Goal: Task Accomplishment & Management: Manage account settings

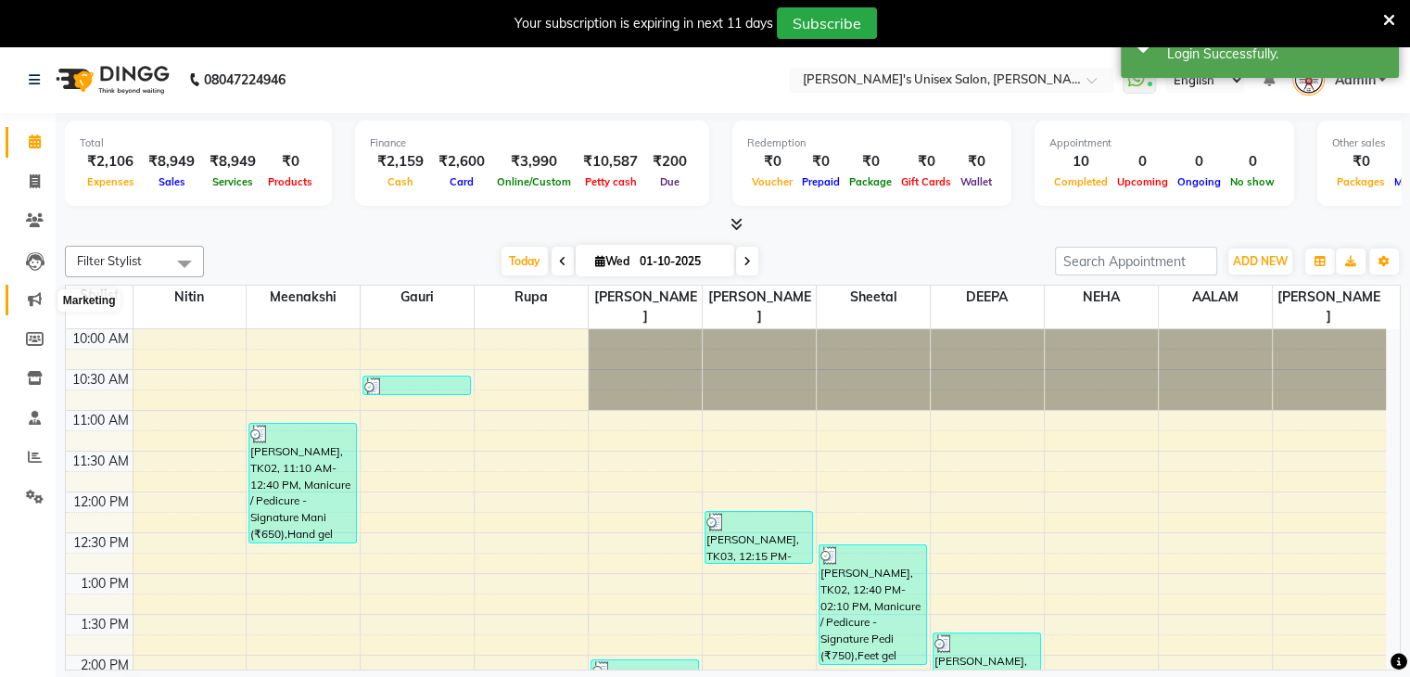
click at [32, 299] on icon at bounding box center [35, 299] width 14 height 14
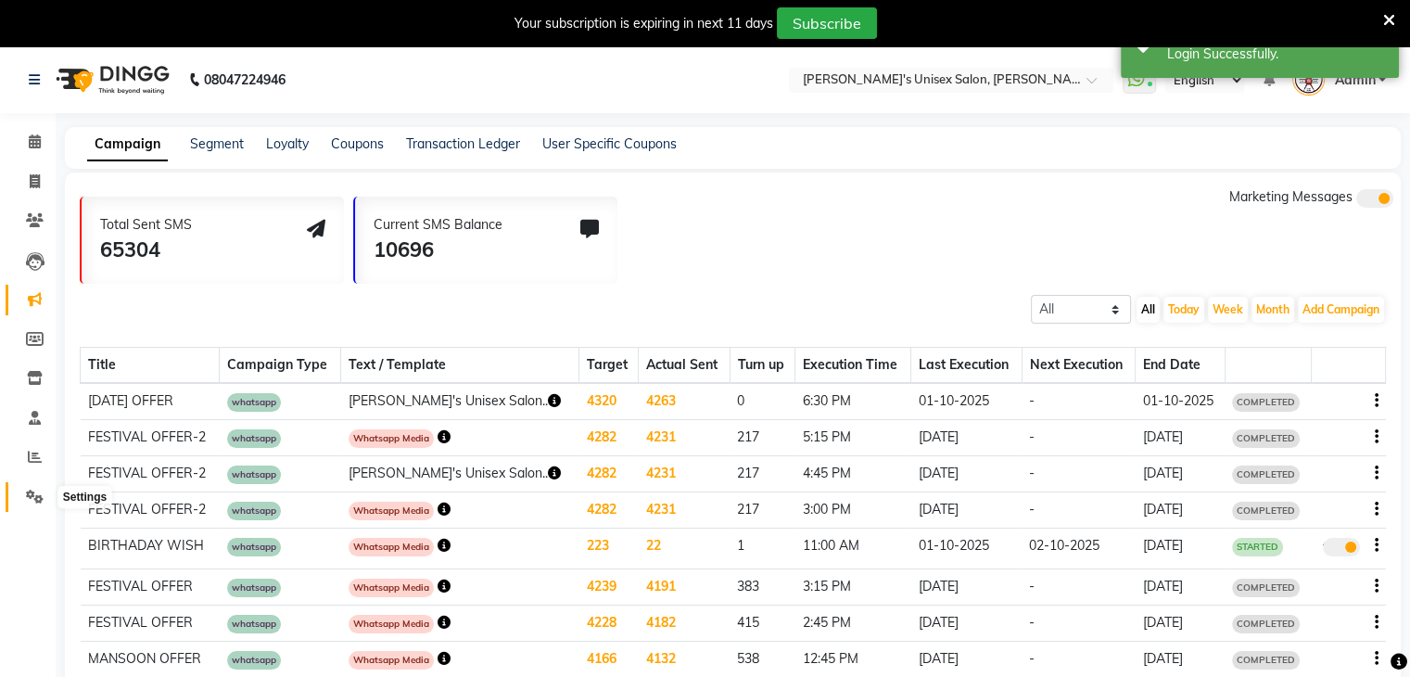
click at [29, 502] on icon at bounding box center [35, 497] width 18 height 14
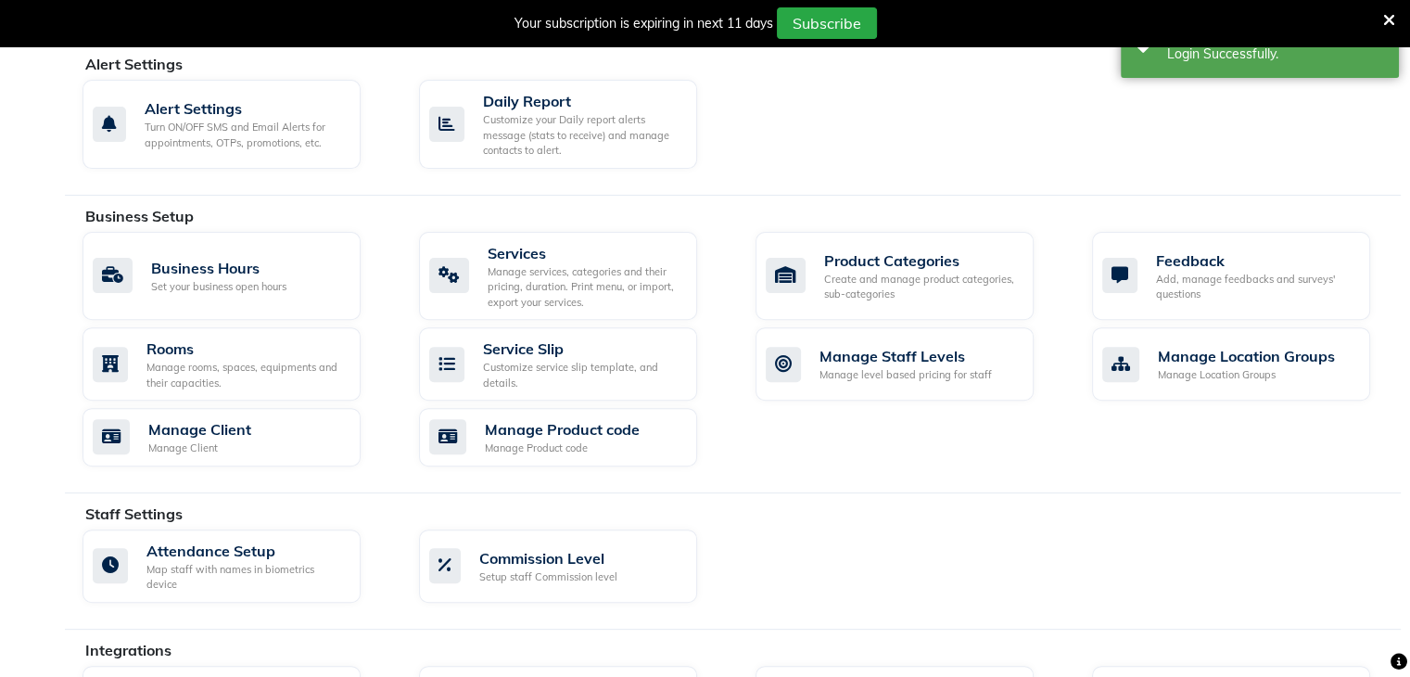
scroll to position [578, 0]
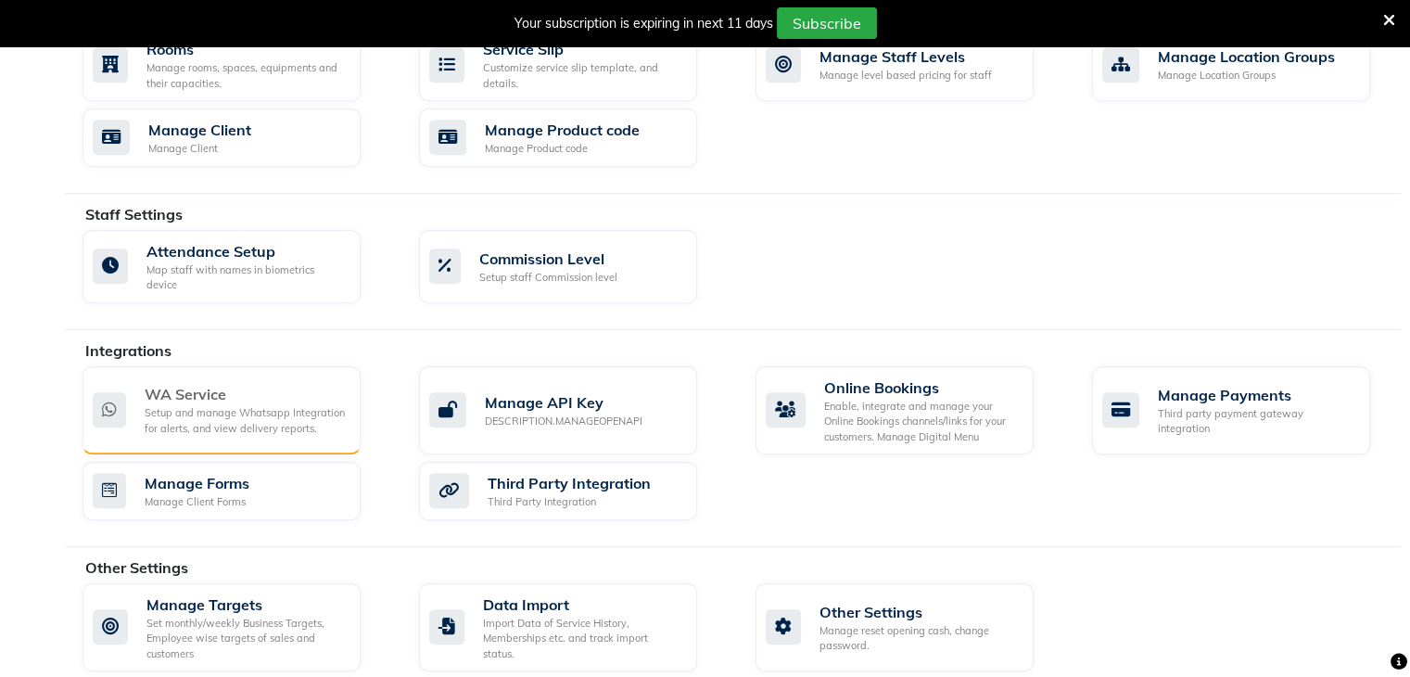
click at [271, 413] on div "Setup and manage Whatsapp Integration for alerts, and view delivery reports." at bounding box center [245, 420] width 201 height 31
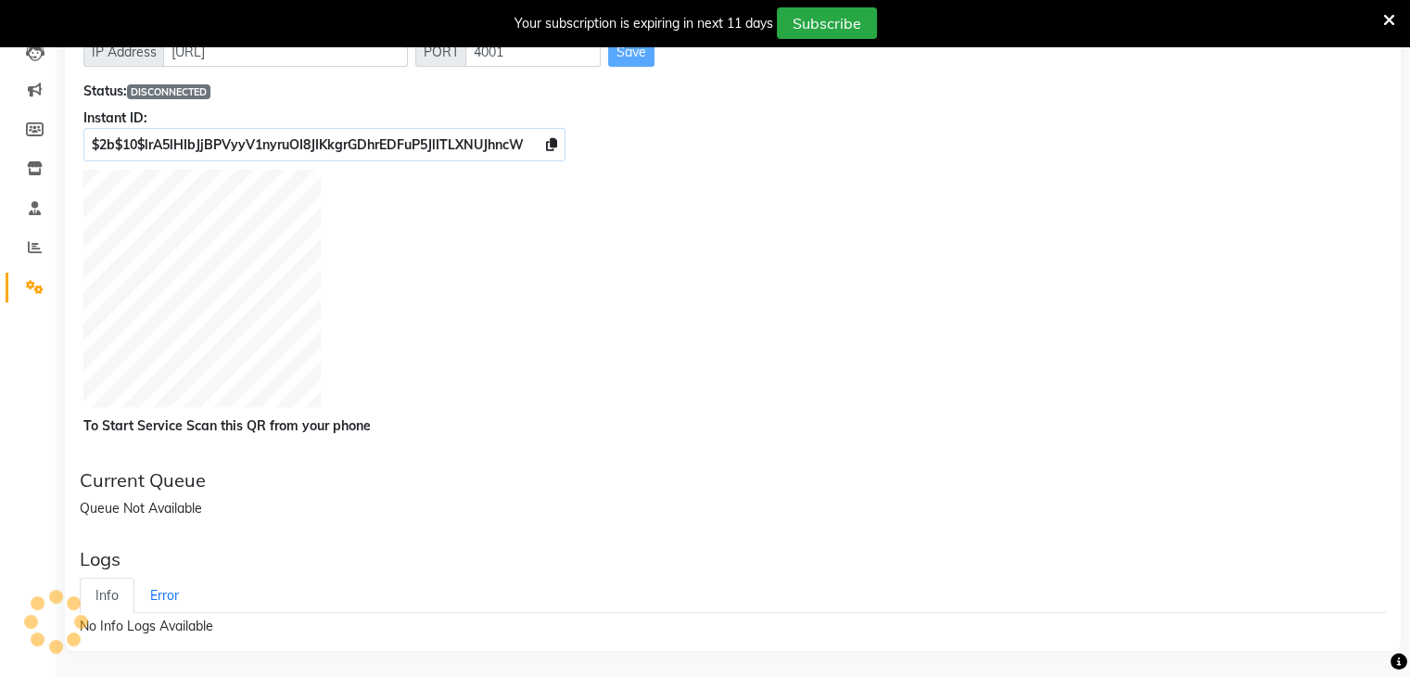
scroll to position [605, 0]
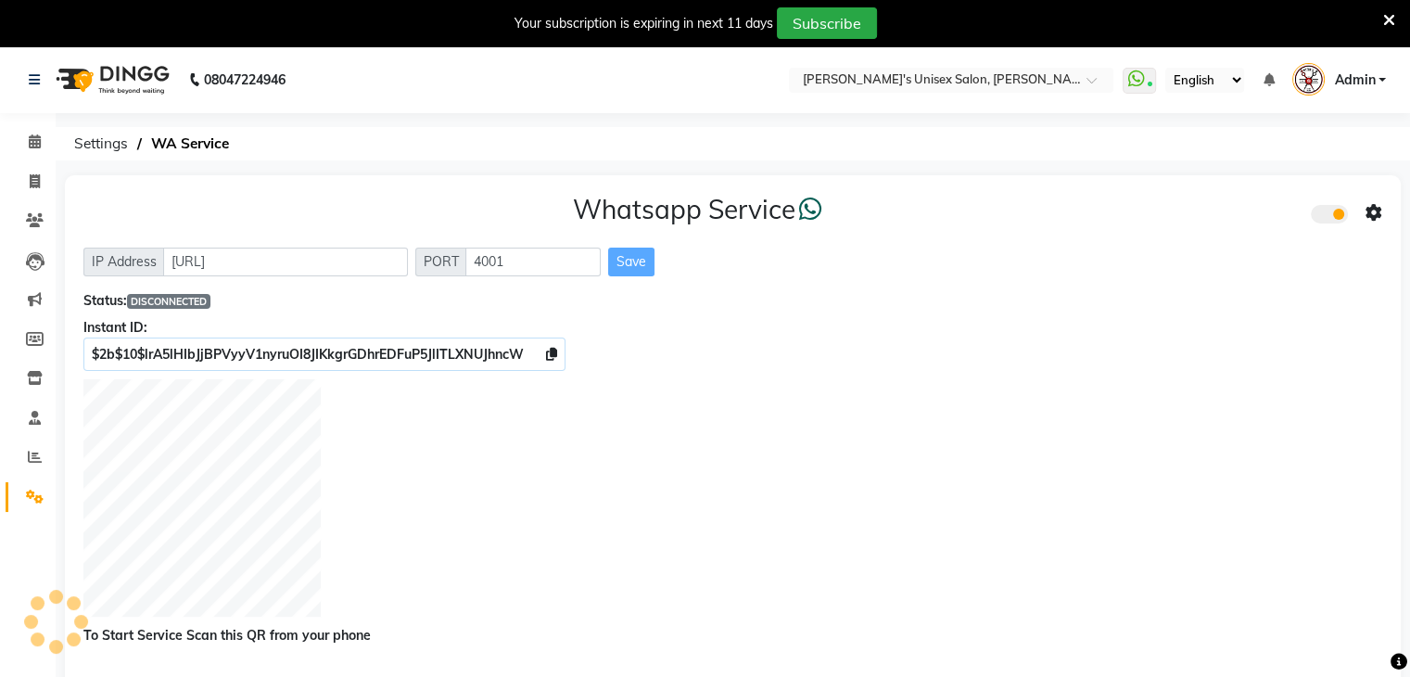
click at [1391, 15] on icon at bounding box center [1389, 20] width 12 height 17
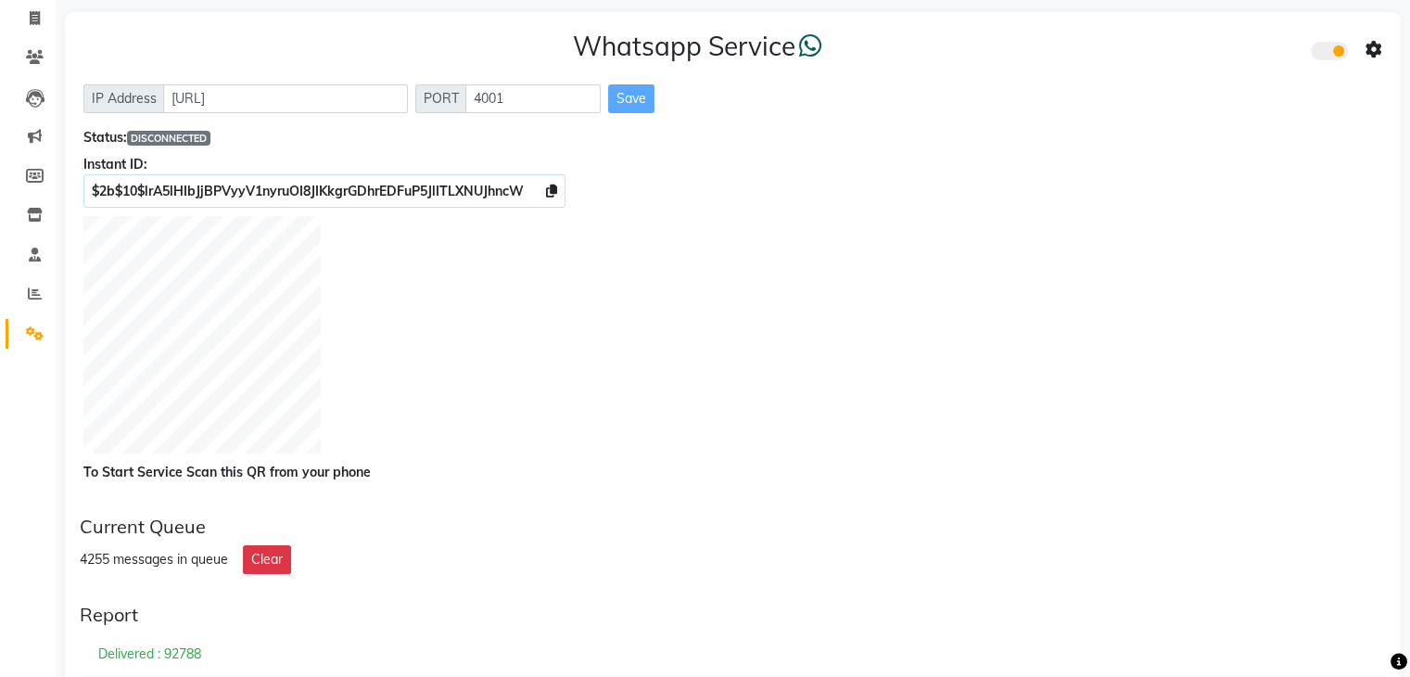
scroll to position [119, 0]
click at [269, 559] on button "Clear" at bounding box center [267, 557] width 48 height 29
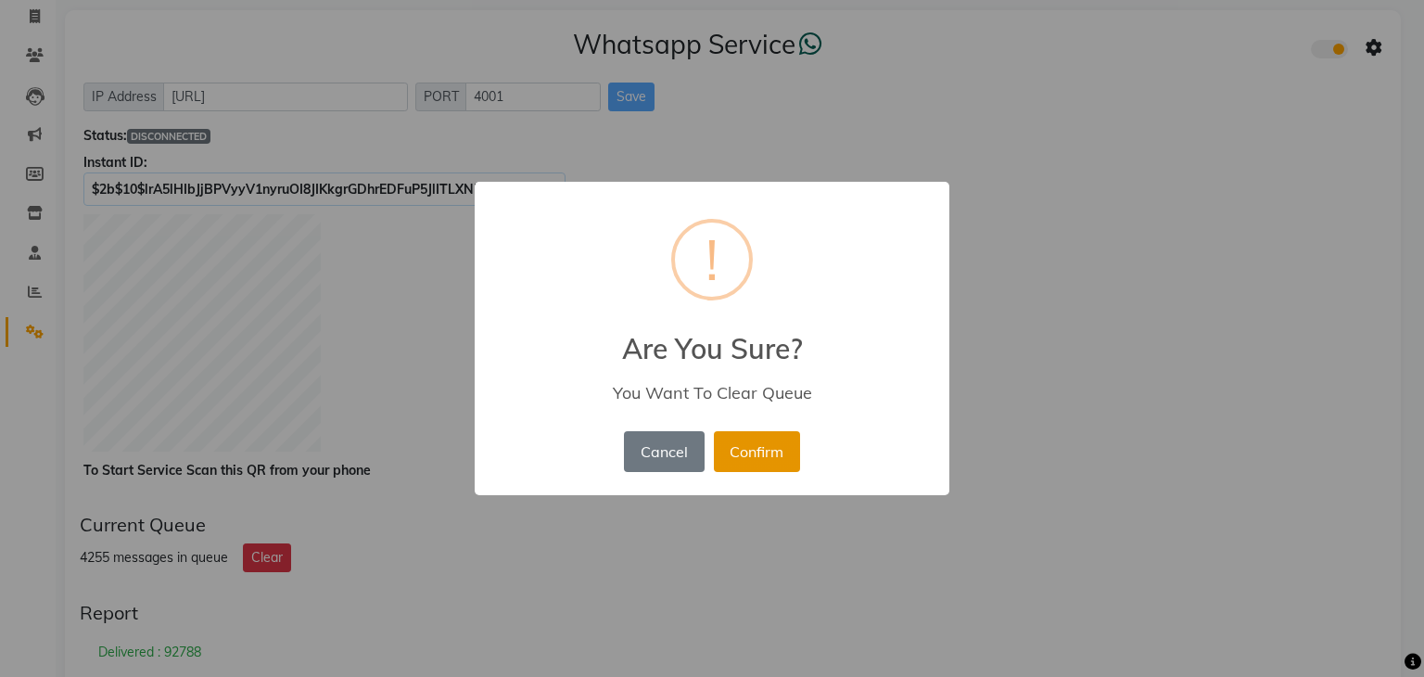
click at [774, 451] on button "Confirm" at bounding box center [757, 451] width 86 height 41
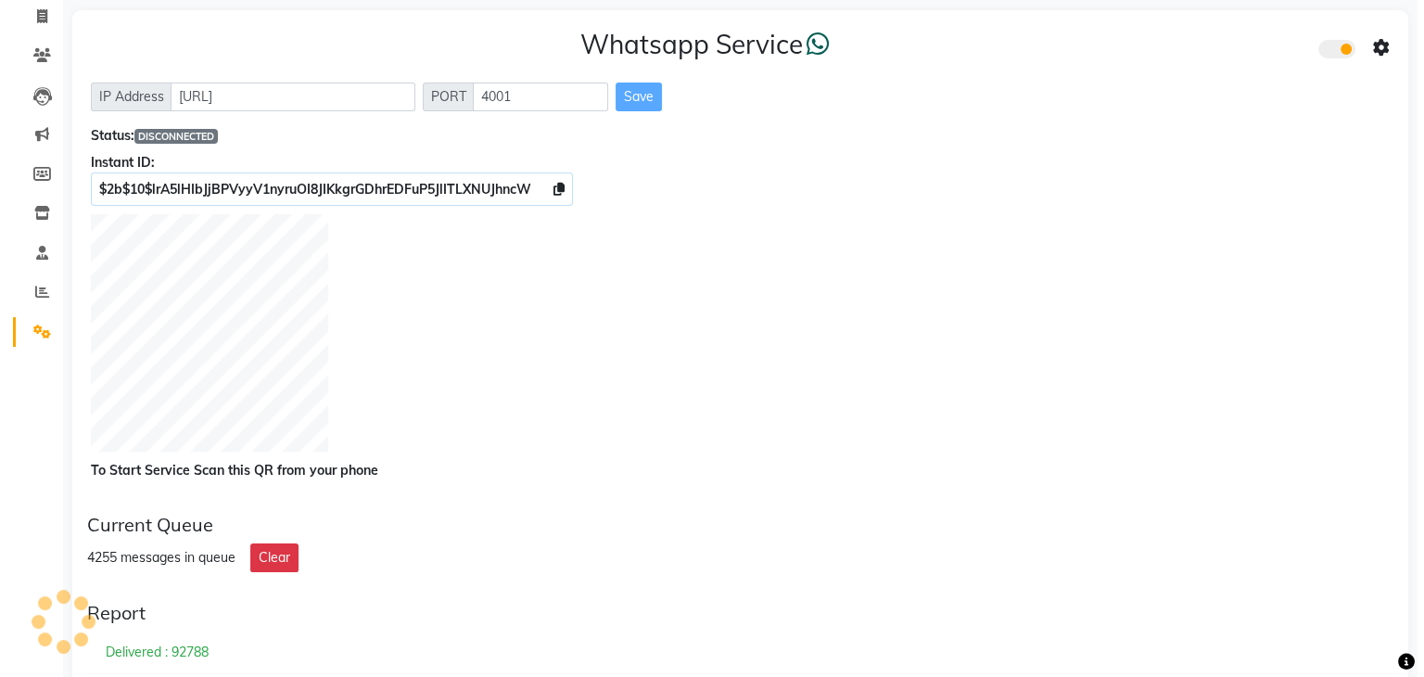
scroll to position [0, 0]
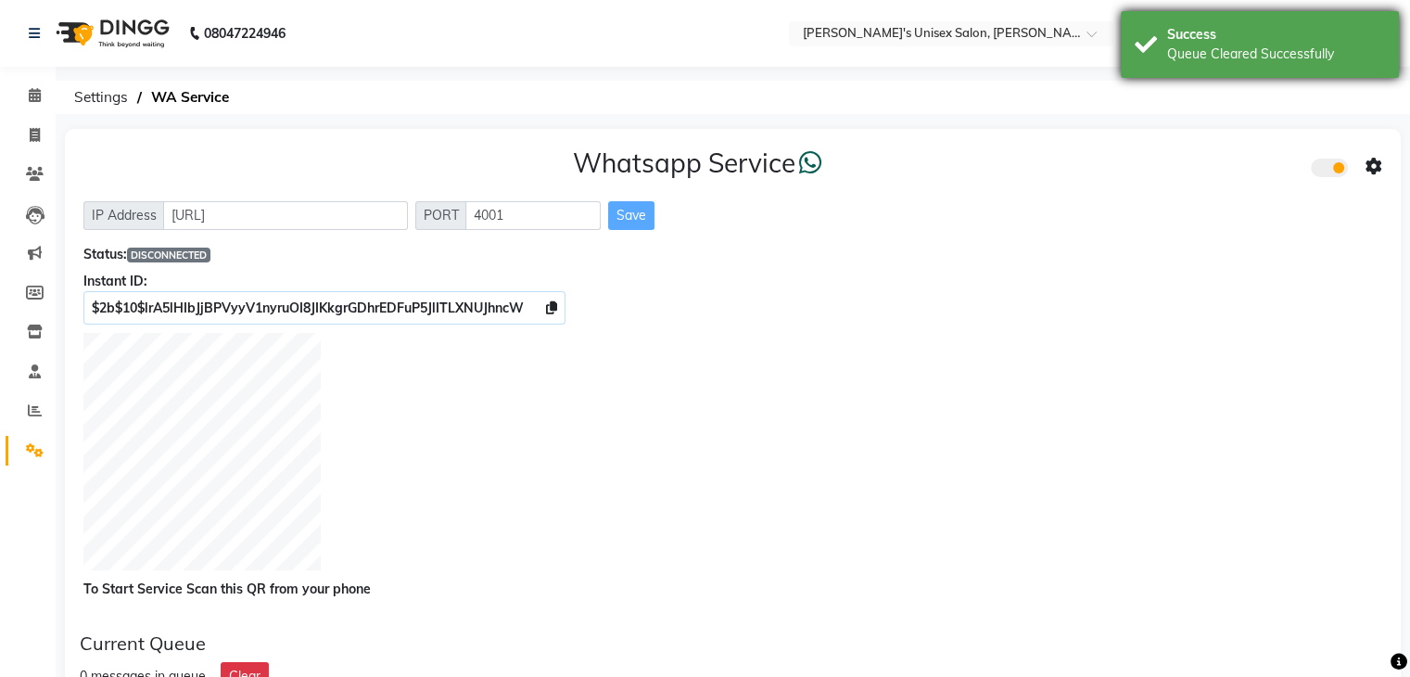
click at [1140, 36] on div "Success Queue Cleared Successfully" at bounding box center [1260, 44] width 278 height 67
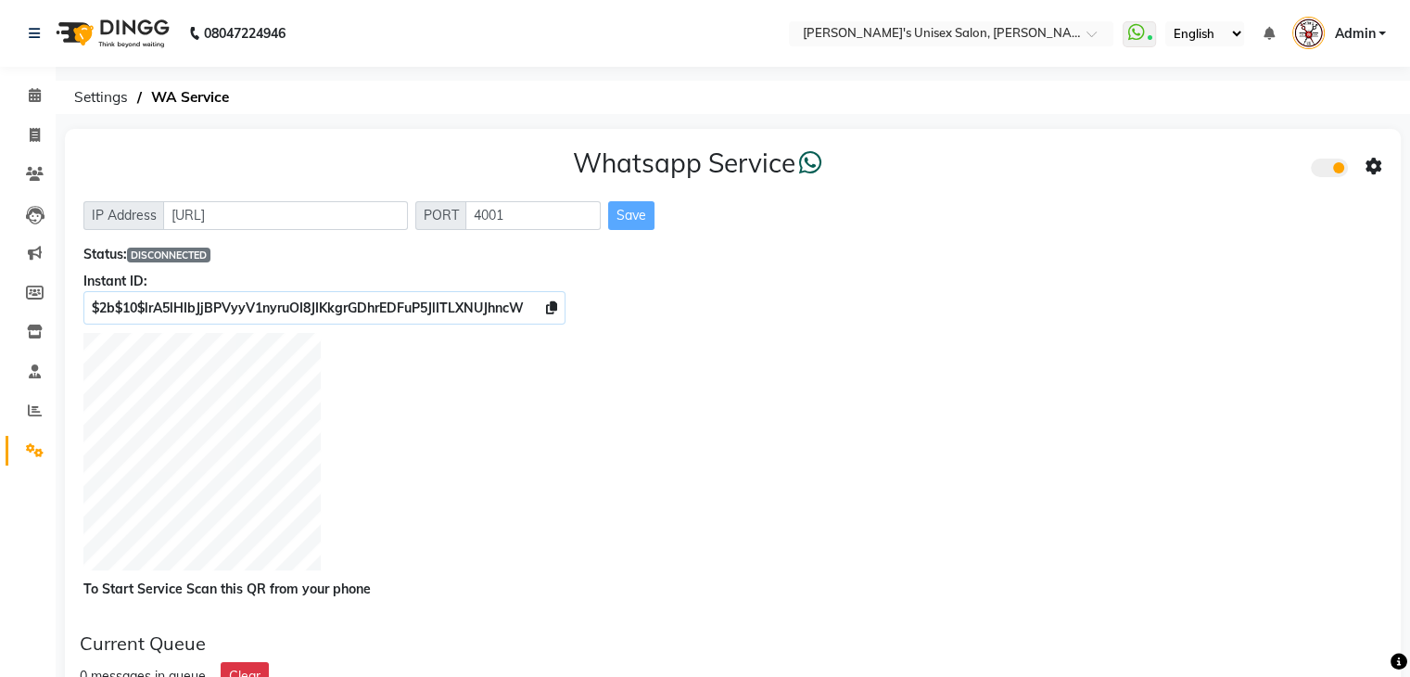
click at [1140, 36] on icon at bounding box center [1135, 32] width 17 height 19
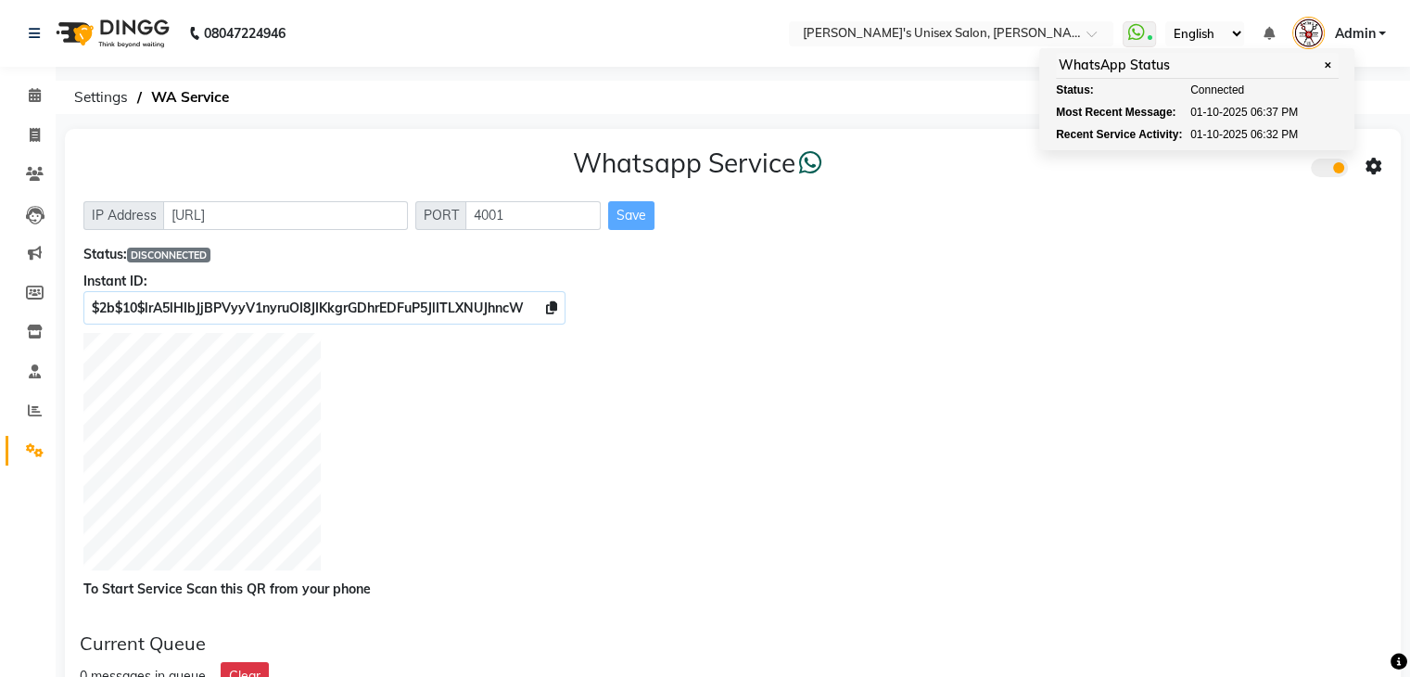
click at [1140, 36] on icon at bounding box center [1135, 32] width 17 height 19
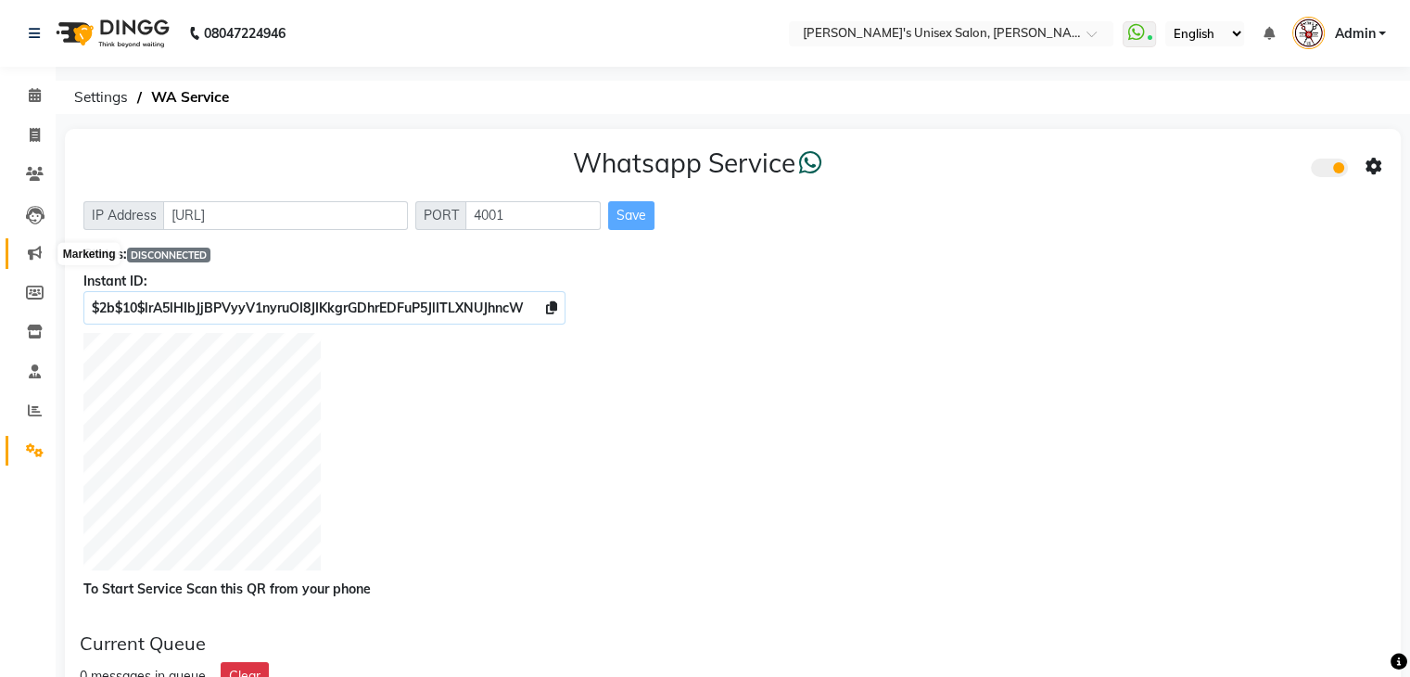
click at [32, 261] on span at bounding box center [35, 253] width 32 height 21
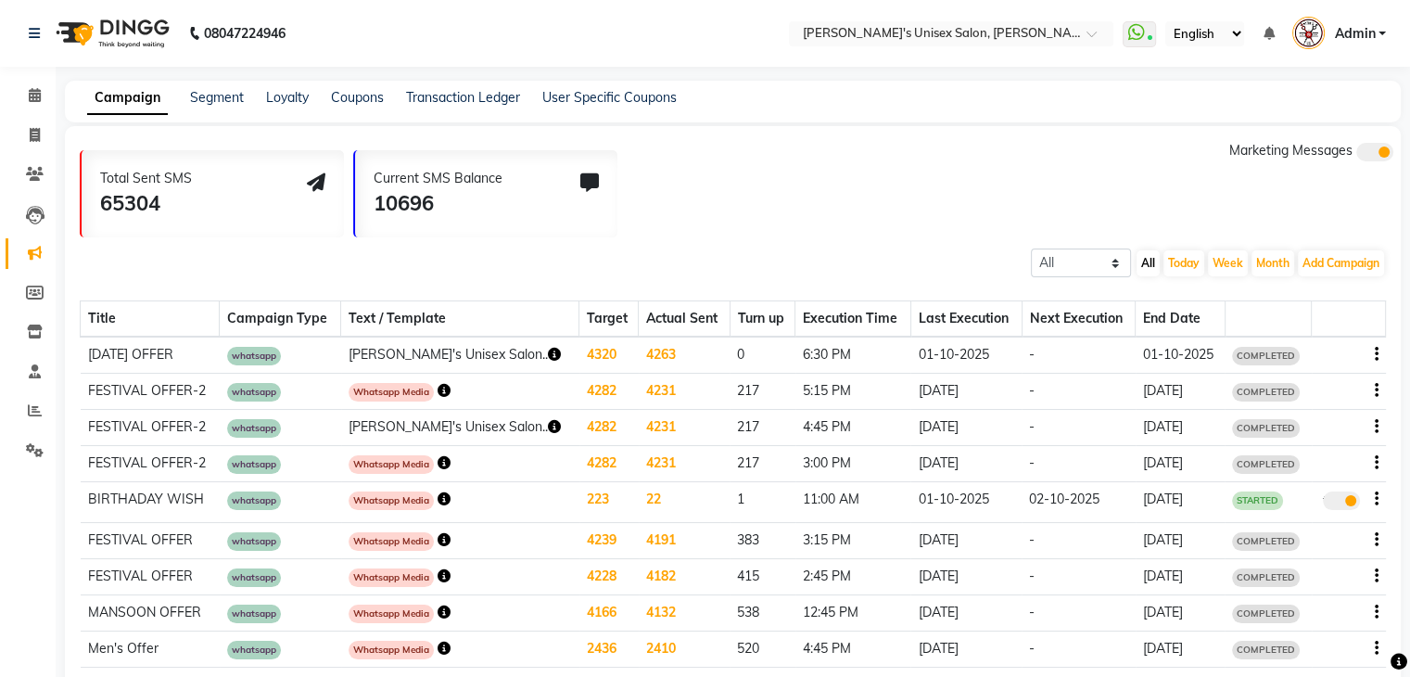
click at [548, 350] on icon "button" at bounding box center [554, 354] width 13 height 13
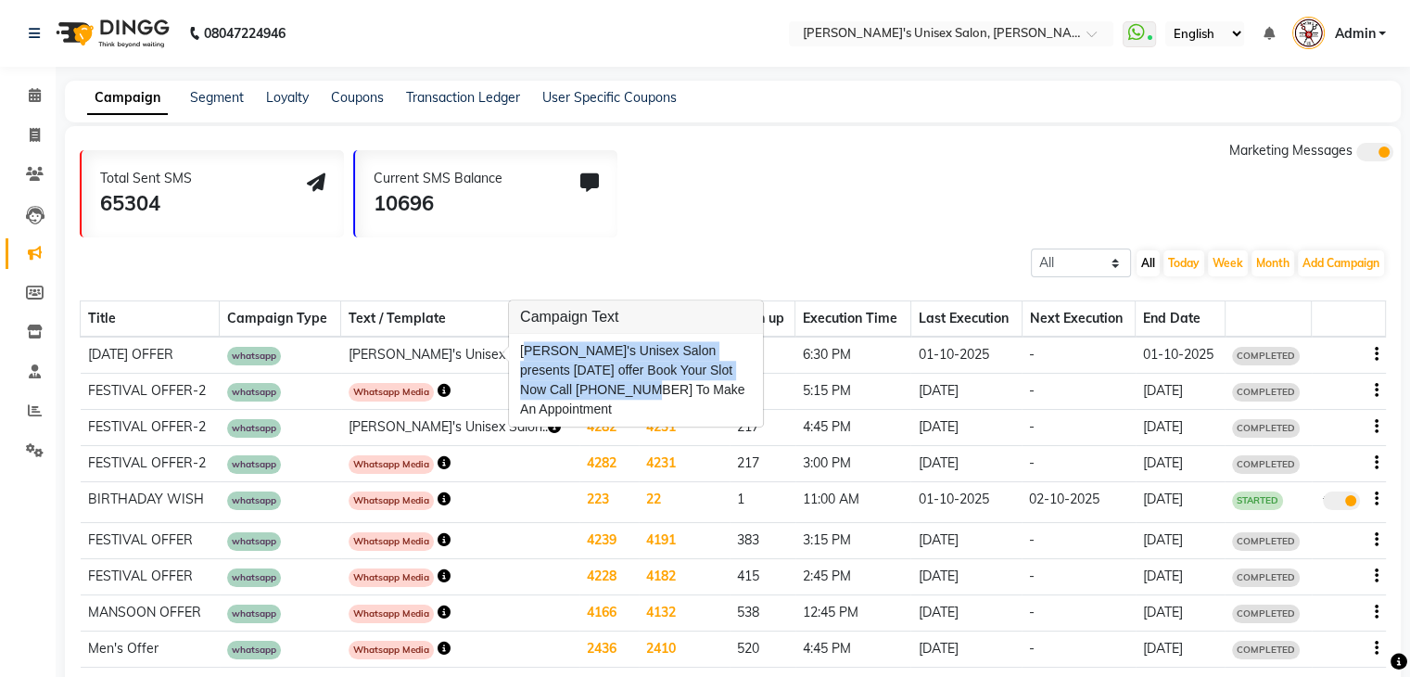
drag, startPoint x: 520, startPoint y: 350, endPoint x: 636, endPoint y: 406, distance: 128.6
click at [636, 406] on div "[PERSON_NAME]'s Unisex Salon presents [DATE] offer Book Your Slot Now Call [PHO…" at bounding box center [636, 380] width 254 height 93
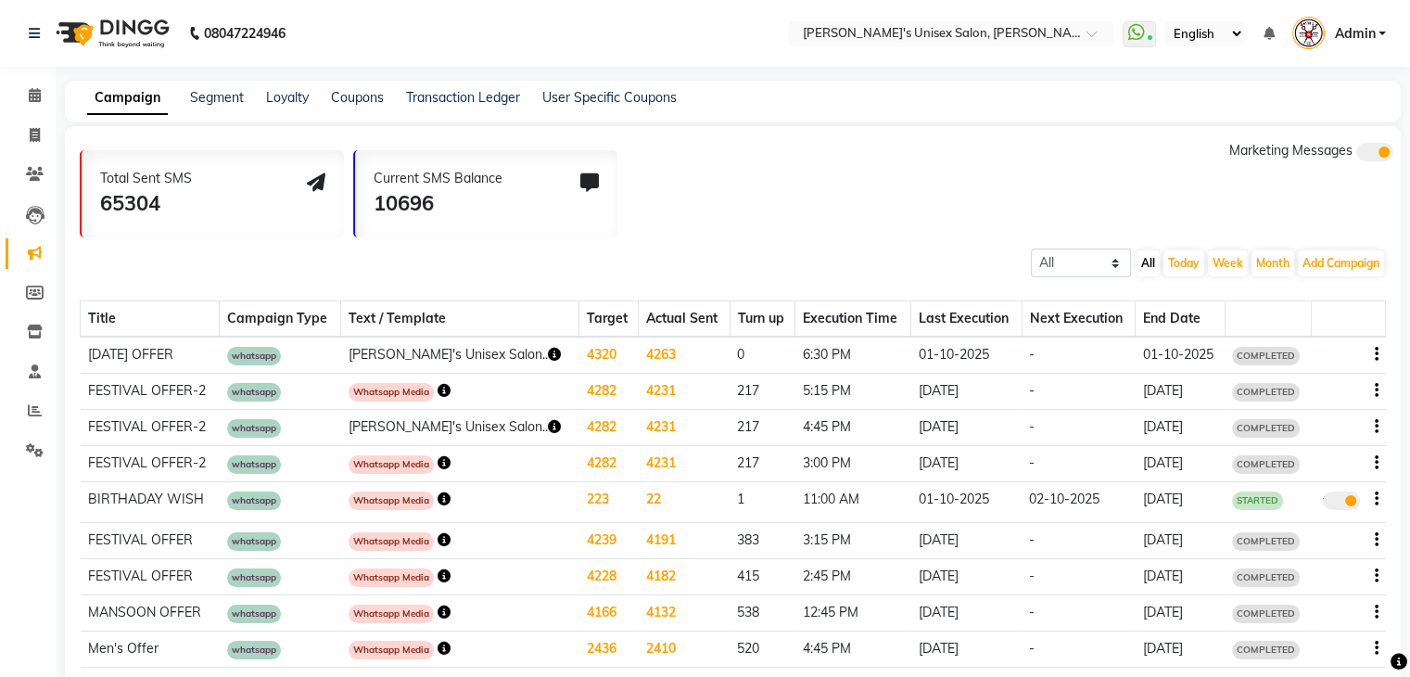
click at [548, 349] on icon "button" at bounding box center [554, 354] width 13 height 13
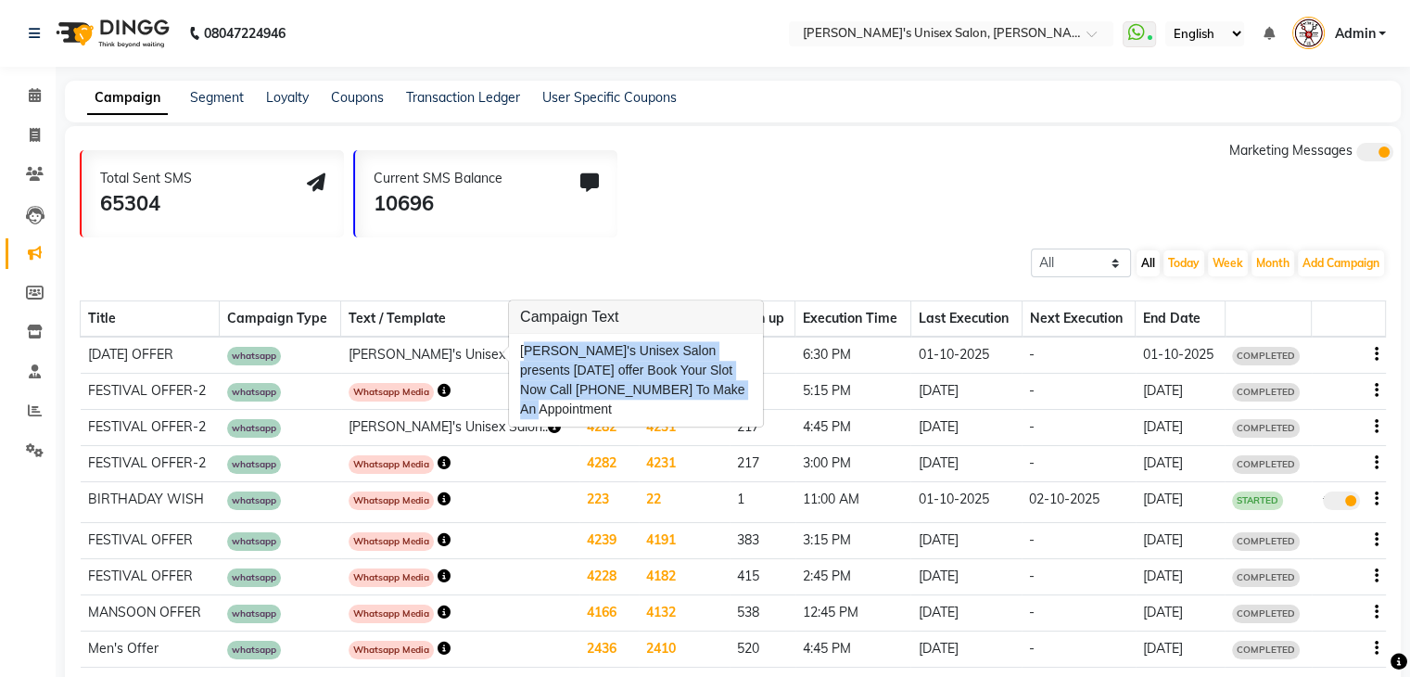
copy div "[PERSON_NAME]'s Unisex Salon presents [DATE] offer Book Your Slot Now Call [PHO…"
drag, startPoint x: 521, startPoint y: 347, endPoint x: 753, endPoint y: 395, distance: 236.8
click at [753, 395] on div "[PERSON_NAME]'s Unisex Salon presents [DATE] offer Book Your Slot Now Call [PHO…" at bounding box center [636, 380] width 254 height 93
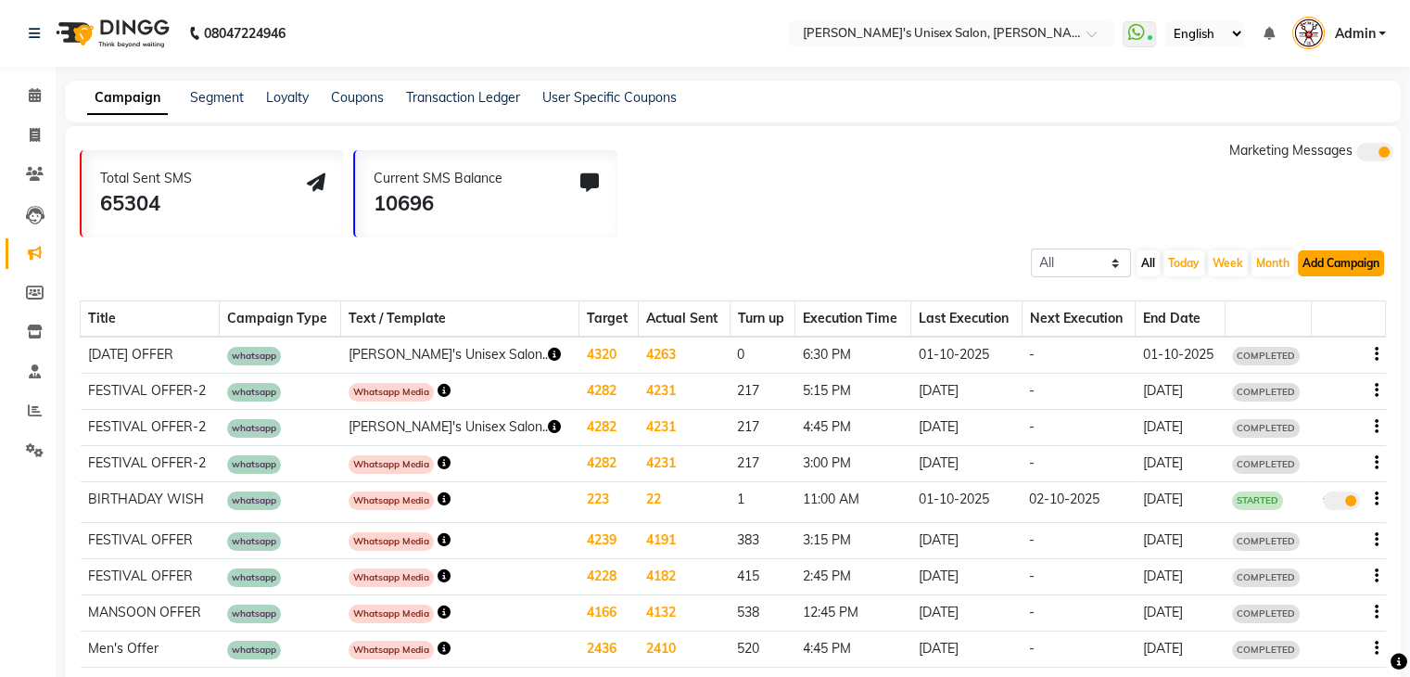
click at [1313, 258] on button "Add Campaign" at bounding box center [1341, 263] width 86 height 26
click at [1278, 351] on div "WhatsApp (Direct)" at bounding box center [1324, 349] width 157 height 28
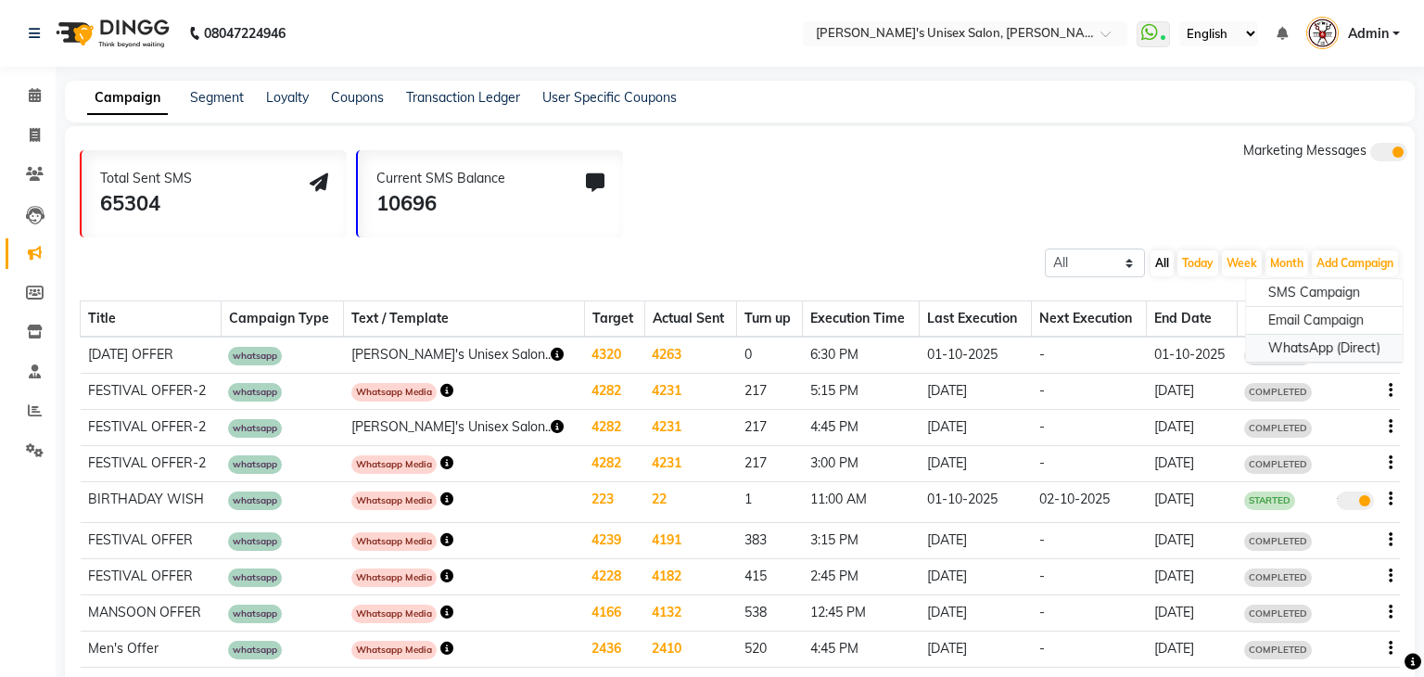
select select "2"
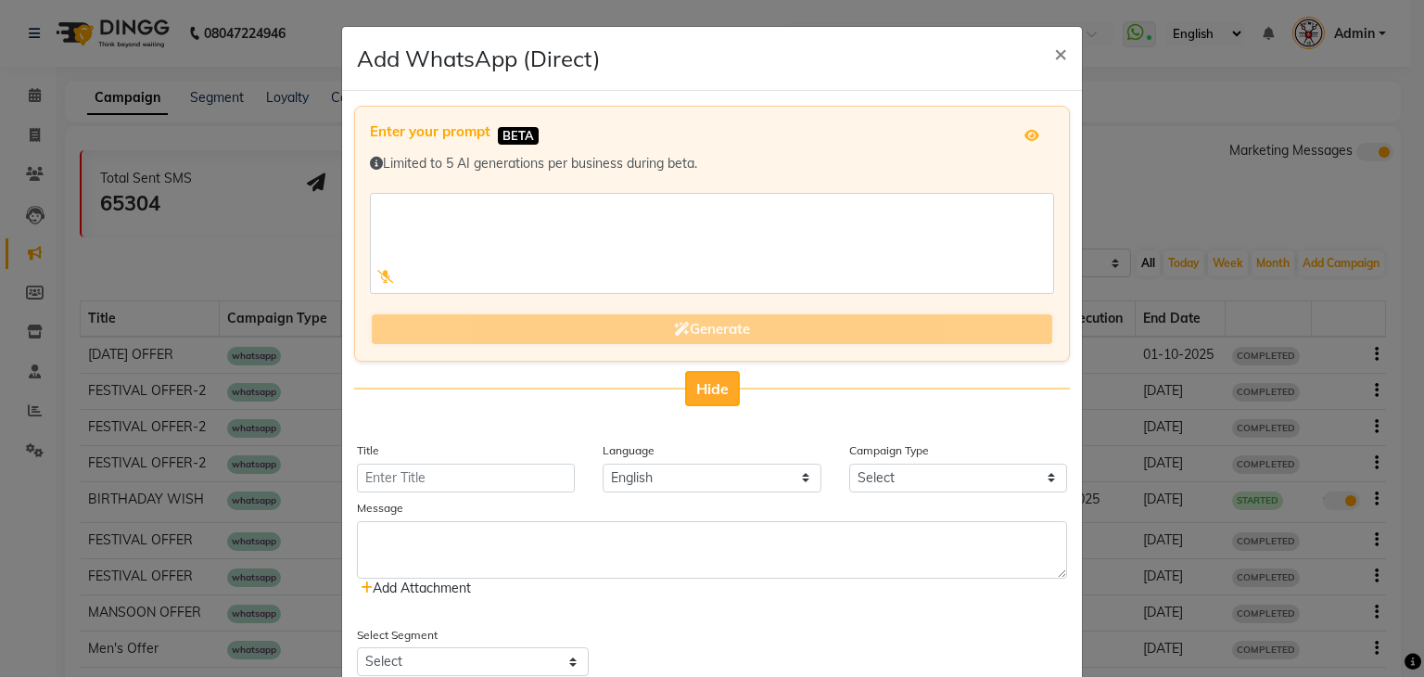
click at [696, 375] on button "Hide" at bounding box center [712, 388] width 55 height 35
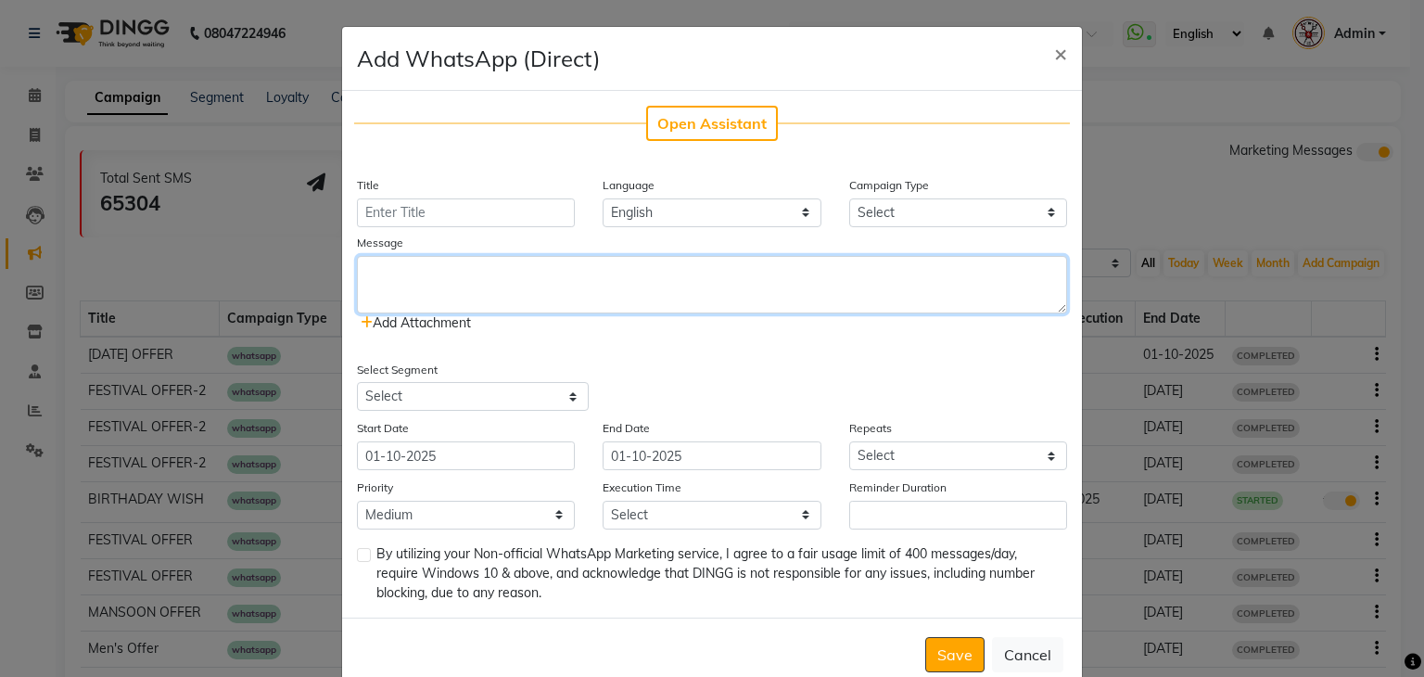
click at [525, 287] on textarea at bounding box center [712, 284] width 710 height 57
paste textarea "[PERSON_NAME]'s Unisex Salon presents [DATE] offer Book Your Slot Now Call [PHO…"
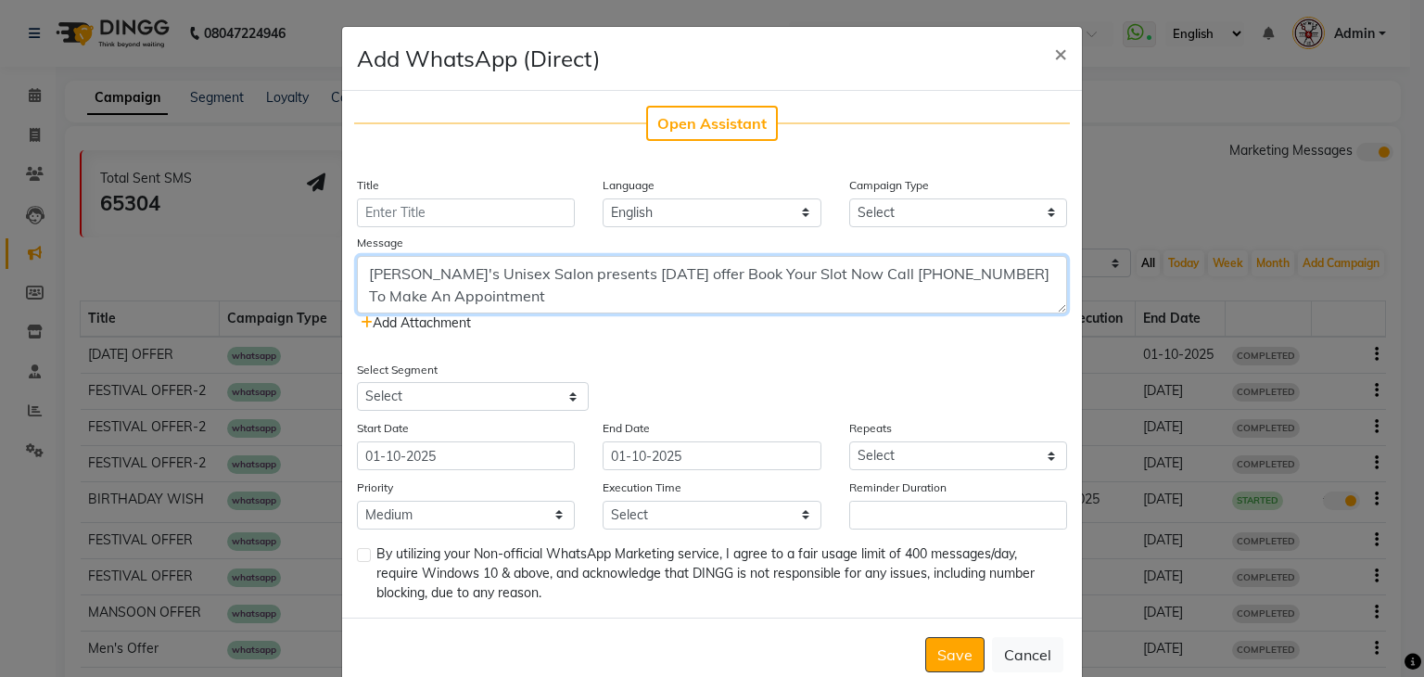
type textarea "[PERSON_NAME]'s Unisex Salon presents [DATE] offer Book Your Slot Now Call [PHO…"
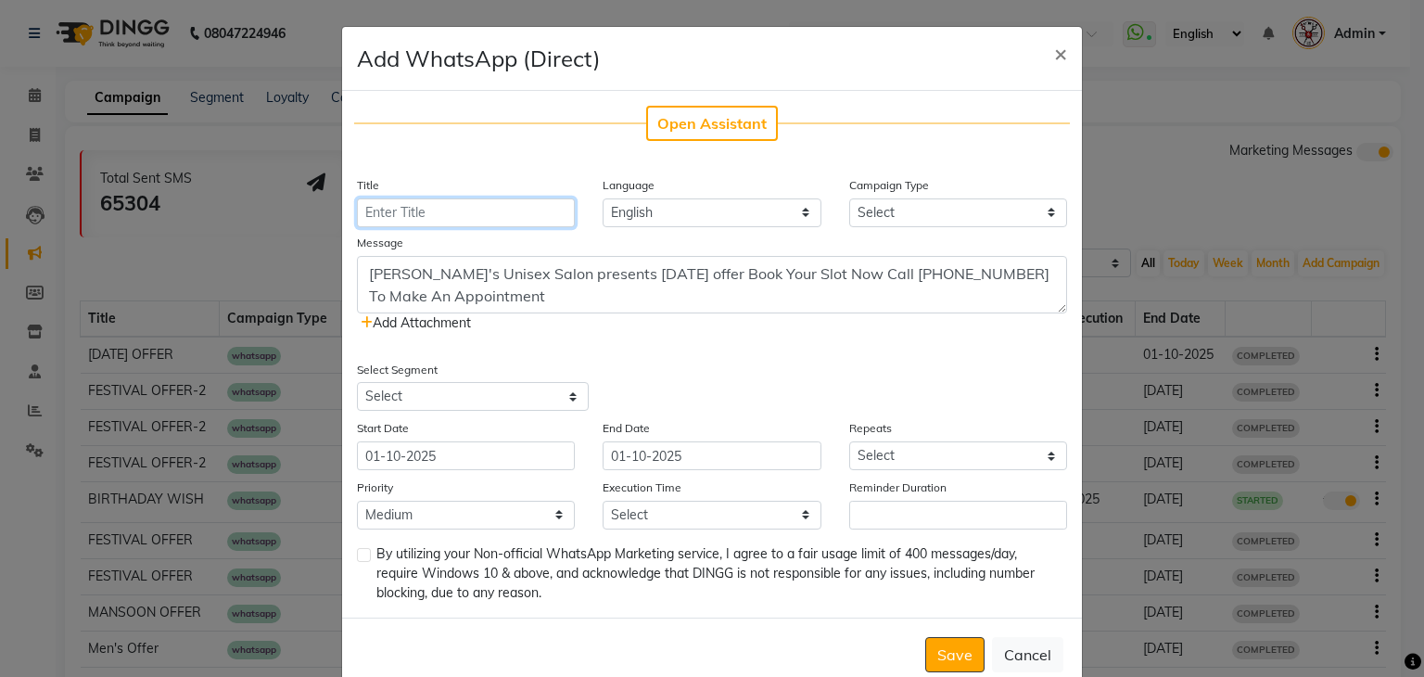
click at [489, 212] on input "Title" at bounding box center [466, 212] width 218 height 29
type input "[DATE] OFFER"
drag, startPoint x: 886, startPoint y: 209, endPoint x: 872, endPoint y: 312, distance: 104.9
click at [872, 312] on div "Open Assistant Title DIWALI OFFER Language English Campaign Type Select Birthda…" at bounding box center [712, 354] width 740 height 527
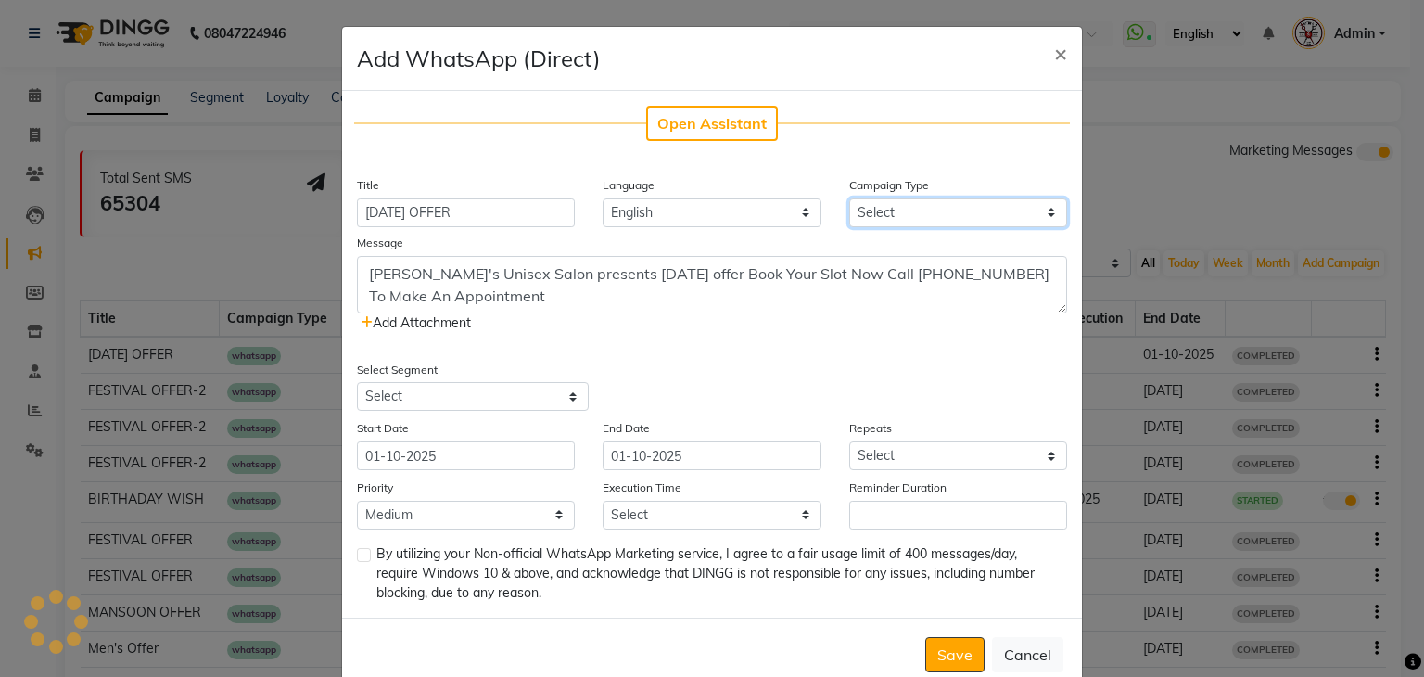
select select "3"
click at [849, 198] on select "Select Birthday Anniversary Promotional Service reminder" at bounding box center [958, 212] width 218 height 29
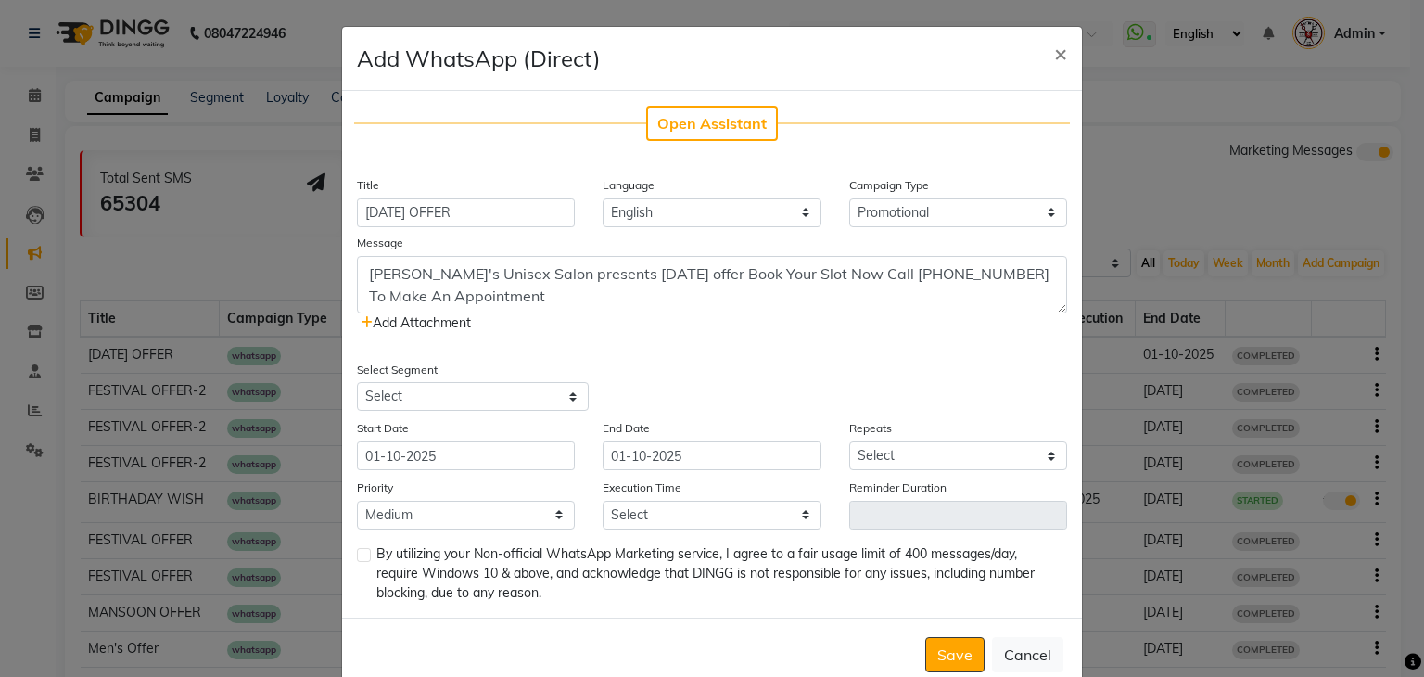
click at [361, 319] on icon at bounding box center [367, 322] width 12 height 13
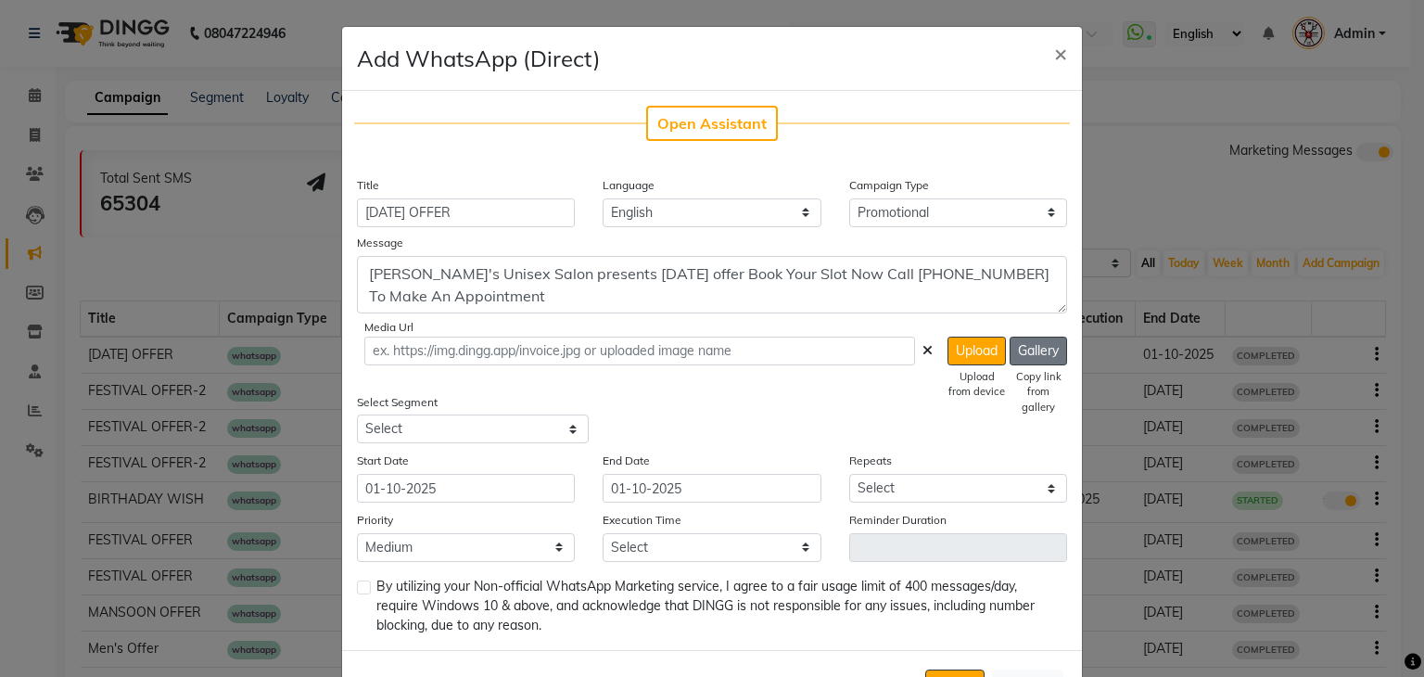
click at [1036, 348] on button "Gallery" at bounding box center [1038, 351] width 57 height 29
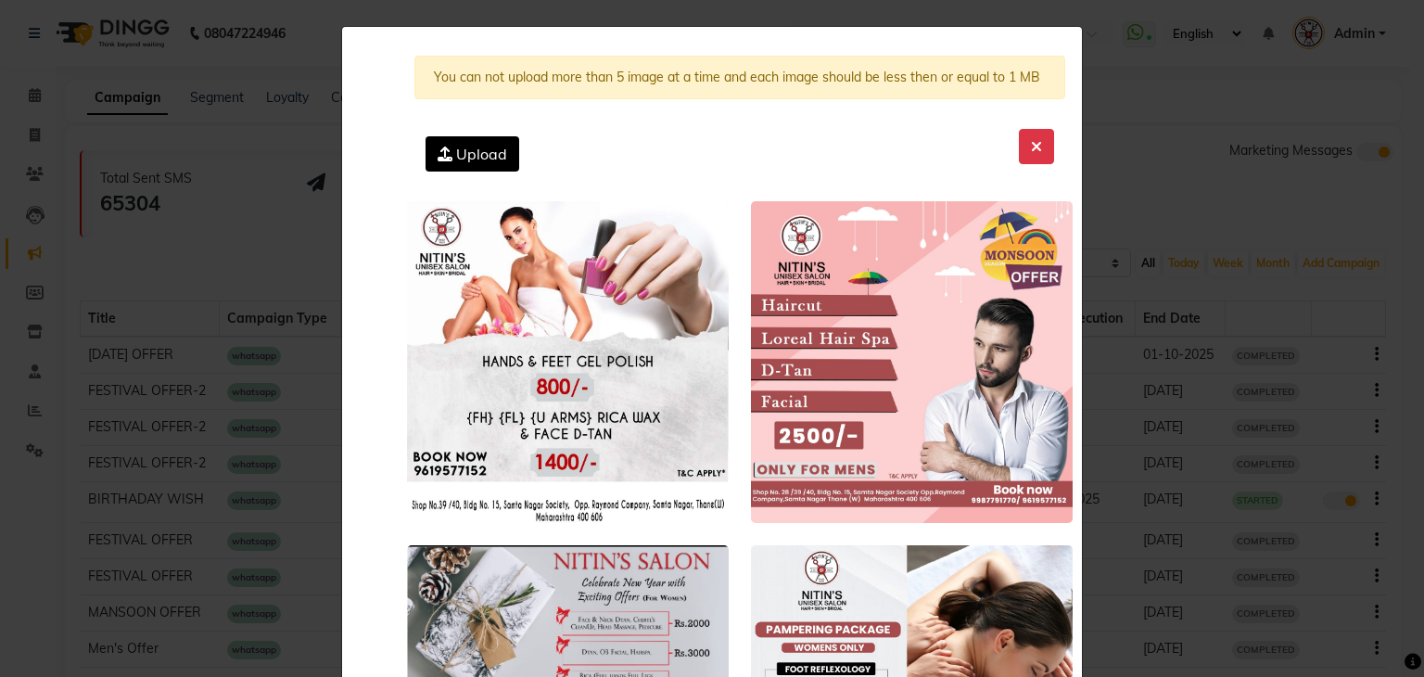
click at [485, 139] on label "Upload" at bounding box center [473, 153] width 94 height 35
click at [0, 0] on input "Upload" at bounding box center [0, 0] width 0 height 0
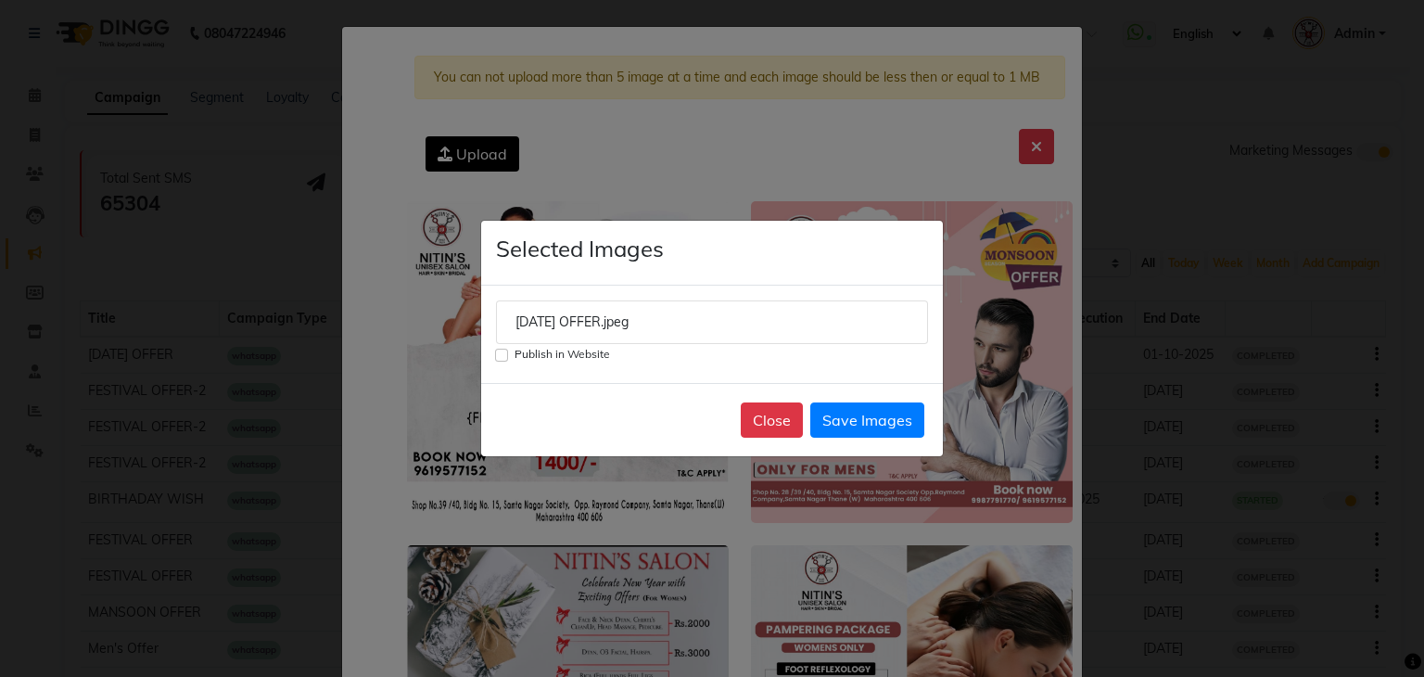
click at [503, 353] on input "Publish in Website" at bounding box center [501, 355] width 13 height 13
click at [835, 415] on button "Save Images" at bounding box center [867, 419] width 114 height 35
checkbox input "false"
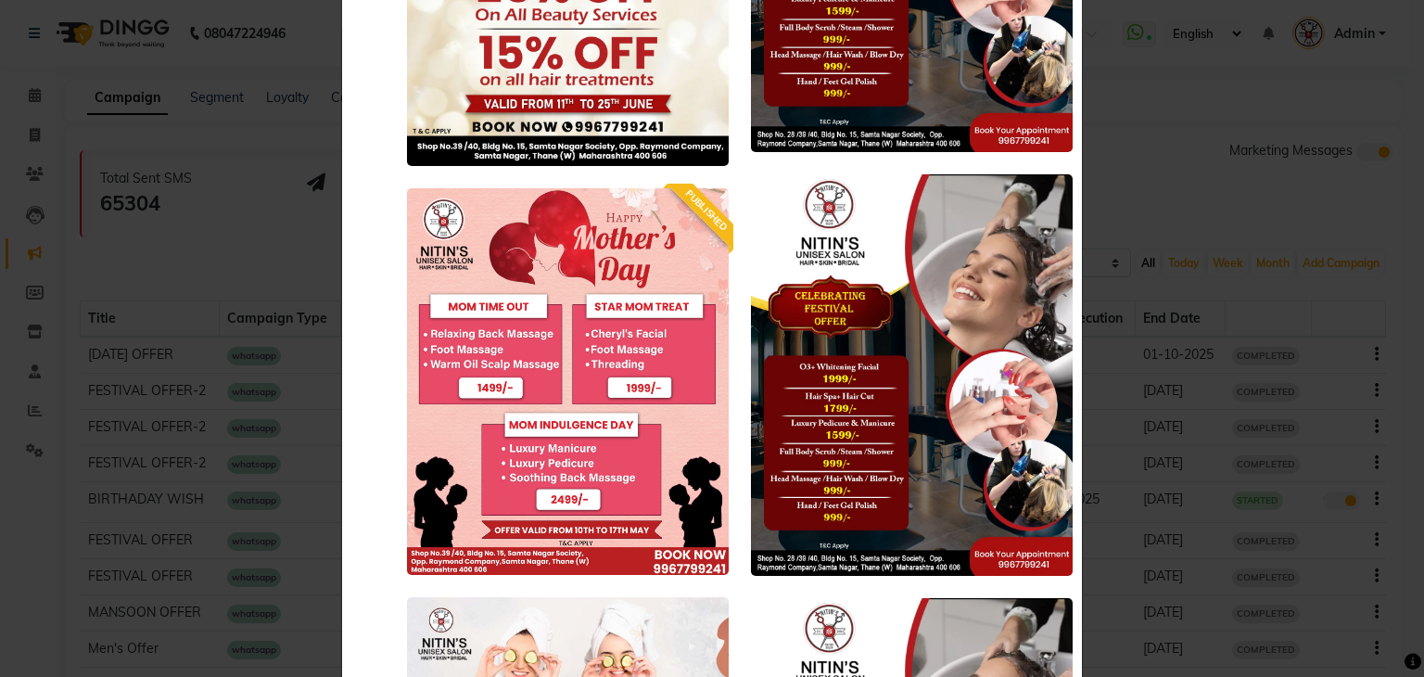
scroll to position [22003, 0]
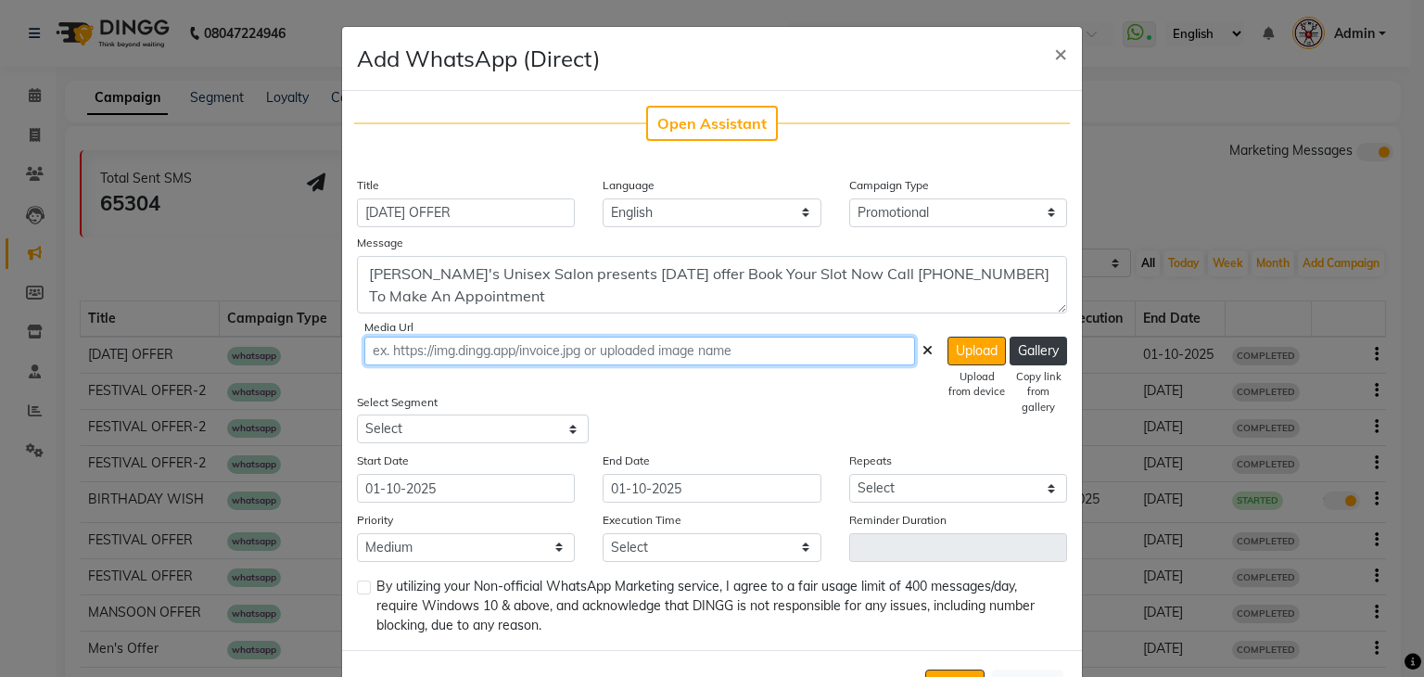
click at [850, 357] on input "text" at bounding box center [639, 351] width 551 height 29
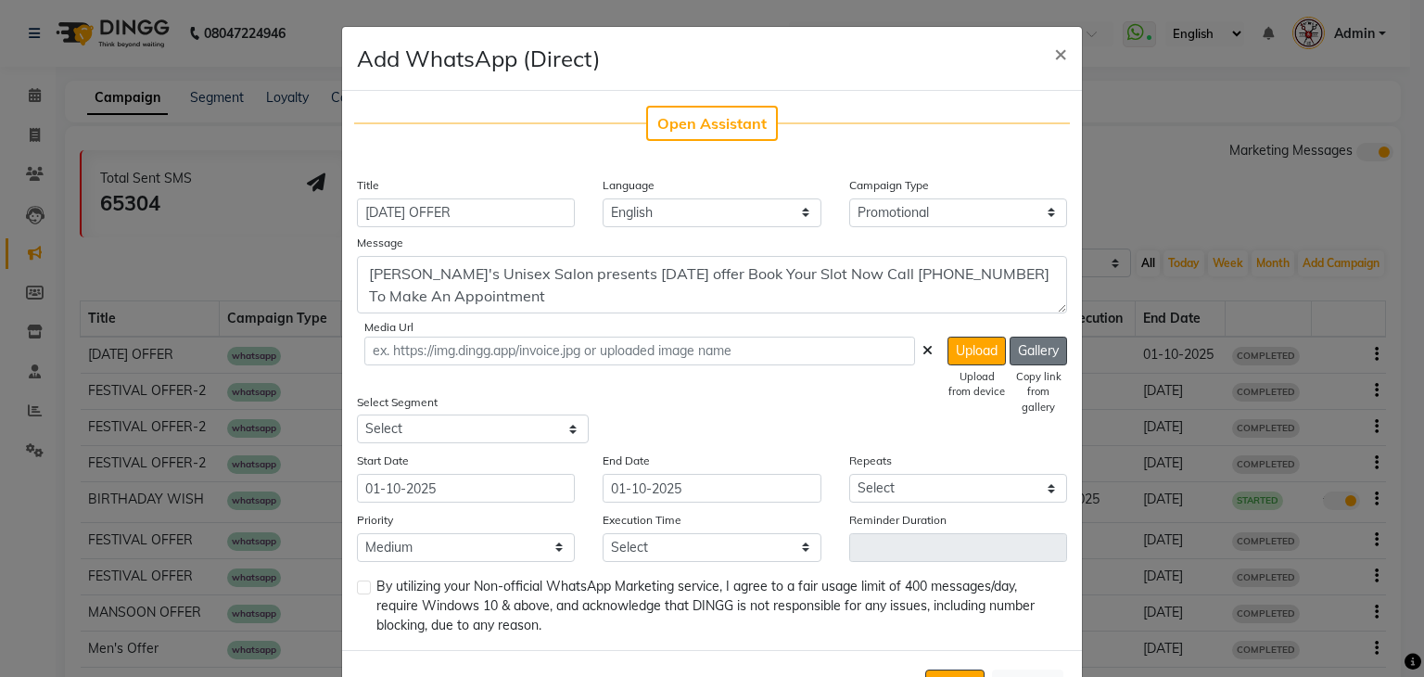
click at [1020, 356] on button "Gallery" at bounding box center [1038, 351] width 57 height 29
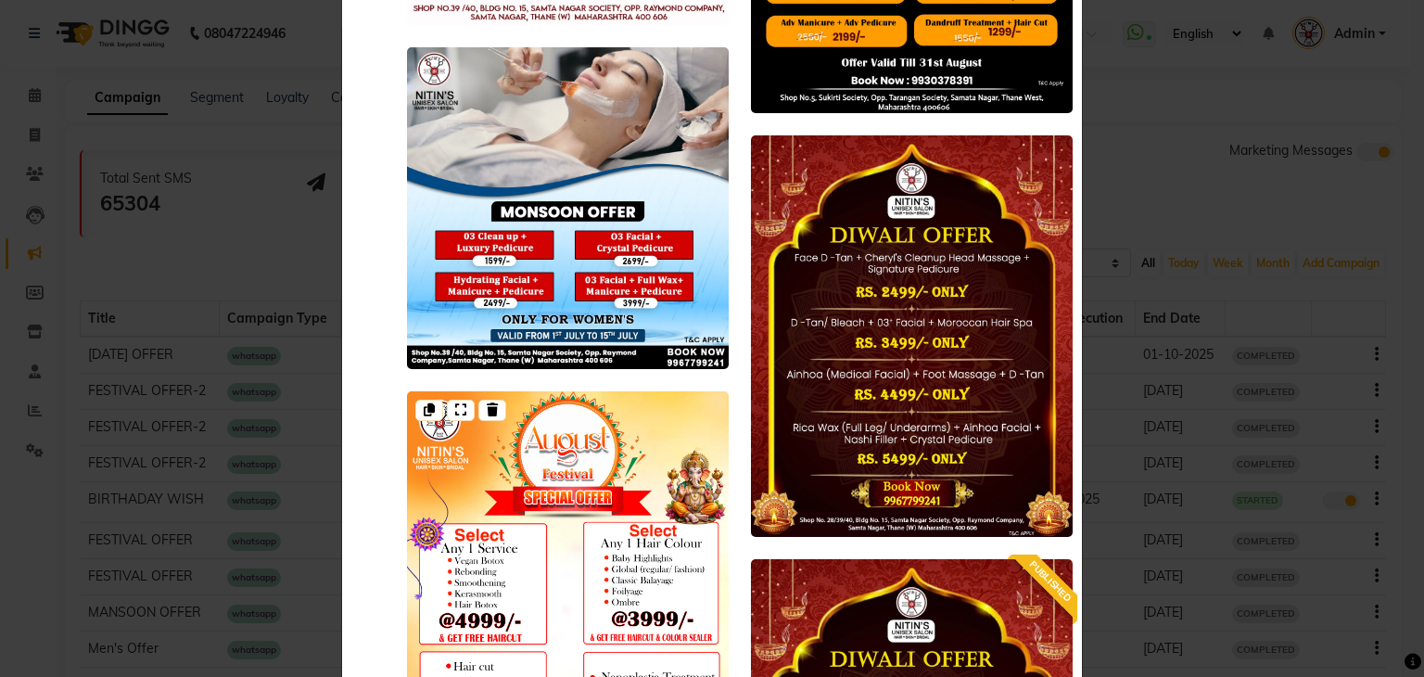
scroll to position [20334, 0]
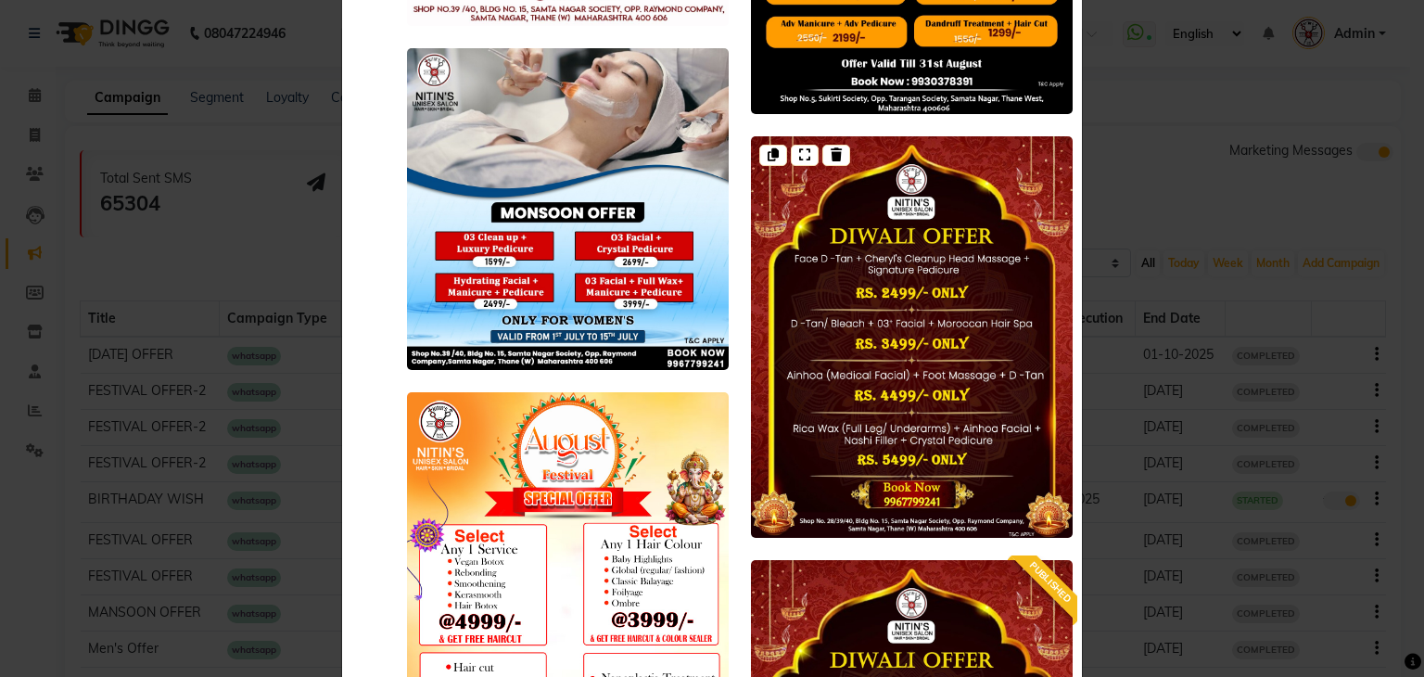
click at [899, 354] on img at bounding box center [912, 337] width 322 height 402
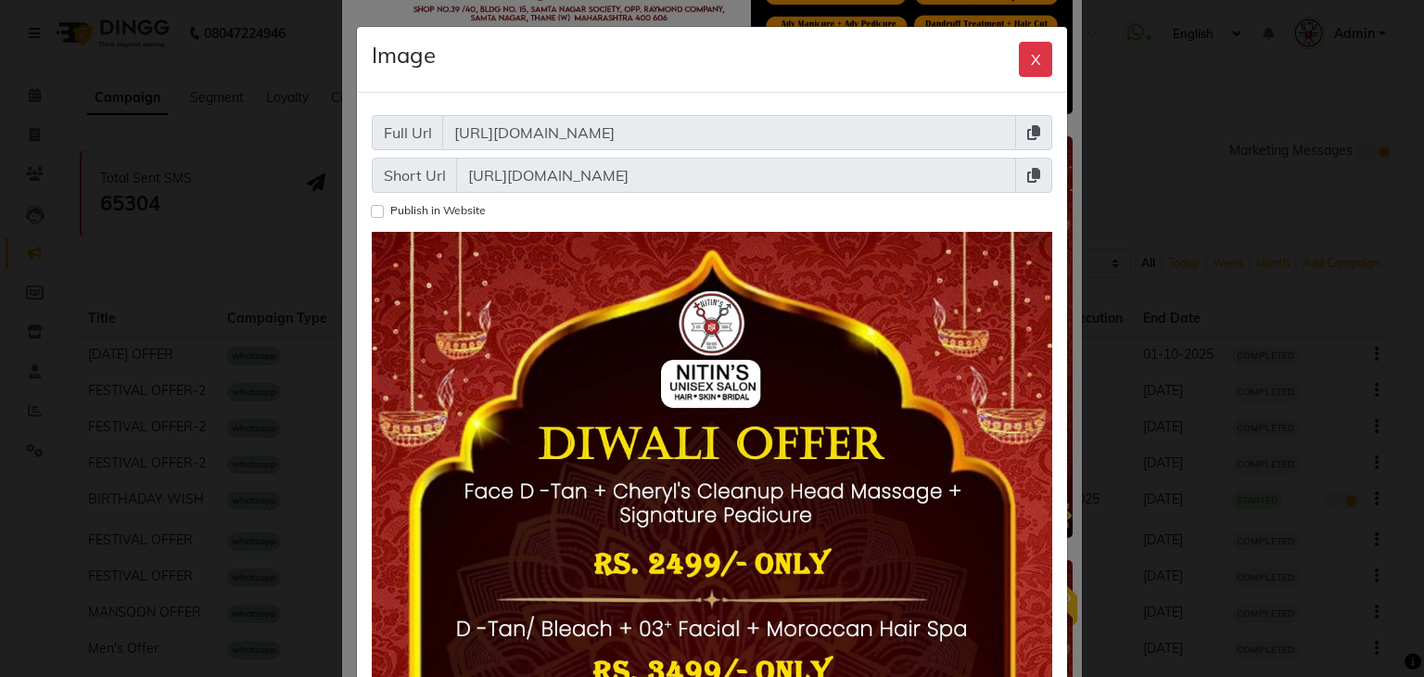
click at [1027, 171] on icon at bounding box center [1033, 175] width 13 height 15
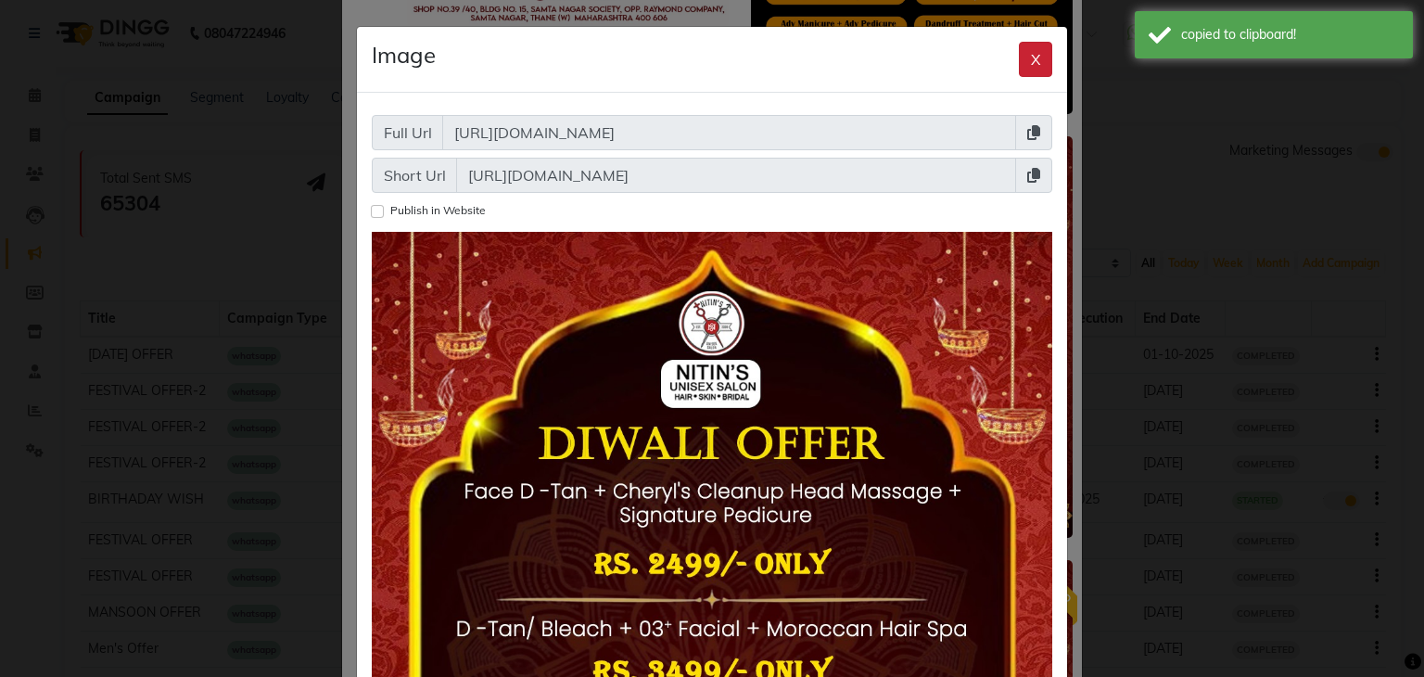
click at [1019, 55] on button "X" at bounding box center [1035, 59] width 33 height 35
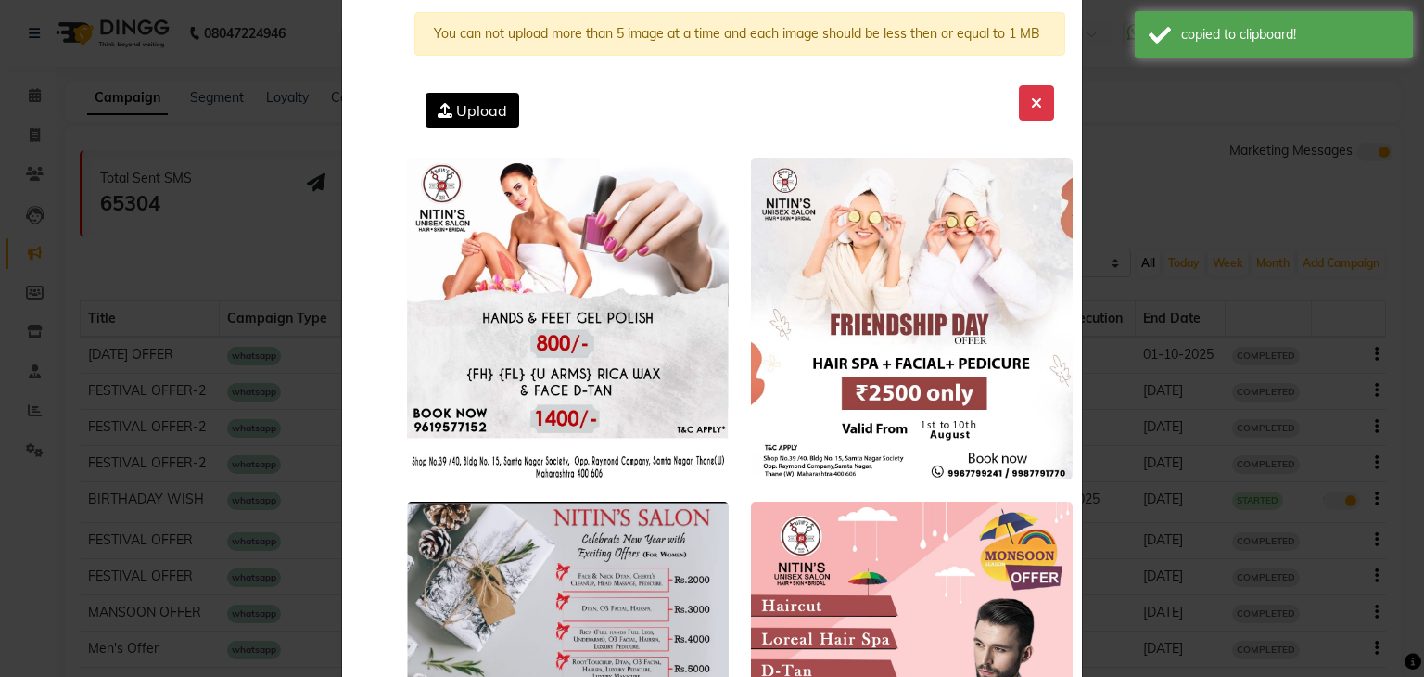
scroll to position [0, 0]
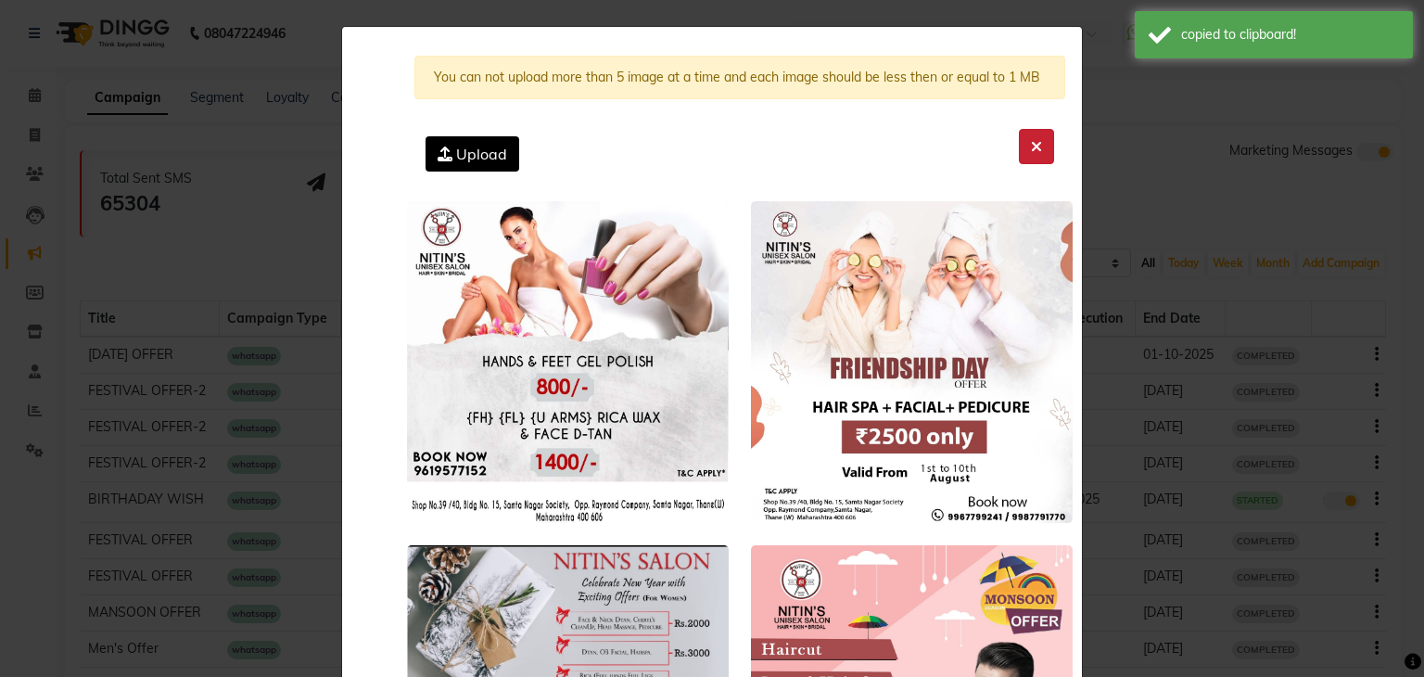
click at [1038, 142] on button at bounding box center [1036, 146] width 35 height 35
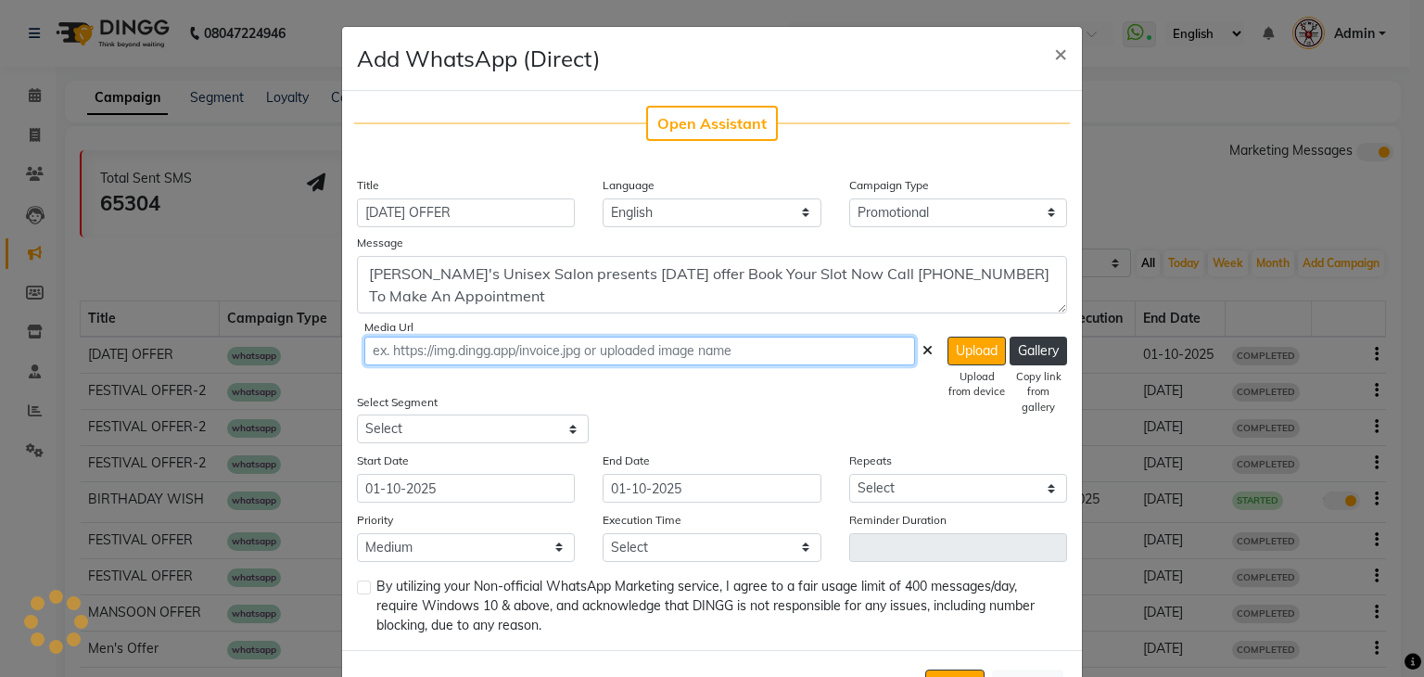
click at [602, 346] on input "text" at bounding box center [639, 351] width 551 height 29
paste input "[URL][DOMAIN_NAME]"
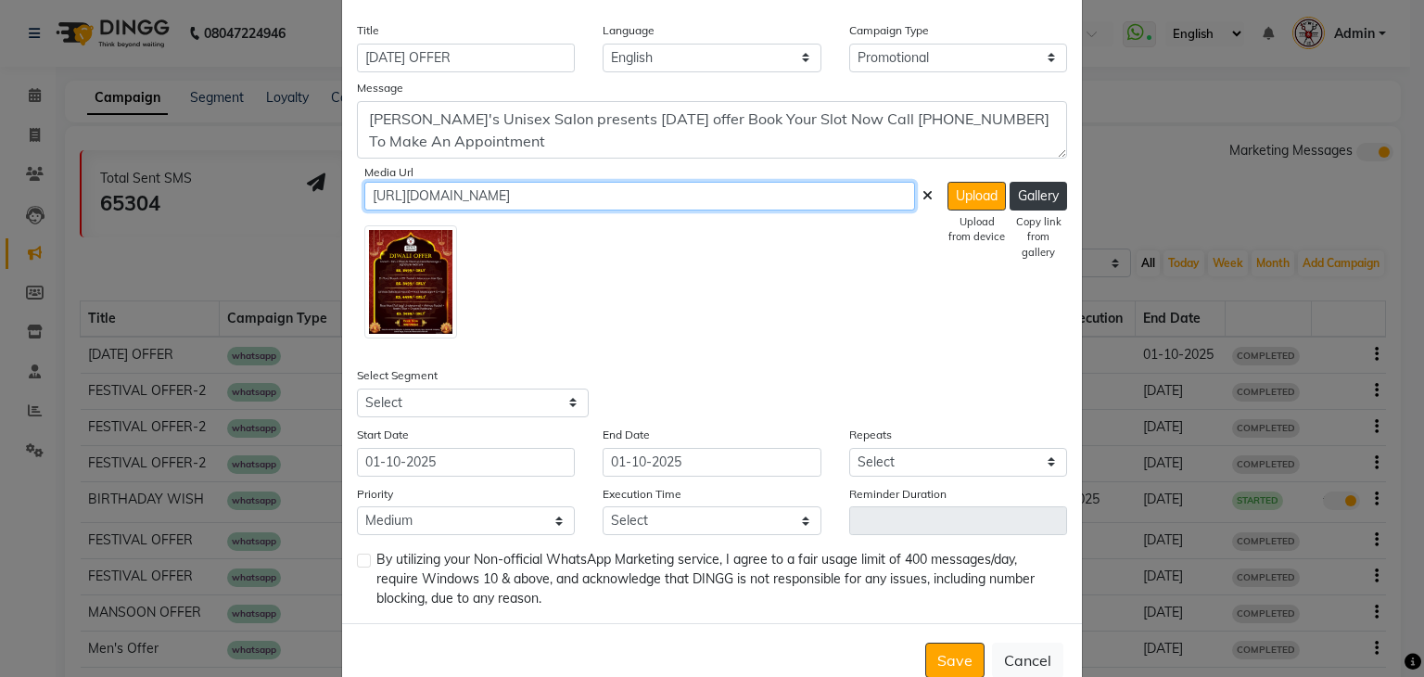
scroll to position [204, 0]
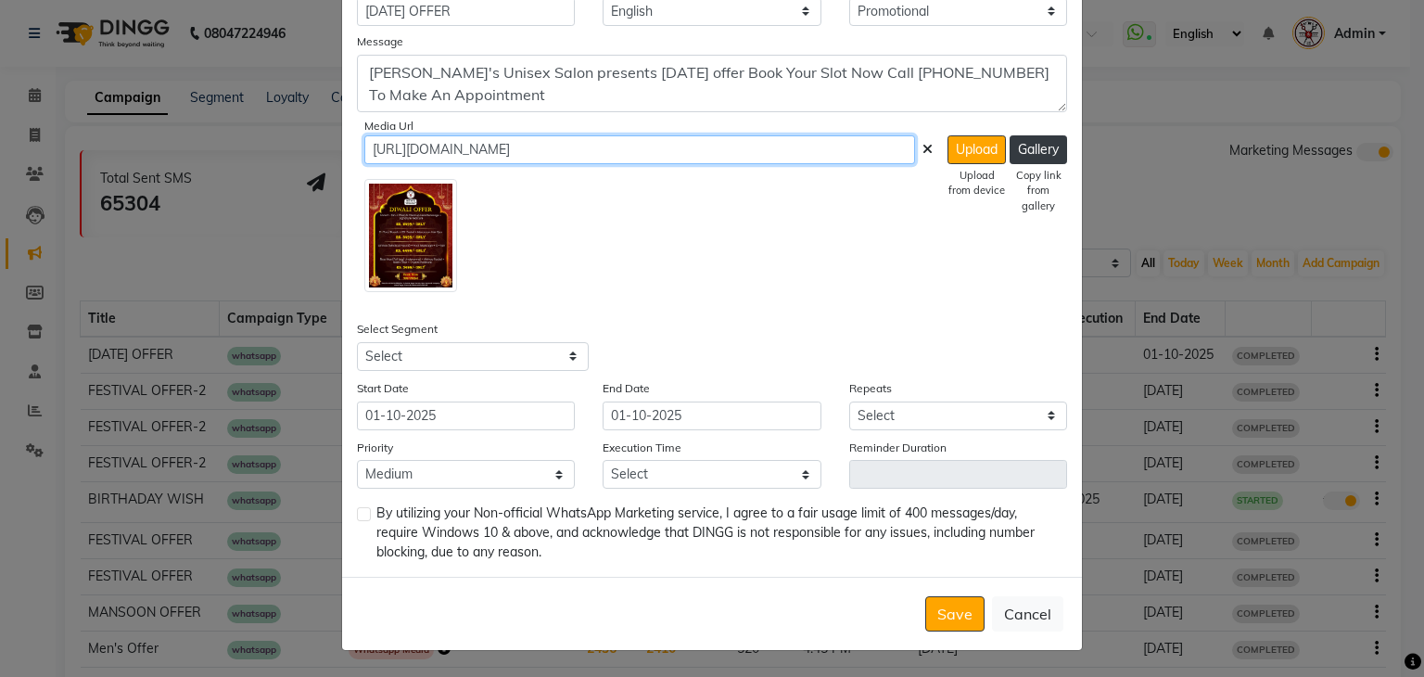
type input "[URL][DOMAIN_NAME]"
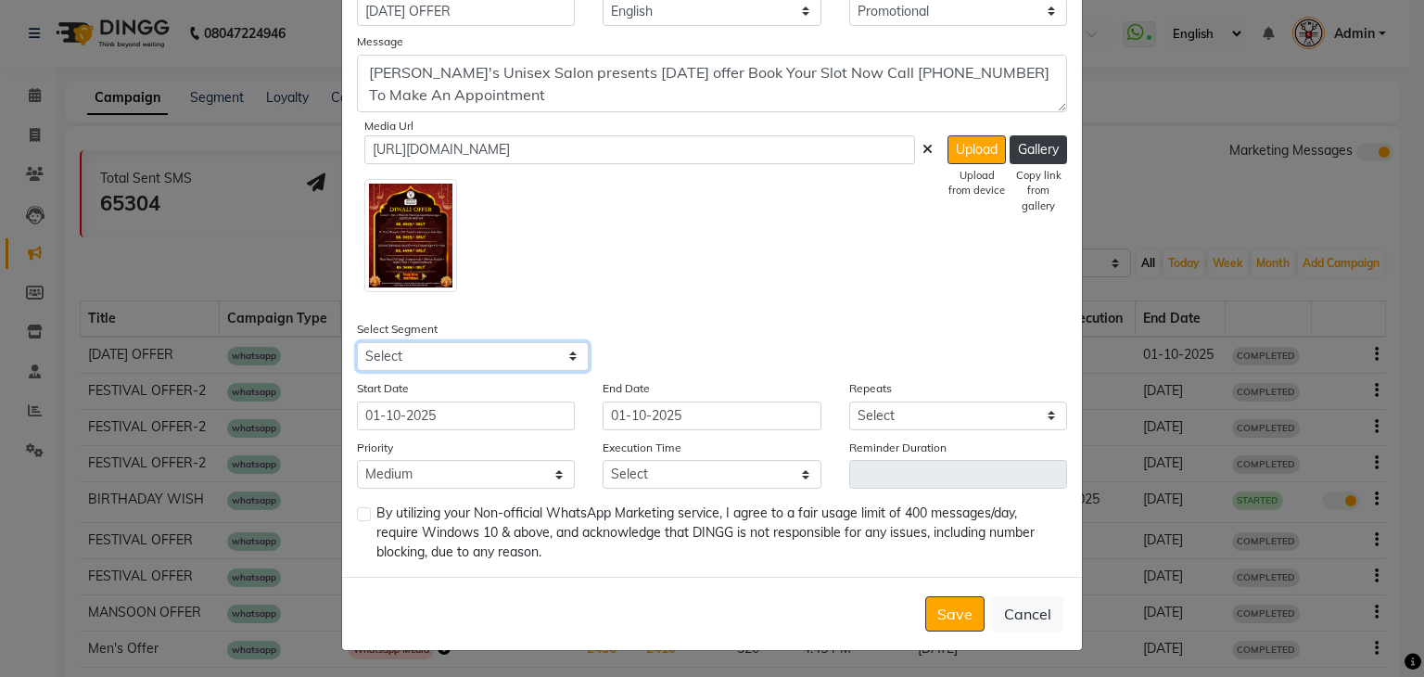
click at [528, 351] on select "Select All Customers All [DEMOGRAPHIC_DATA] Customer All [DEMOGRAPHIC_DATA] Cus…" at bounding box center [473, 356] width 232 height 29
select select "1356"
click at [357, 342] on select "Select All Customers All [DEMOGRAPHIC_DATA] Customer All [DEMOGRAPHIC_DATA] Cus…" at bounding box center [473, 356] width 232 height 29
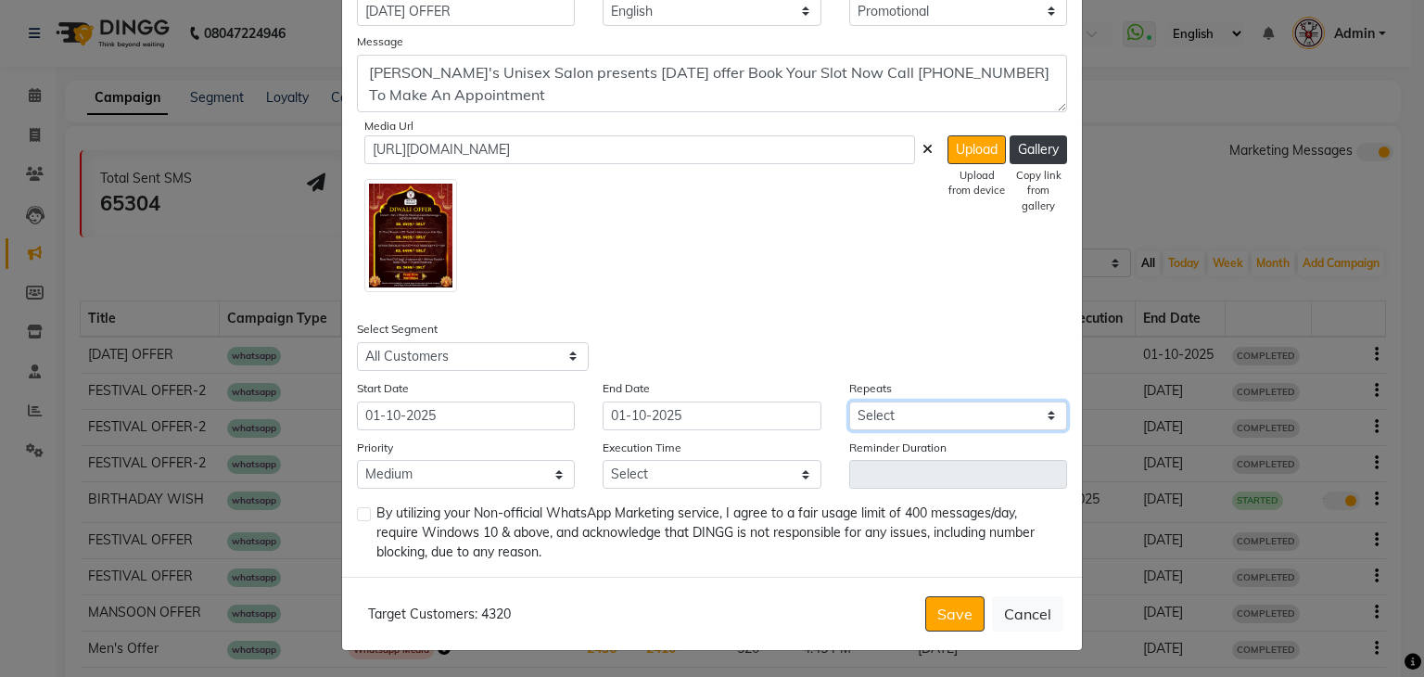
click at [874, 409] on select "Select Once Daily Alternate Day Weekly Monthly Yearly" at bounding box center [958, 415] width 218 height 29
select select "1"
click at [849, 401] on select "Select Once Daily Alternate Day Weekly Monthly Yearly" at bounding box center [958, 415] width 218 height 29
click at [638, 464] on select "Select 09:00 AM 09:15 AM 09:30 AM 09:45 AM 10:00 AM 10:15 AM 10:30 AM 10:45 AM …" at bounding box center [712, 474] width 218 height 29
select select "1125"
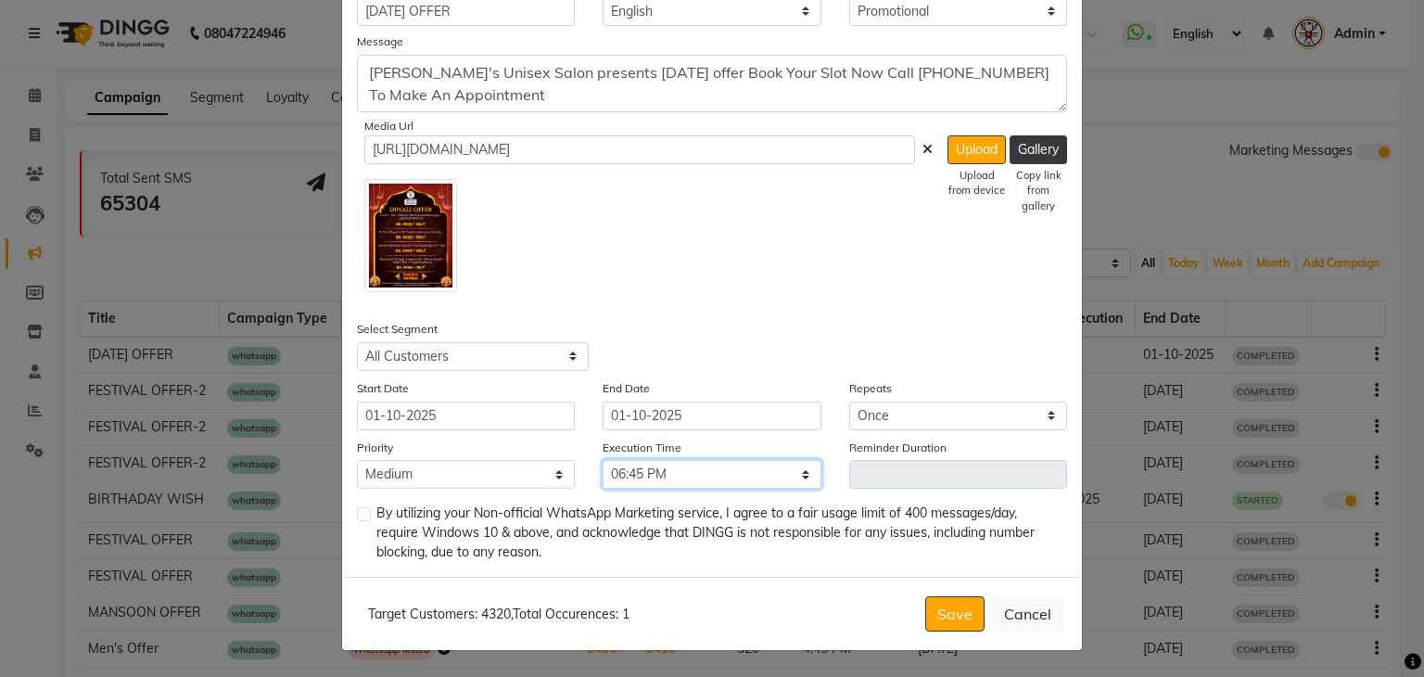
click at [603, 460] on select "Select 09:00 AM 09:15 AM 09:30 AM 09:45 AM 10:00 AM 10:15 AM 10:30 AM 10:45 AM …" at bounding box center [712, 474] width 218 height 29
click at [360, 512] on label at bounding box center [364, 514] width 14 height 14
click at [360, 512] on input "checkbox" at bounding box center [363, 515] width 12 height 12
checkbox input "true"
click at [947, 597] on button "Save" at bounding box center [954, 613] width 59 height 35
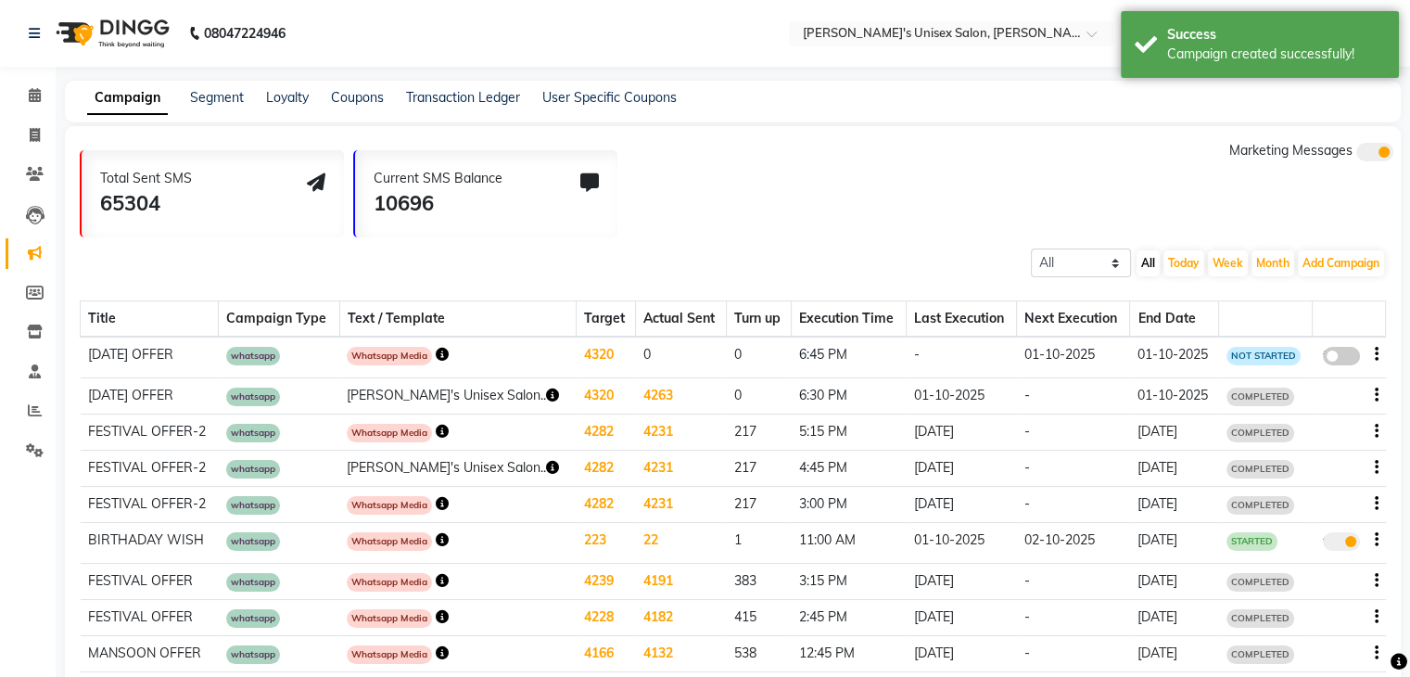
click at [1340, 351] on span at bounding box center [1341, 356] width 37 height 19
click at [1348, 359] on input "false" at bounding box center [1348, 359] width 0 height 0
select select "3"
select select "1356"
select select "1"
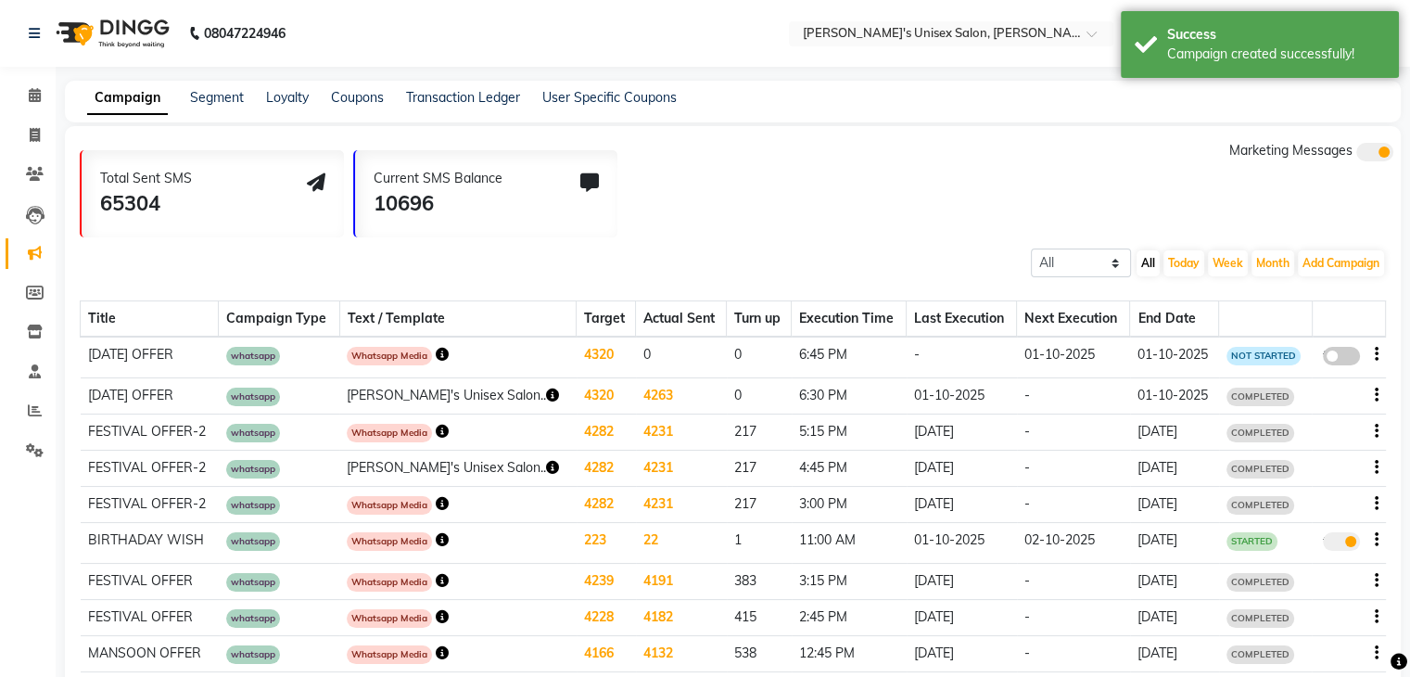
select select "2"
select select "1125"
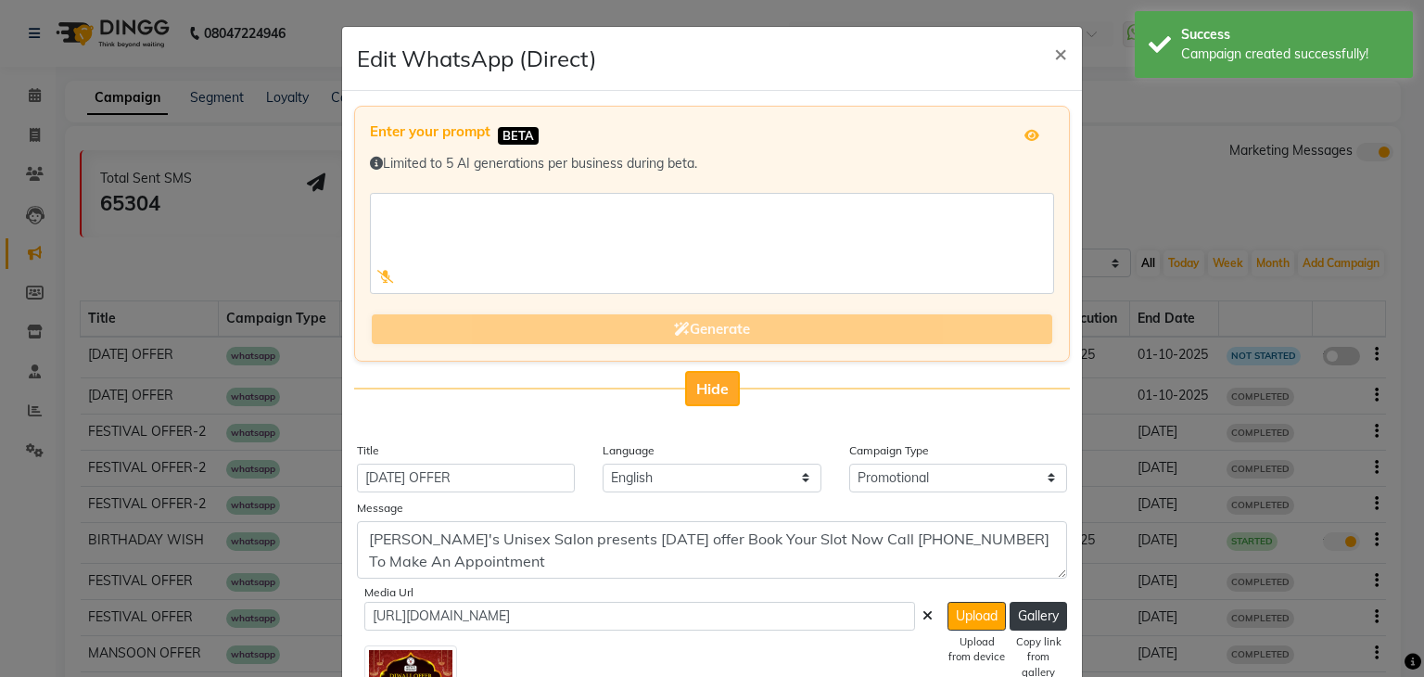
click at [724, 390] on button "Hide" at bounding box center [712, 388] width 55 height 35
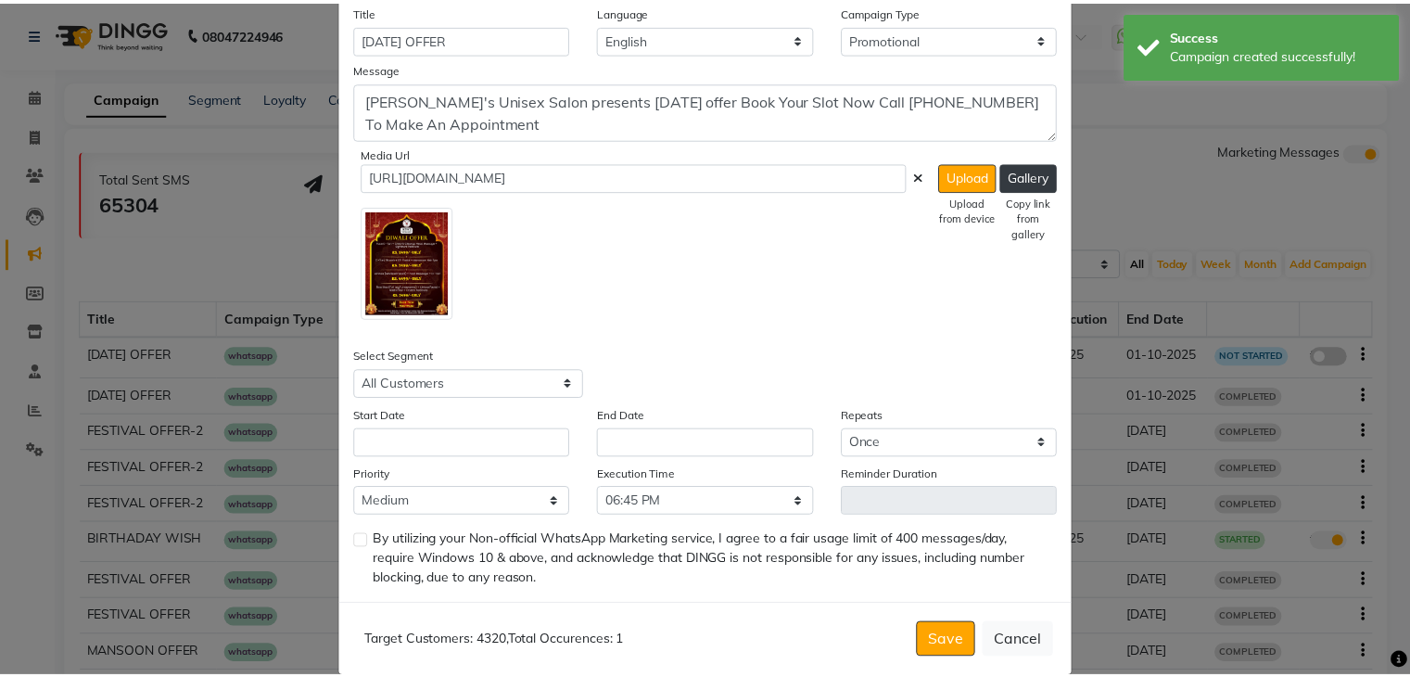
scroll to position [178, 0]
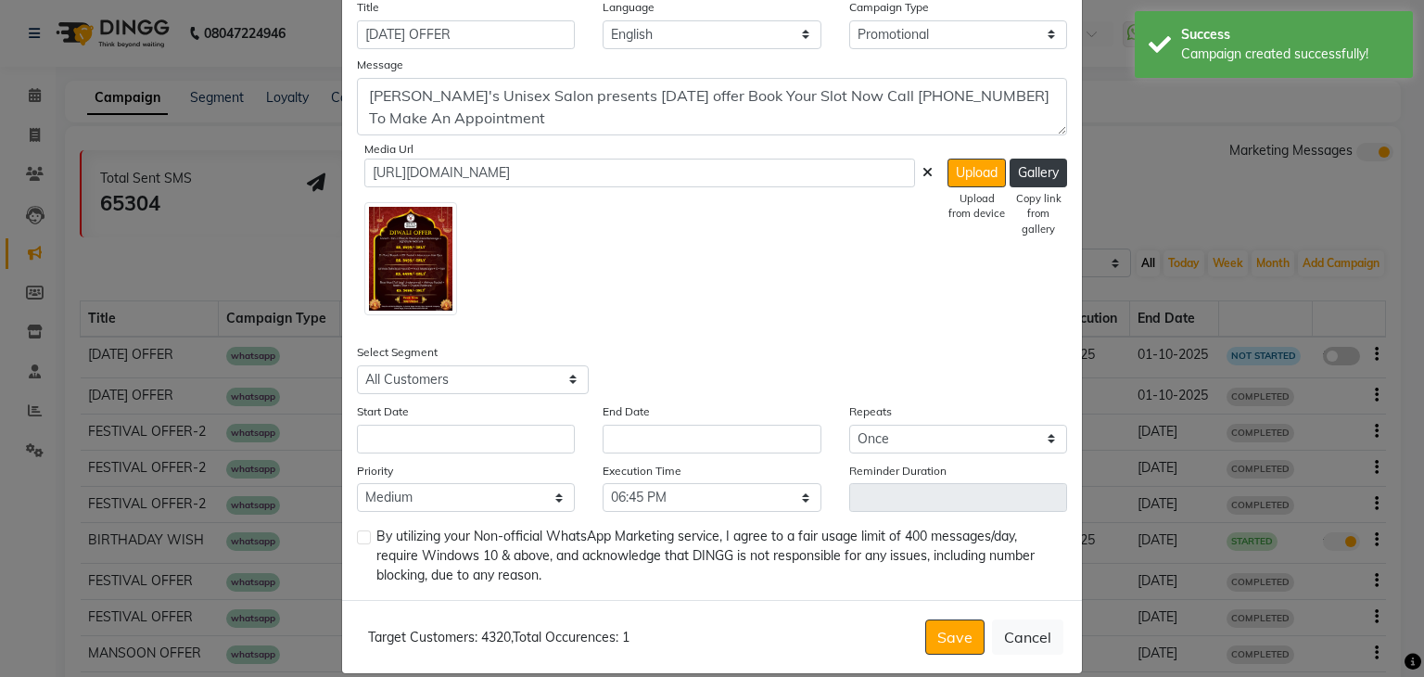
click at [488, 457] on div "Open Assistant Title DIWALI OFFER Language English Campaign Type Select Birthda…" at bounding box center [712, 256] width 740 height 687
click at [490, 451] on input "text" at bounding box center [466, 439] width 218 height 29
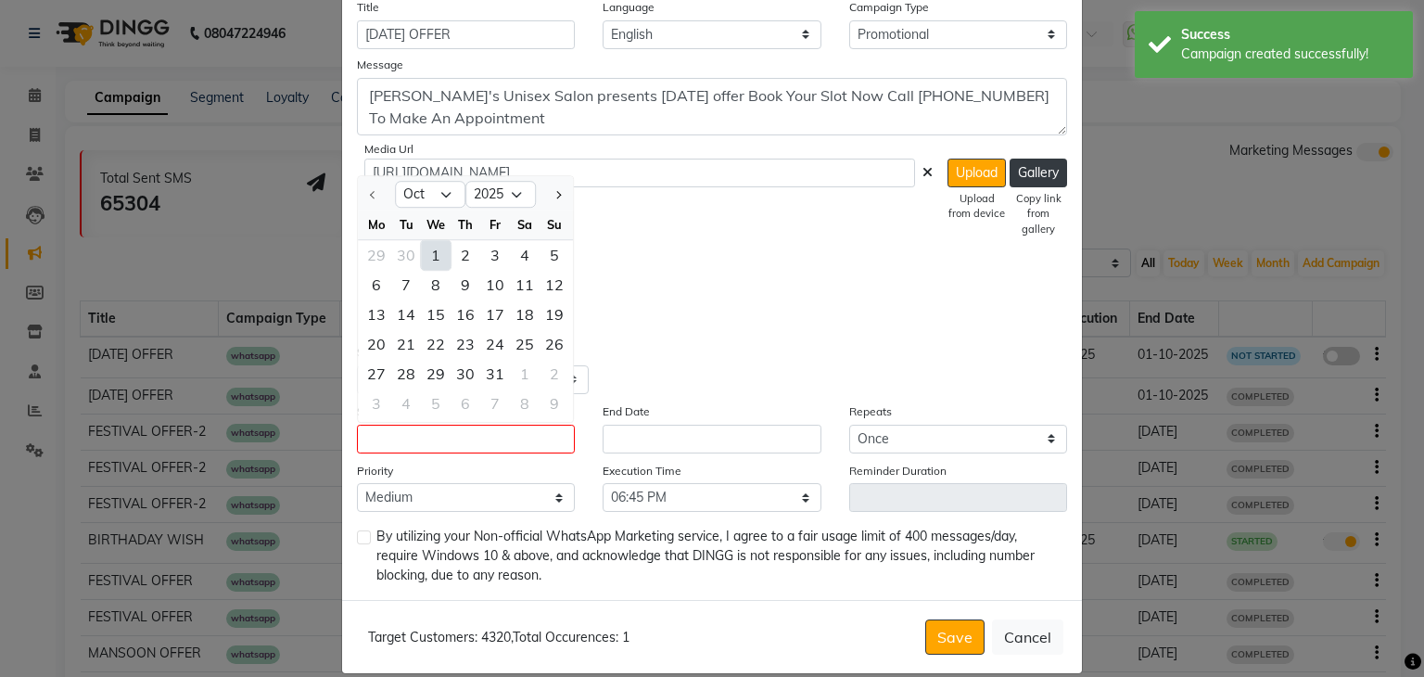
click at [421, 257] on div "1" at bounding box center [436, 255] width 30 height 30
type input "01-10-2025"
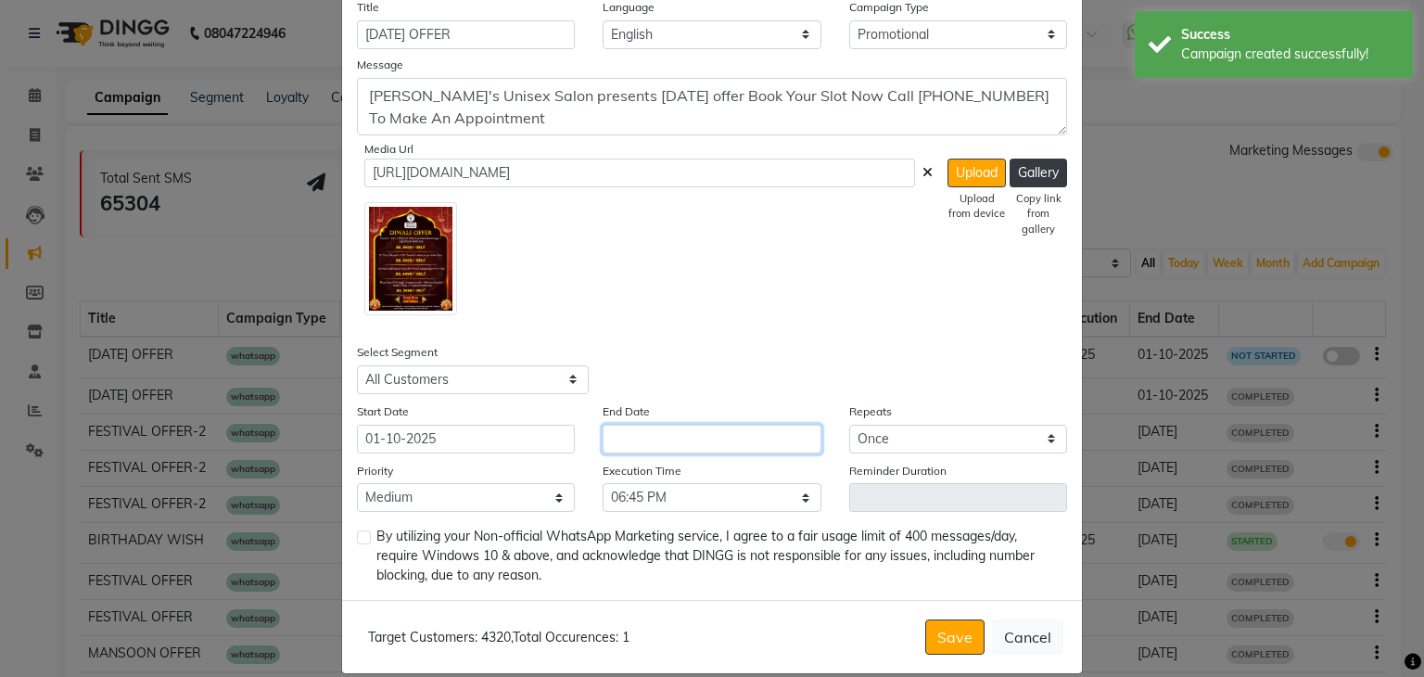
click at [713, 434] on input "text" at bounding box center [712, 439] width 218 height 29
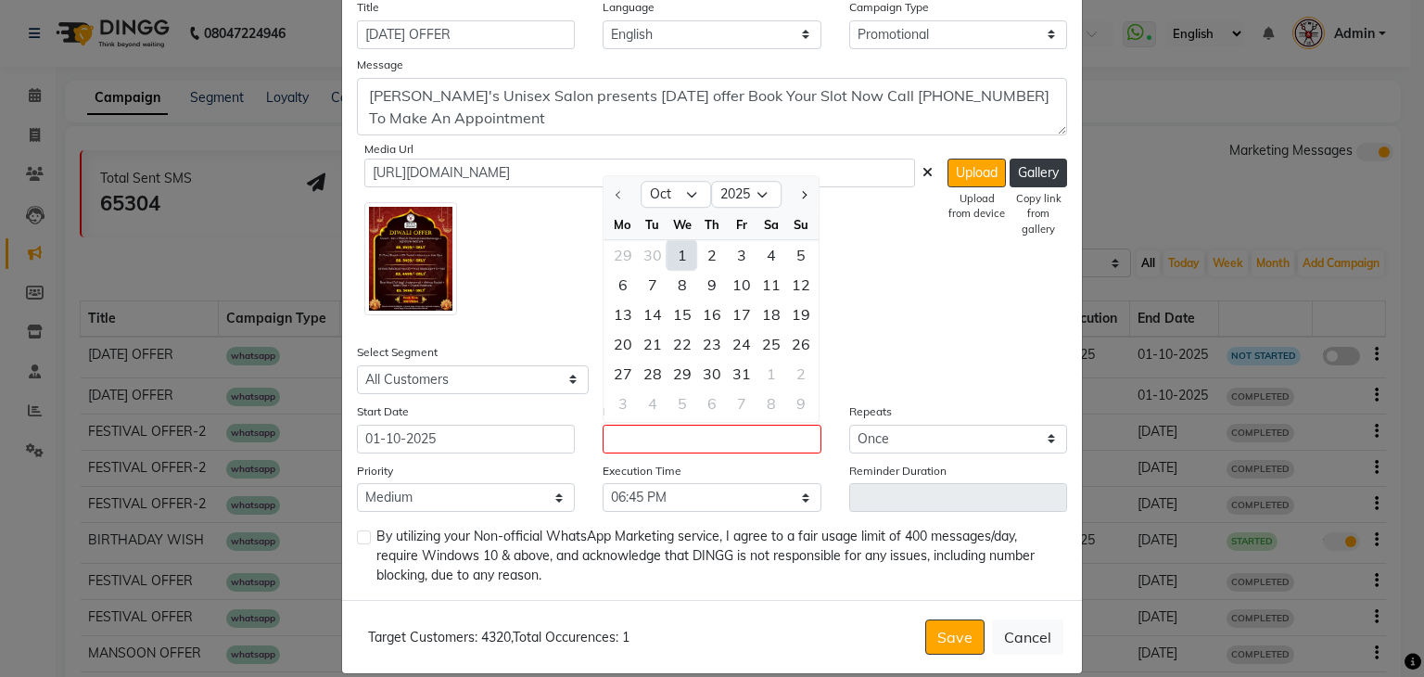
click at [676, 255] on div "1" at bounding box center [683, 255] width 30 height 30
type input "01-10-2025"
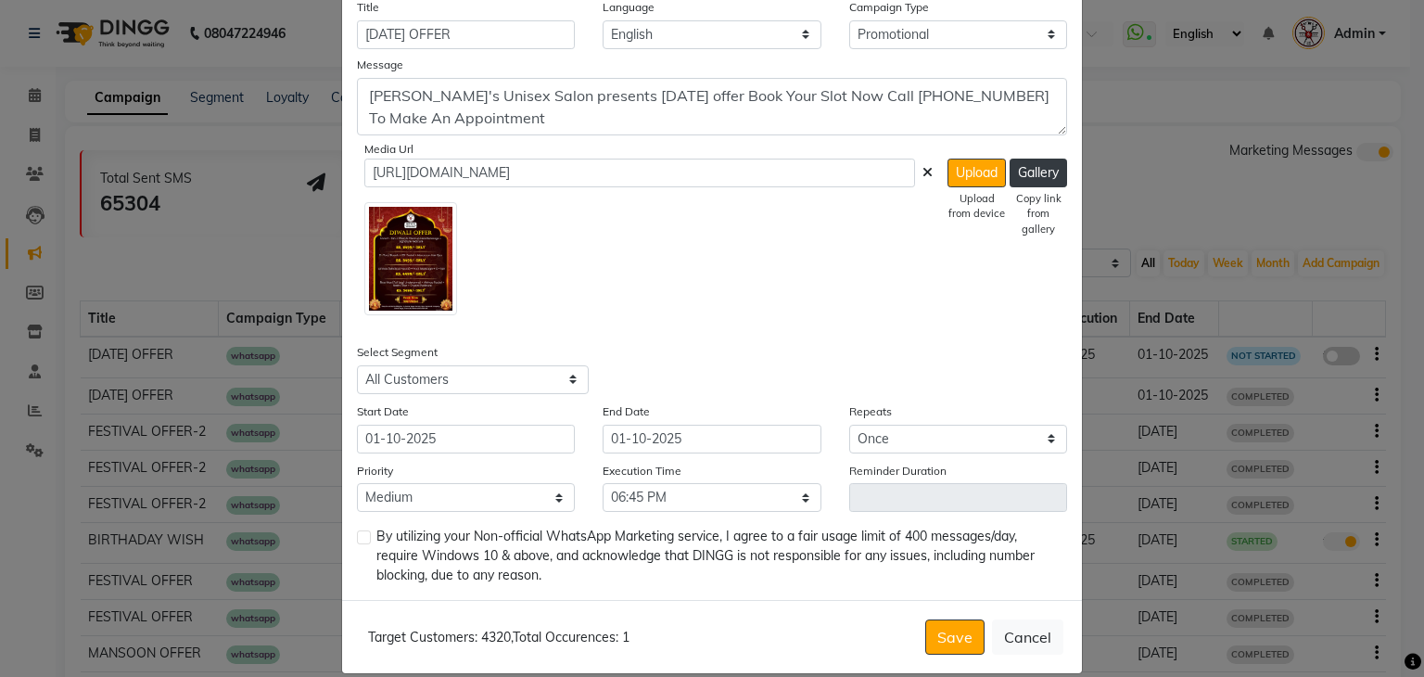
click at [362, 539] on label at bounding box center [364, 537] width 14 height 14
click at [362, 539] on input "checkbox" at bounding box center [363, 538] width 12 height 12
checkbox input "true"
click at [935, 643] on button "Save" at bounding box center [954, 636] width 59 height 35
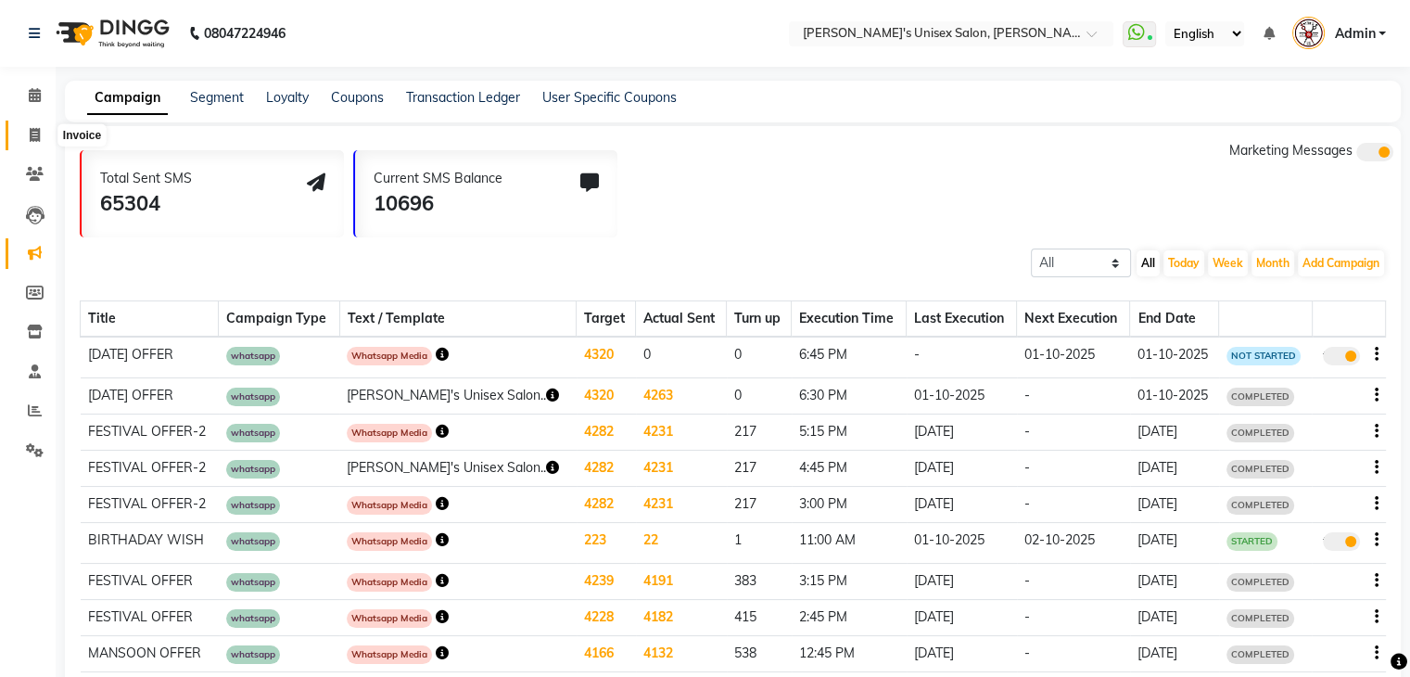
click at [30, 132] on icon at bounding box center [35, 135] width 10 height 14
select select "service"
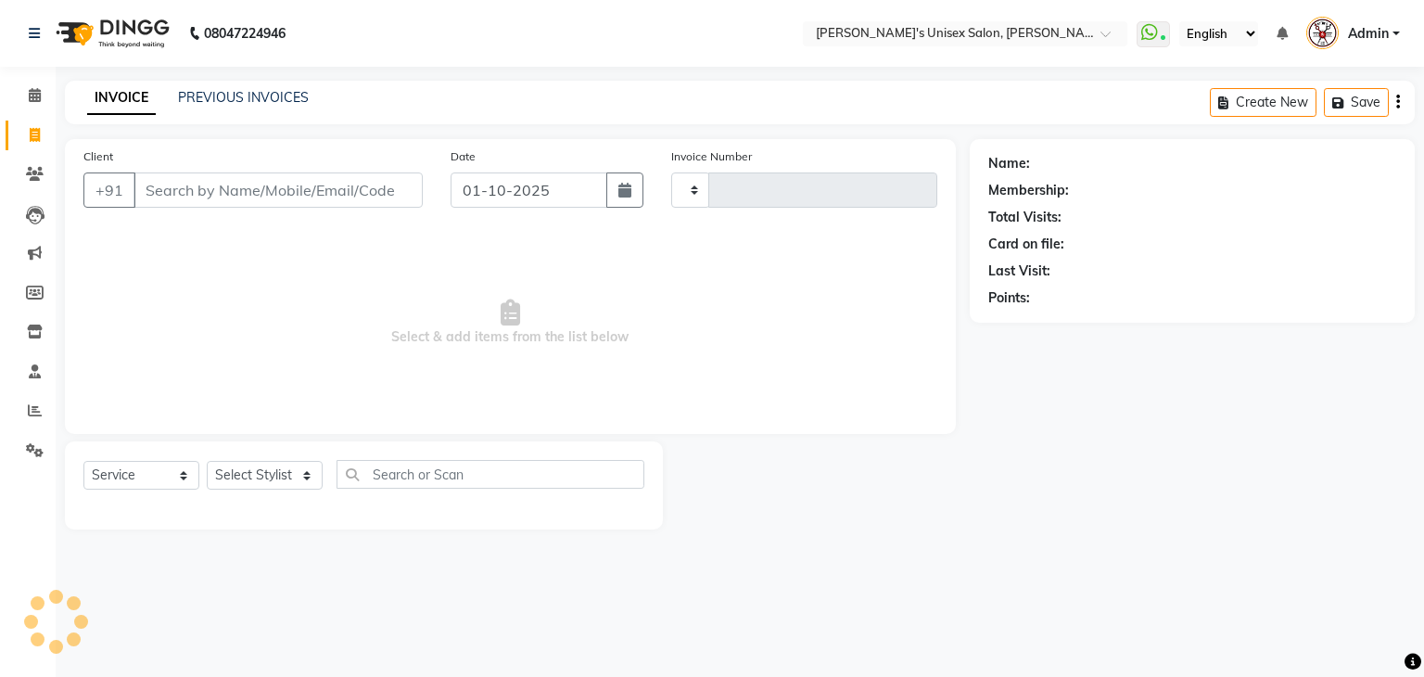
type input "2688"
select select "62"
click at [36, 251] on icon at bounding box center [35, 253] width 14 height 14
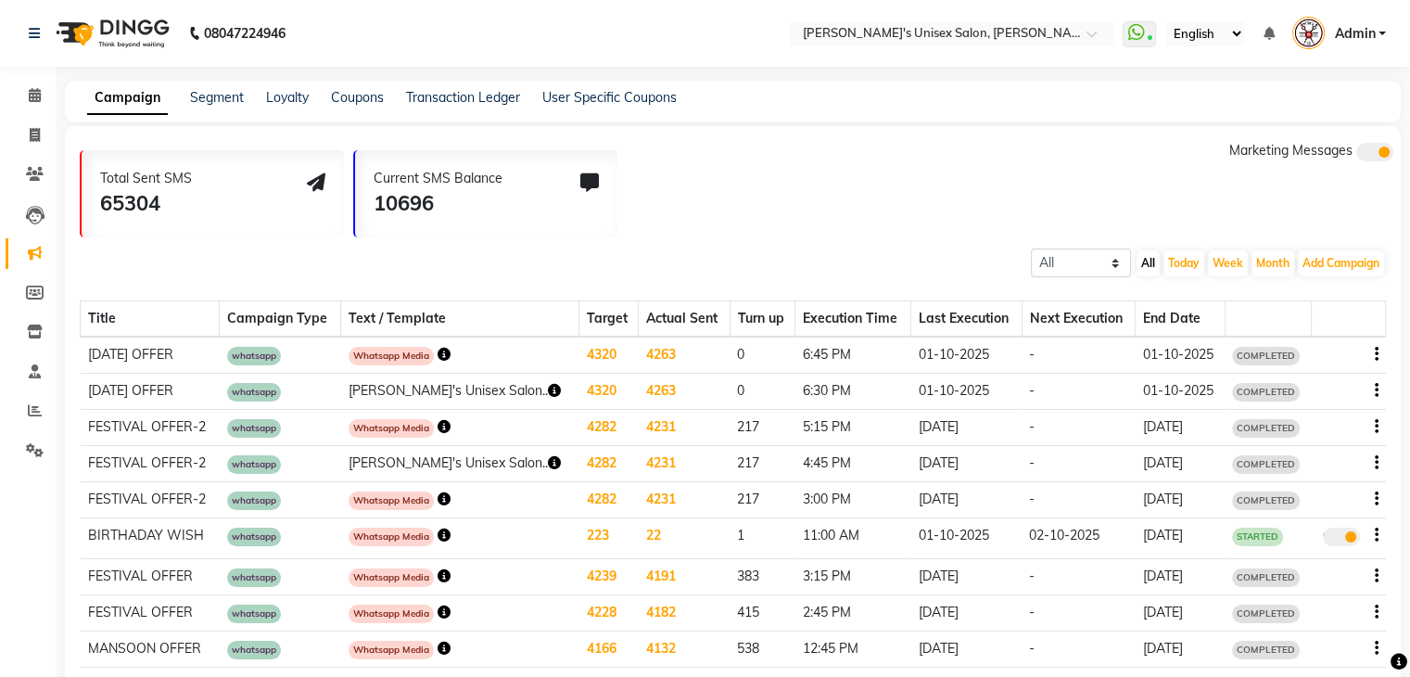
click at [451, 350] on icon "button" at bounding box center [444, 354] width 13 height 13
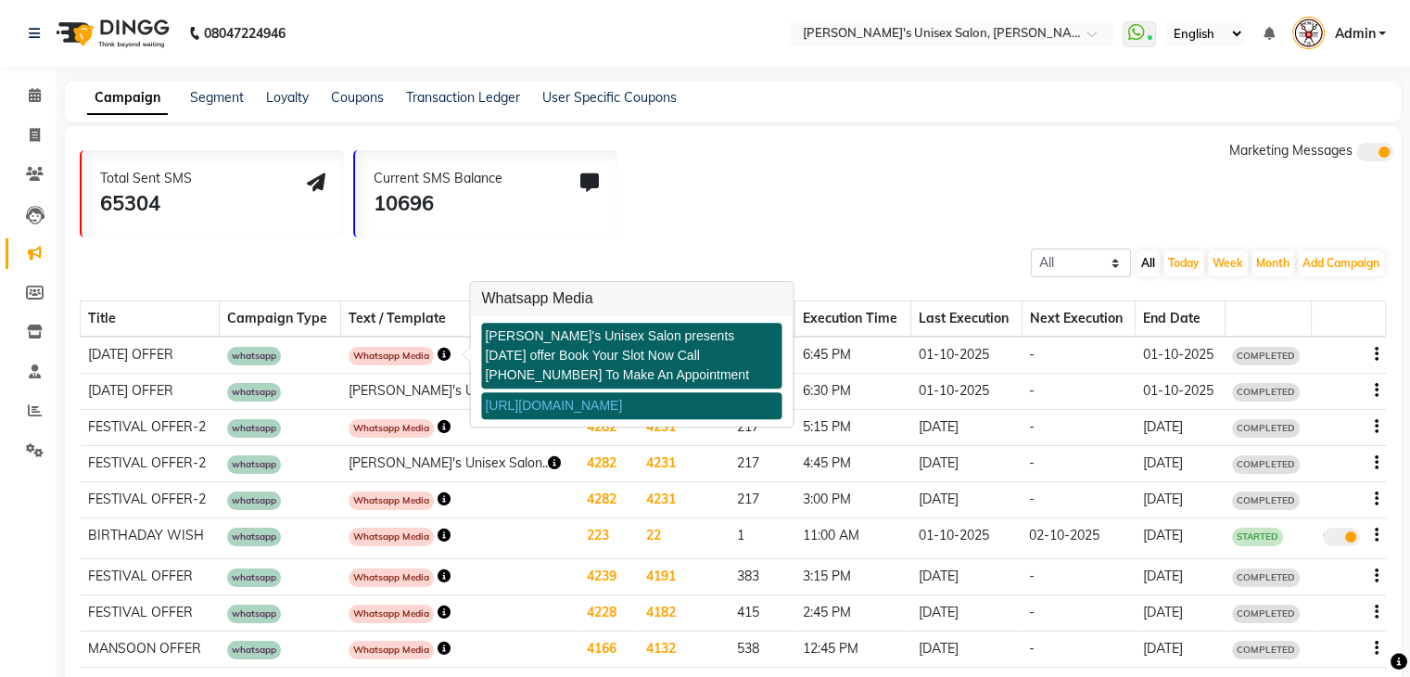
click at [1372, 353] on div at bounding box center [1348, 354] width 59 height 19
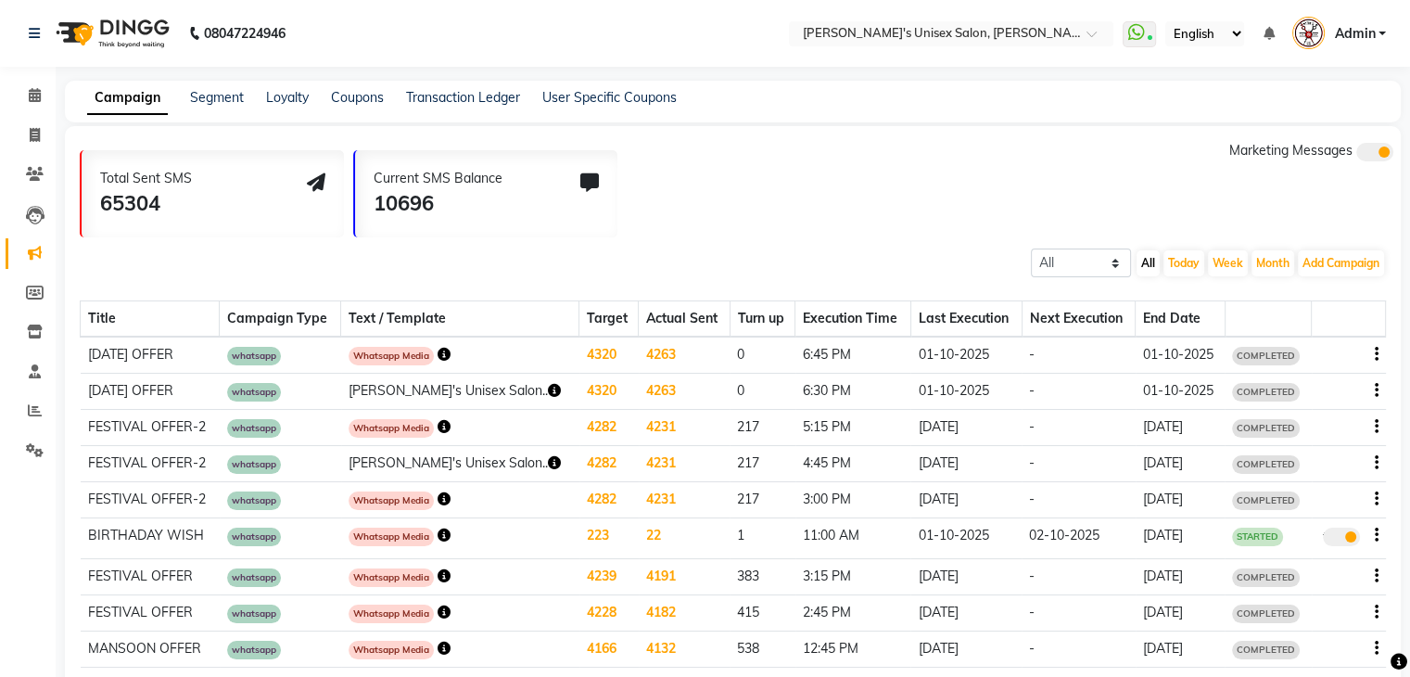
click at [1372, 353] on div at bounding box center [1348, 354] width 59 height 19
click at [1375, 354] on icon "button" at bounding box center [1377, 354] width 4 height 1
click at [1376, 390] on icon "button" at bounding box center [1377, 390] width 4 height 1
click at [1338, 378] on div "Delete" at bounding box center [1325, 389] width 57 height 23
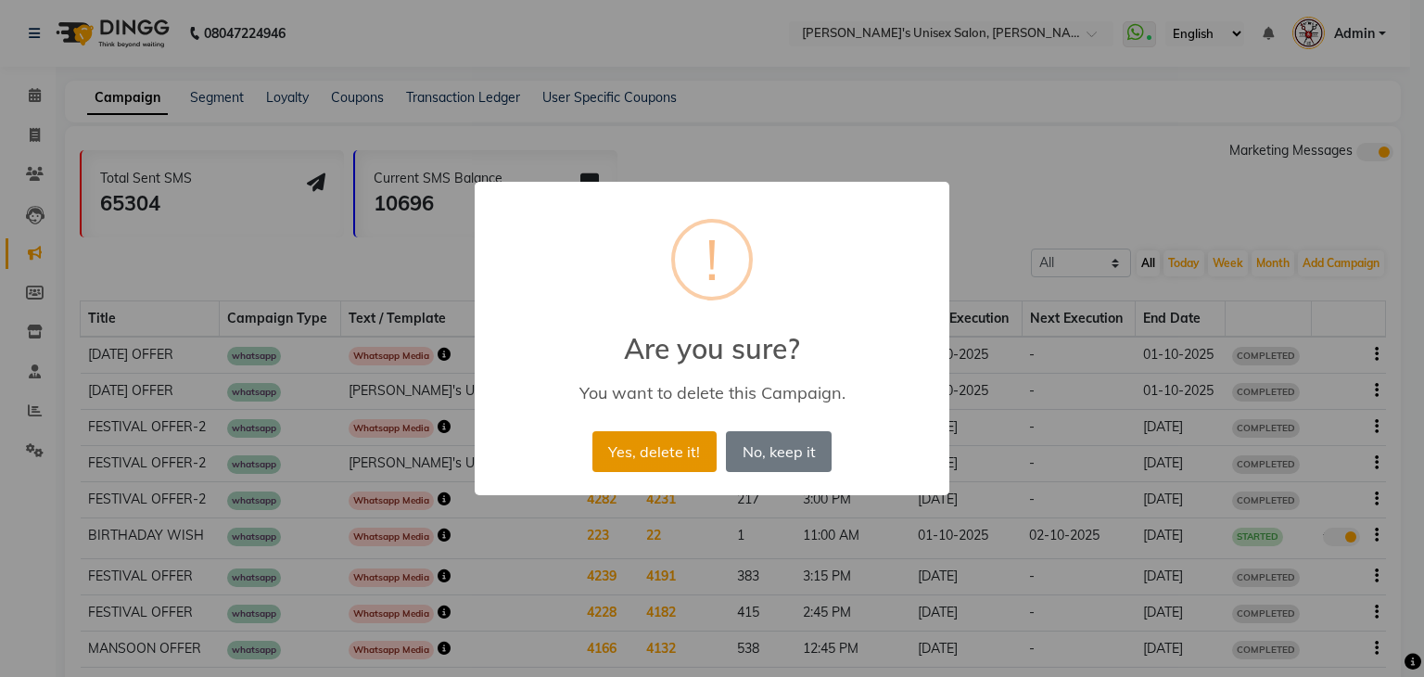
click at [665, 465] on button "Yes, delete it!" at bounding box center [654, 451] width 124 height 41
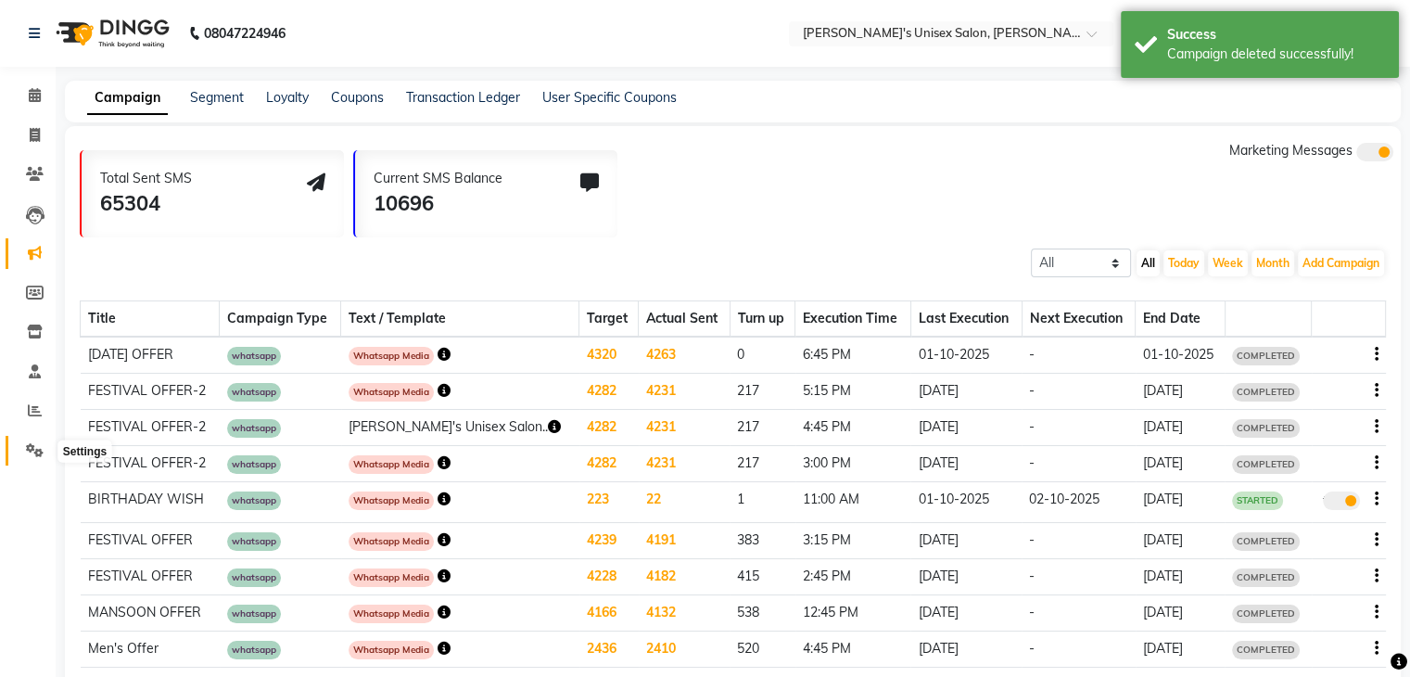
click at [26, 450] on icon at bounding box center [35, 450] width 18 height 14
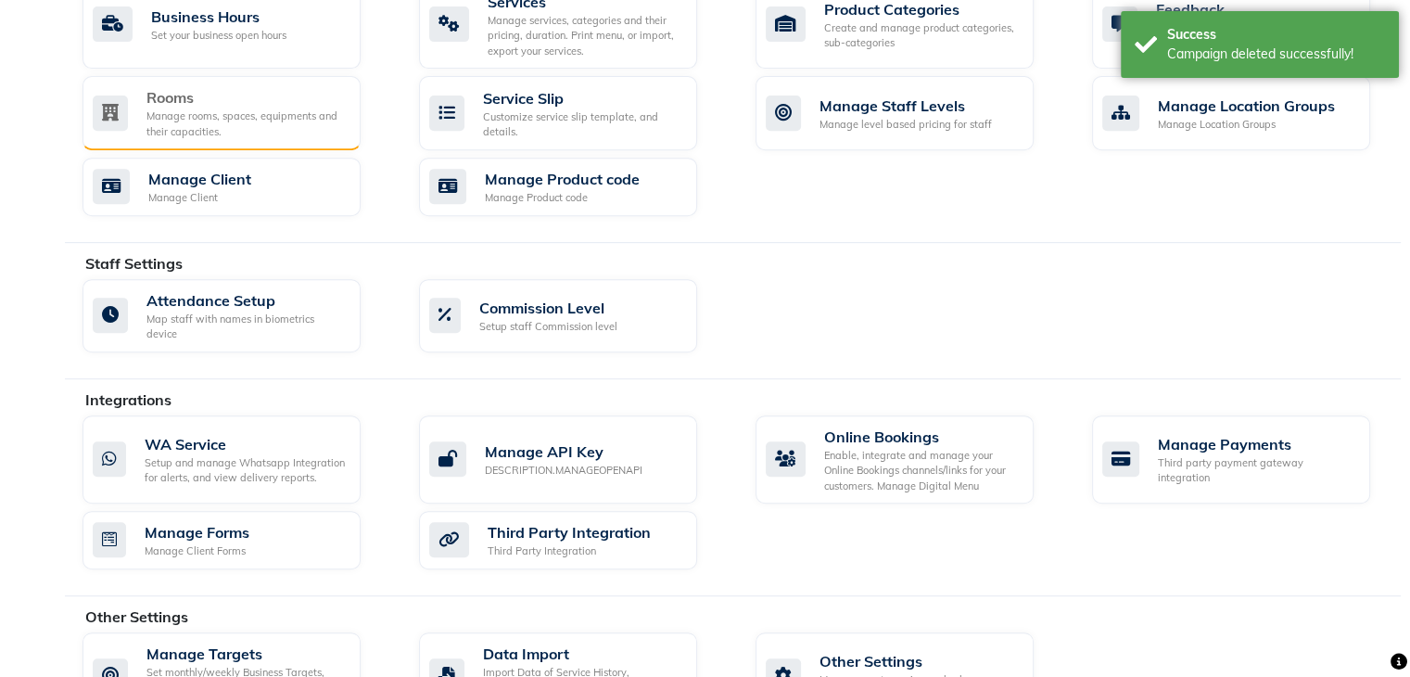
scroll to position [827, 0]
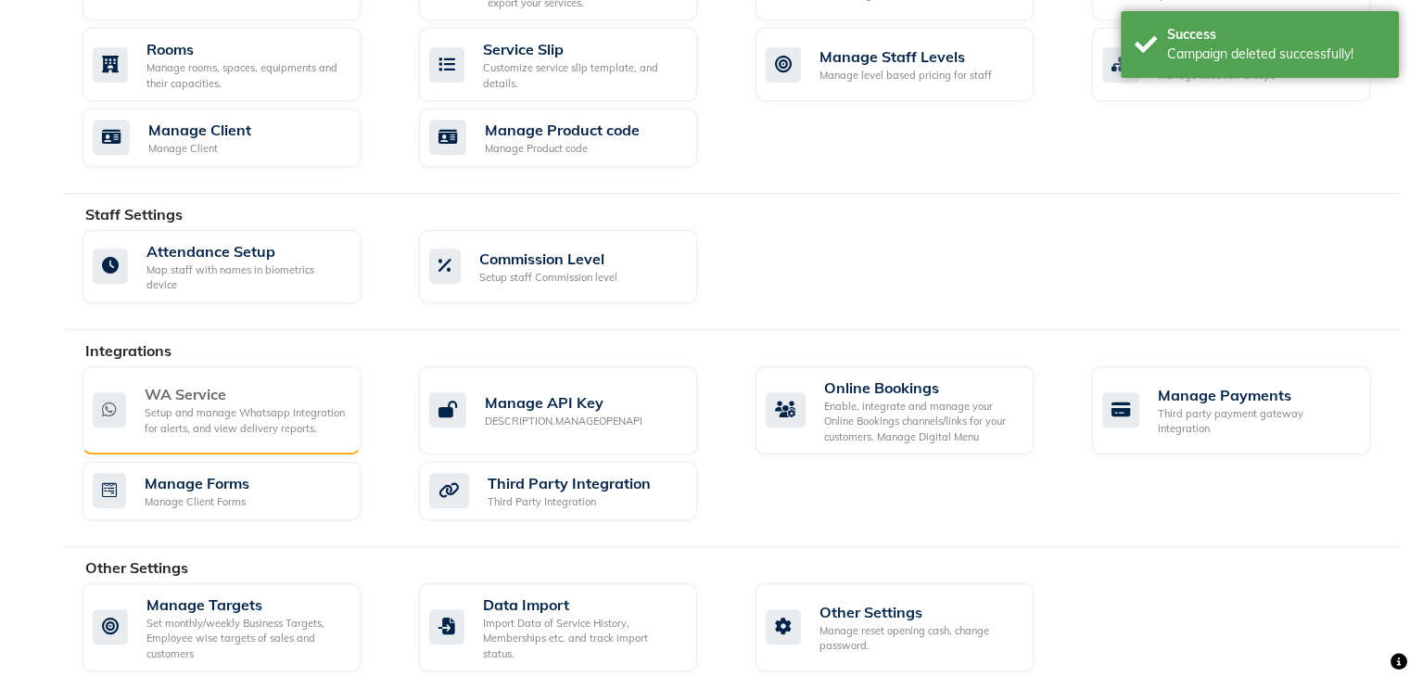
click at [292, 405] on div "Setup and manage Whatsapp Integration for alerts, and view delivery reports." at bounding box center [245, 420] width 201 height 31
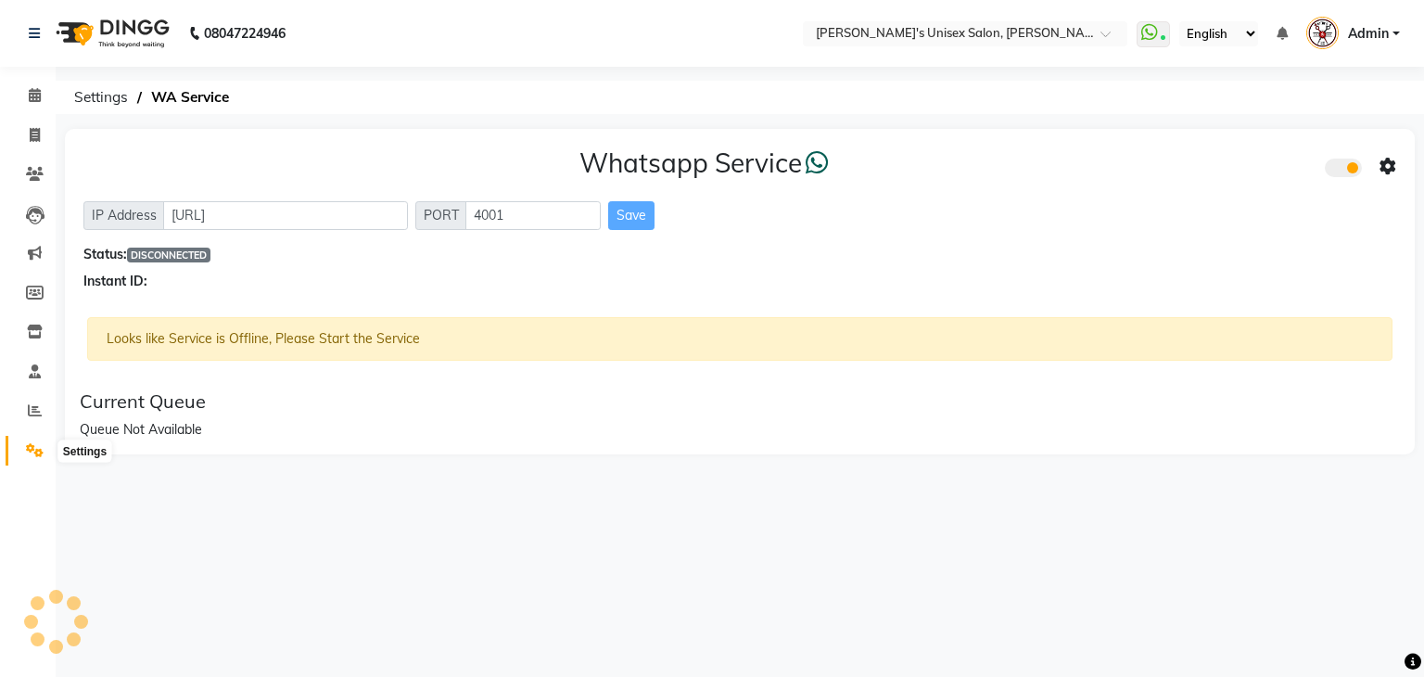
click at [26, 452] on icon at bounding box center [35, 450] width 18 height 14
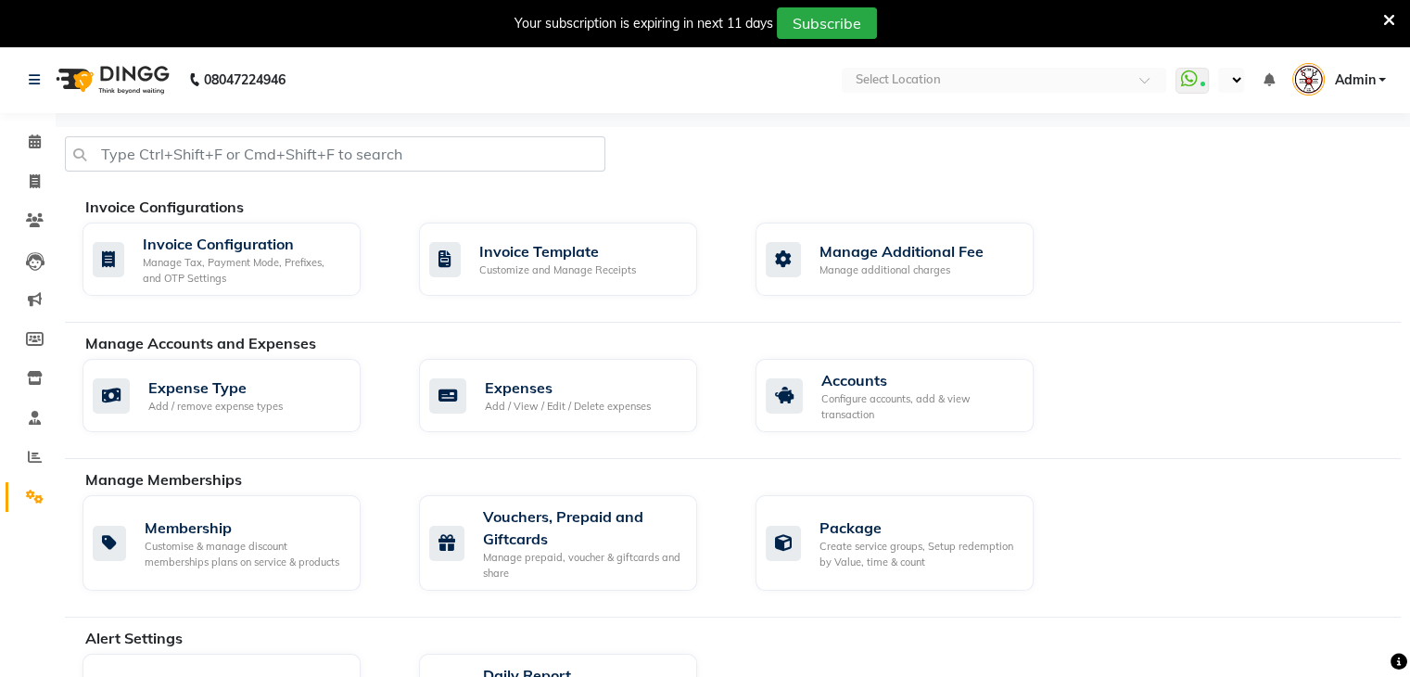
select select "en"
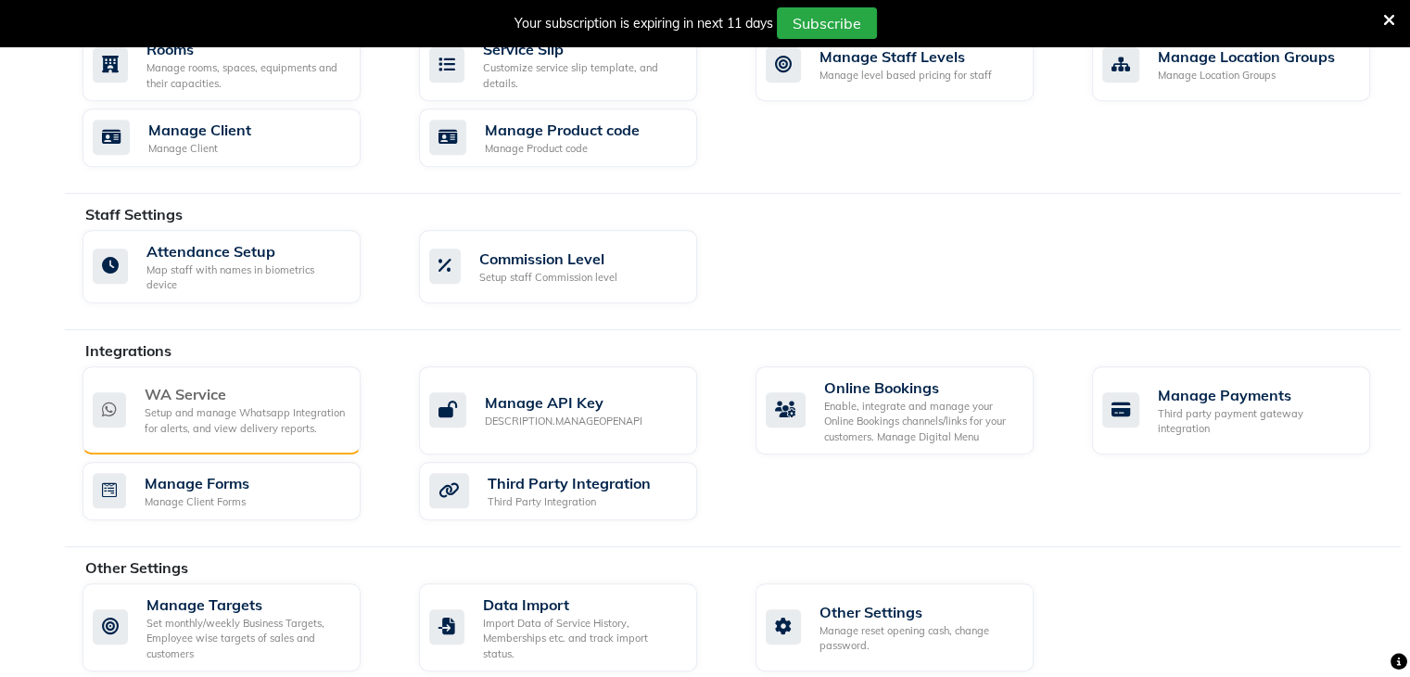
click at [272, 405] on div "Setup and manage Whatsapp Integration for alerts, and view delivery reports." at bounding box center [245, 420] width 201 height 31
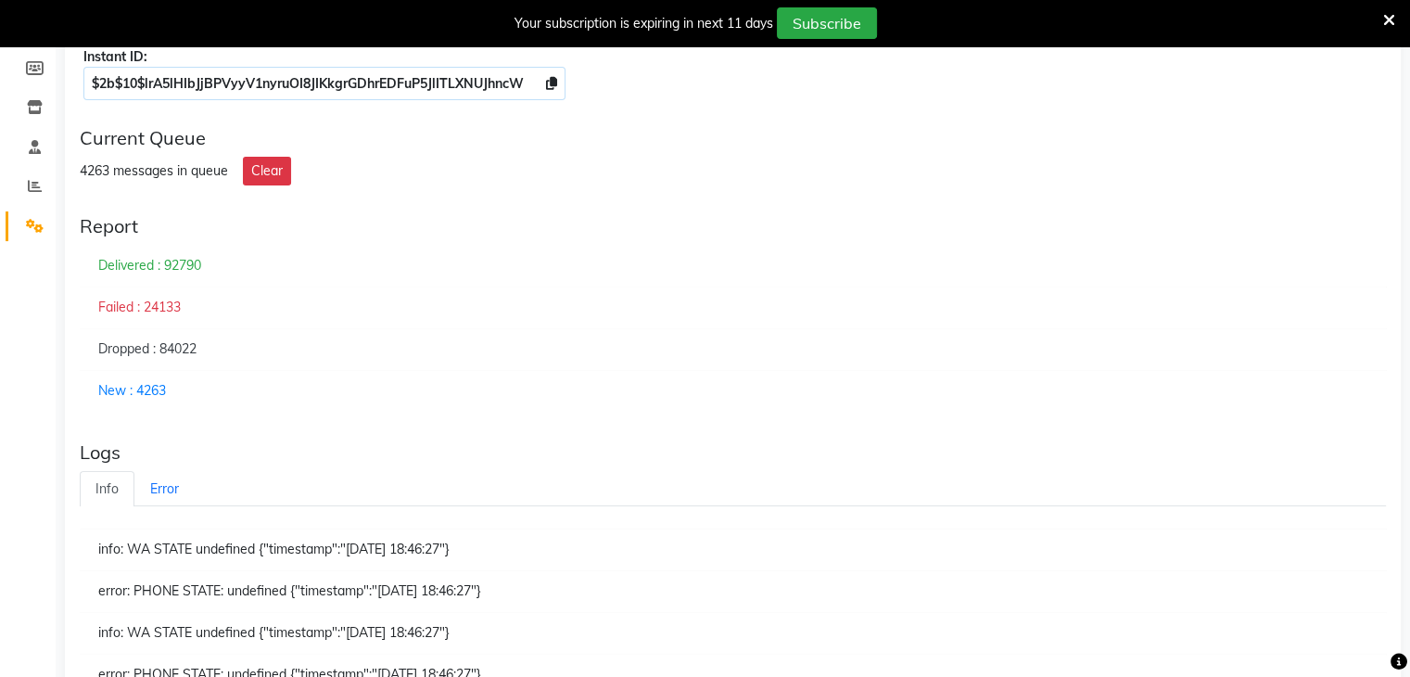
scroll to position [252, 0]
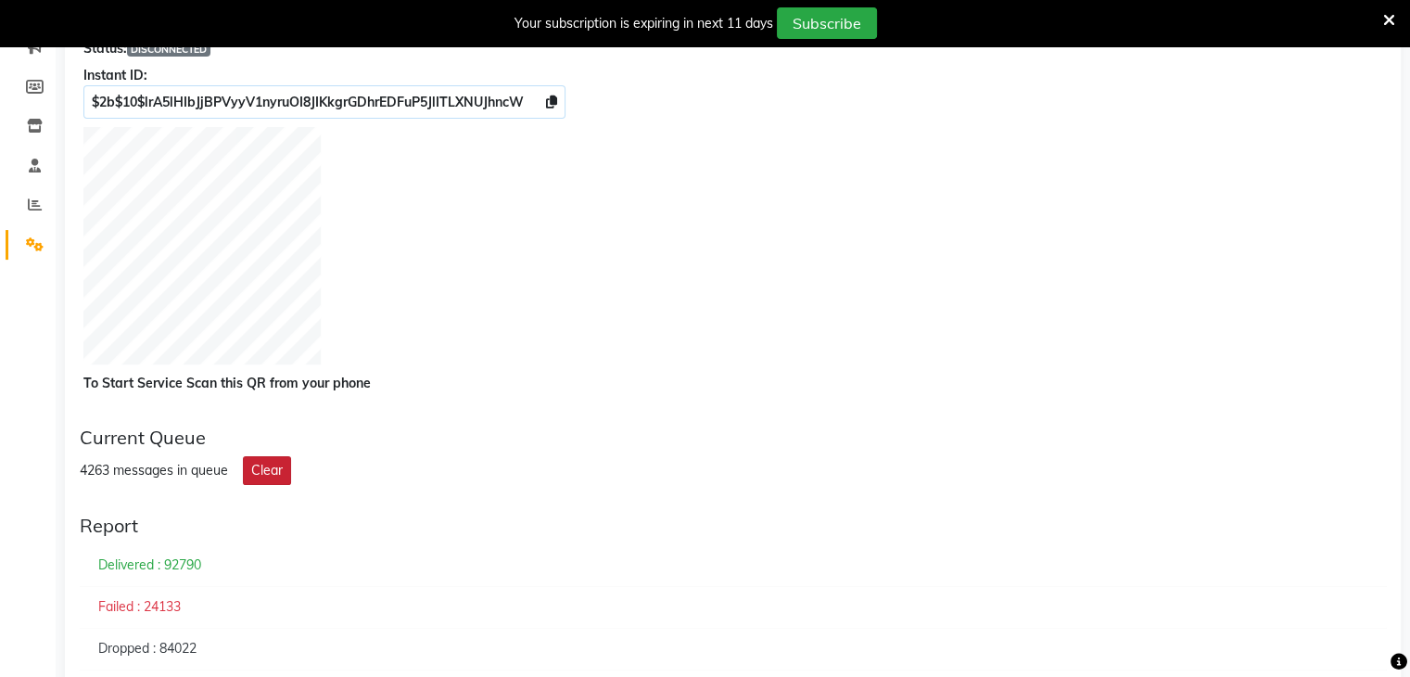
click at [252, 468] on button "Clear" at bounding box center [267, 470] width 48 height 29
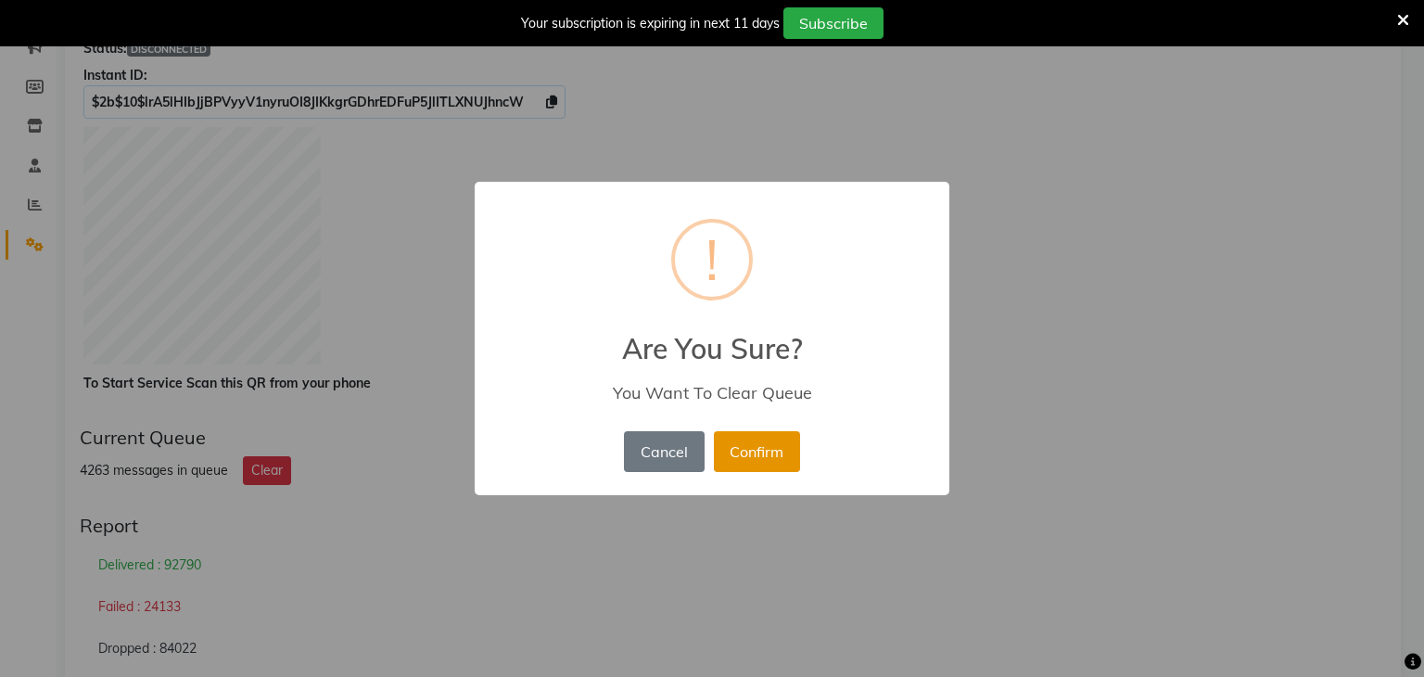
click at [721, 441] on button "Confirm" at bounding box center [757, 451] width 86 height 41
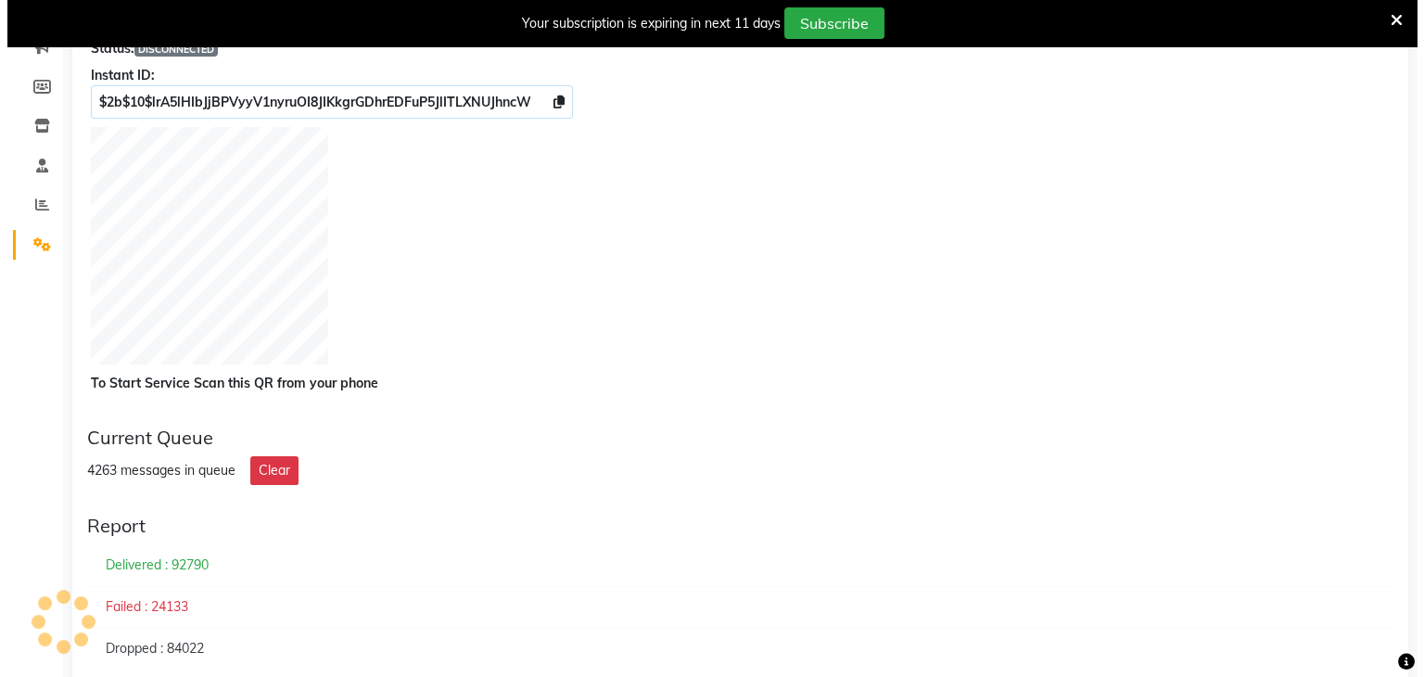
scroll to position [0, 0]
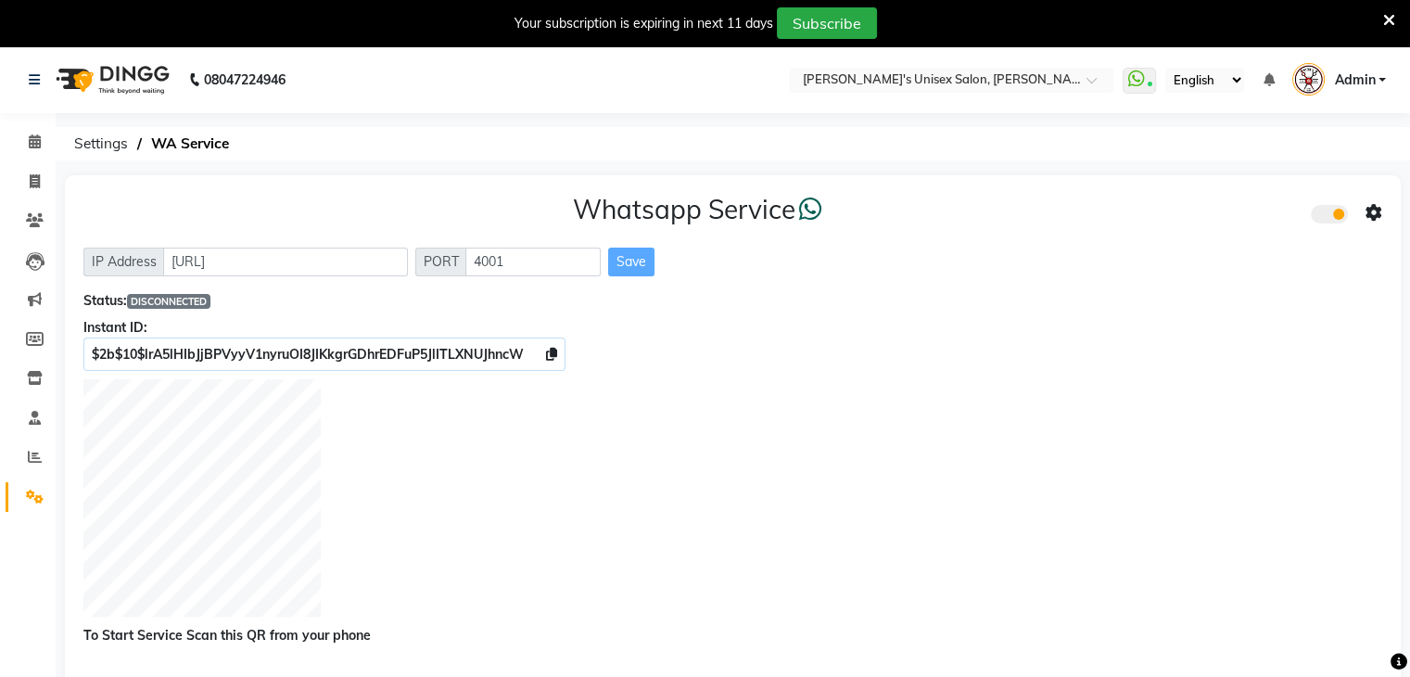
click at [1389, 19] on icon at bounding box center [1389, 20] width 12 height 17
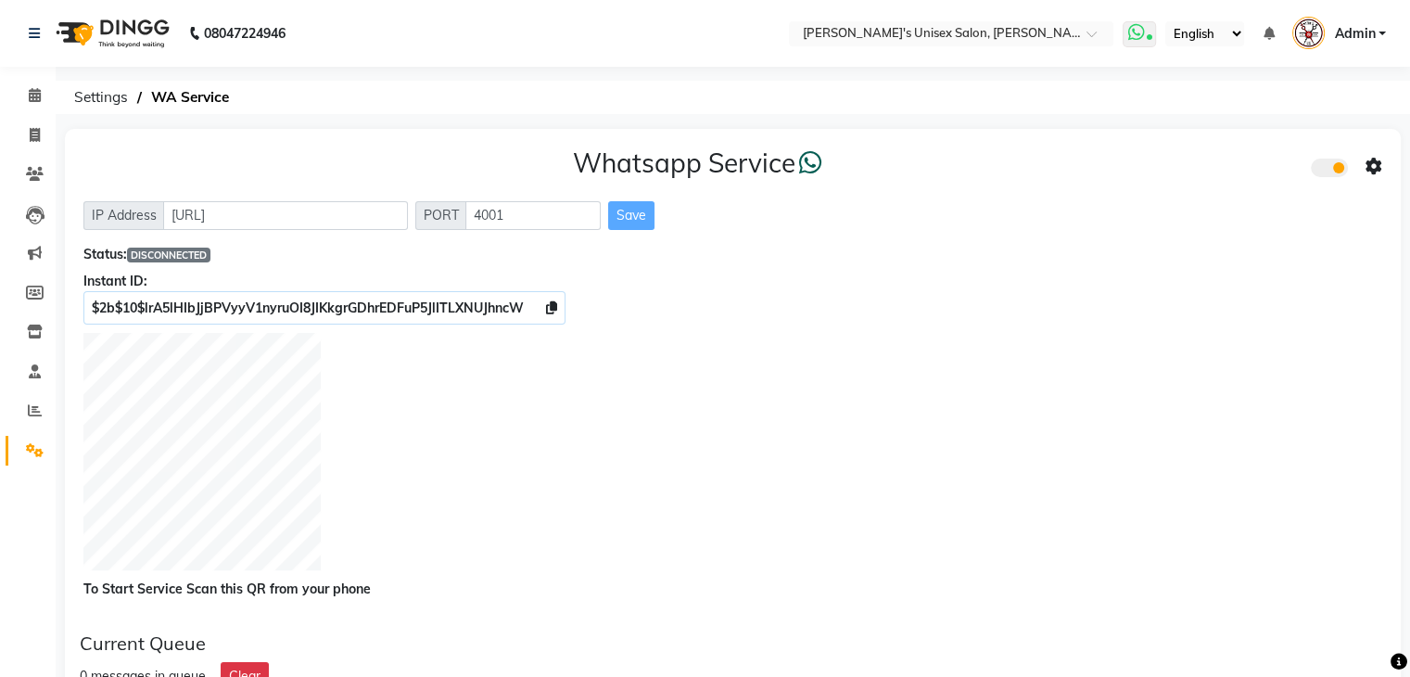
click at [1139, 42] on icon at bounding box center [1135, 32] width 17 height 19
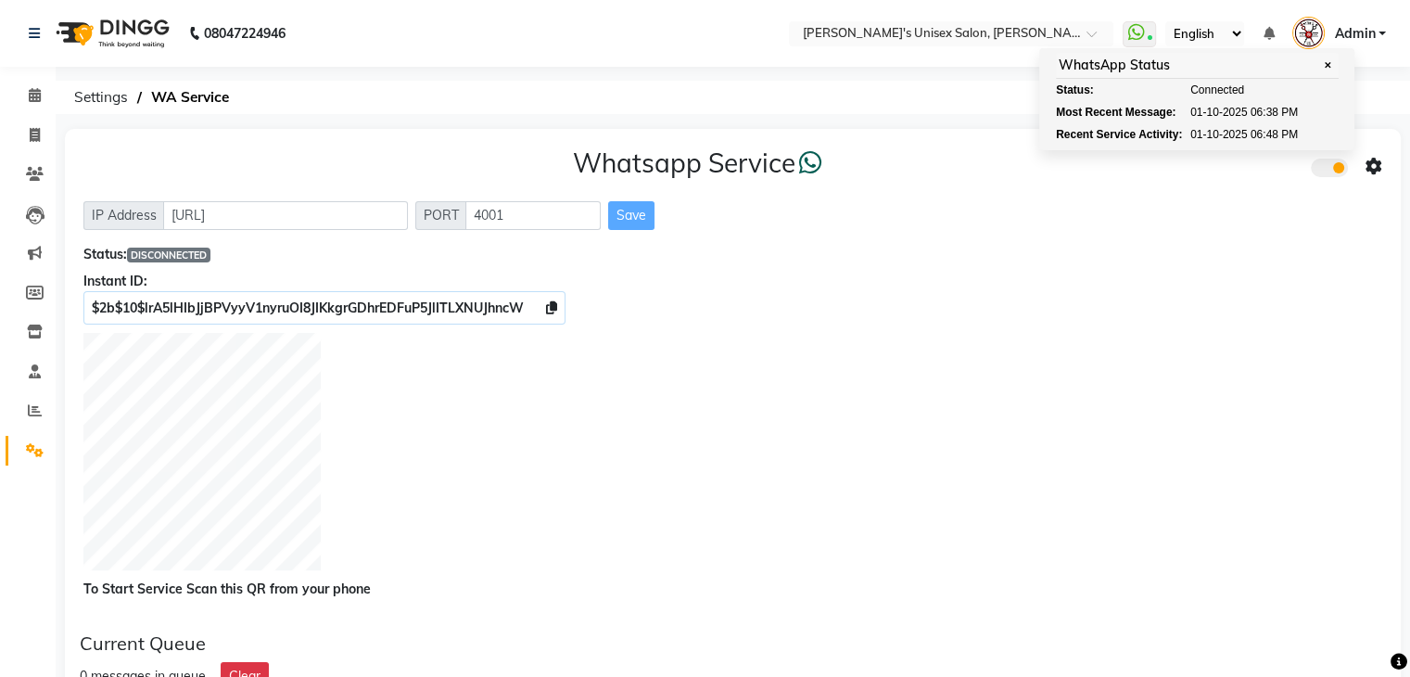
click at [1120, 186] on div "Whatsapp Service IP Address [URL] PORT 4001 Save Status: DISCONNECTED Instant I…" at bounding box center [733, 373] width 1336 height 489
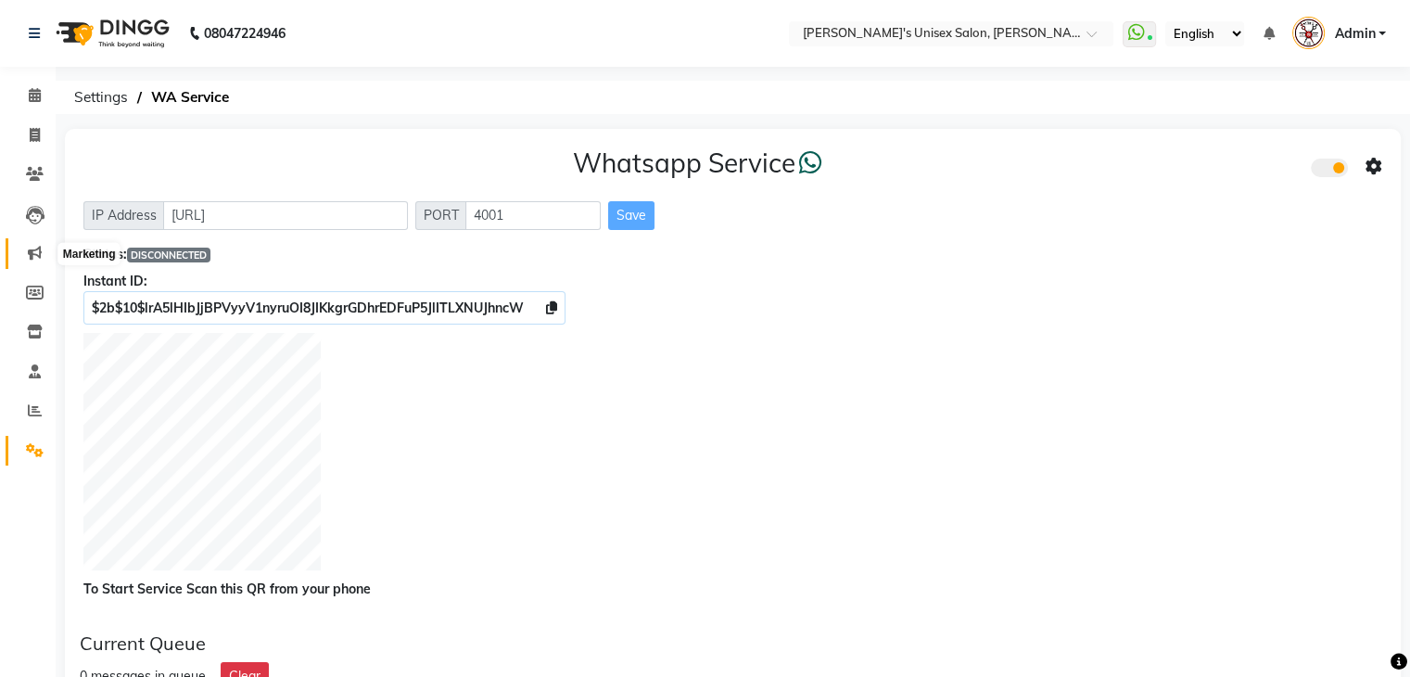
click at [32, 260] on icon at bounding box center [35, 253] width 14 height 14
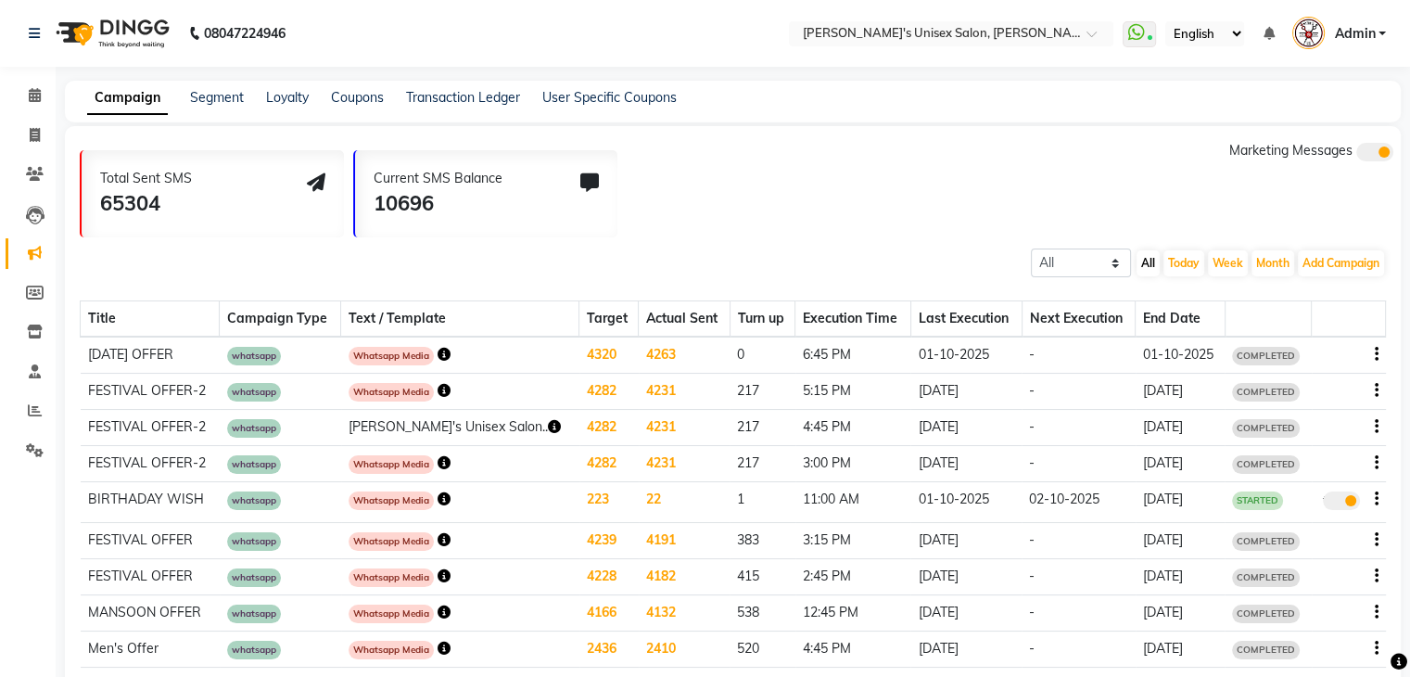
click at [464, 352] on div "Whatsapp Media" at bounding box center [460, 355] width 223 height 20
click at [451, 353] on icon "button" at bounding box center [444, 354] width 13 height 13
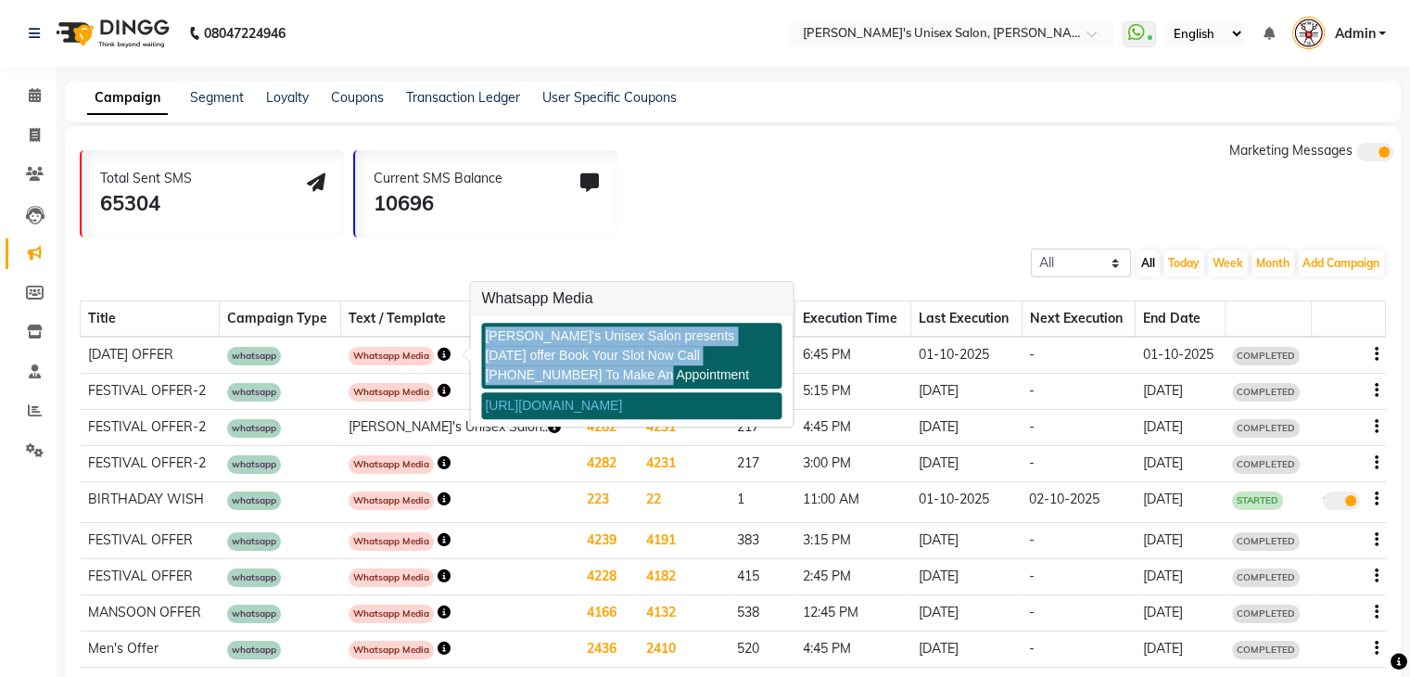
drag, startPoint x: 486, startPoint y: 338, endPoint x: 560, endPoint y: 368, distance: 79.9
click at [560, 368] on div "[PERSON_NAME]'s Unisex Salon presents [DATE] offer Book Your Slot Now Call [PHO…" at bounding box center [631, 356] width 300 height 66
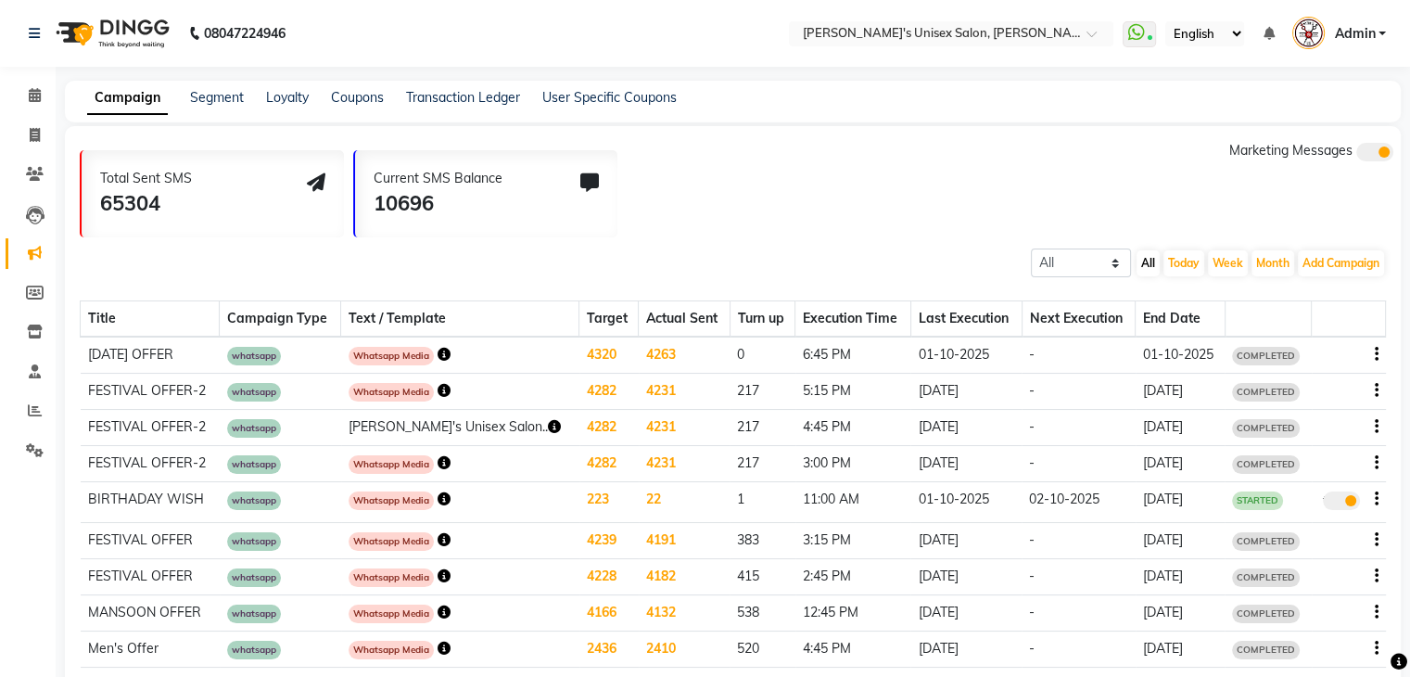
click at [451, 356] on icon "button" at bounding box center [444, 354] width 13 height 13
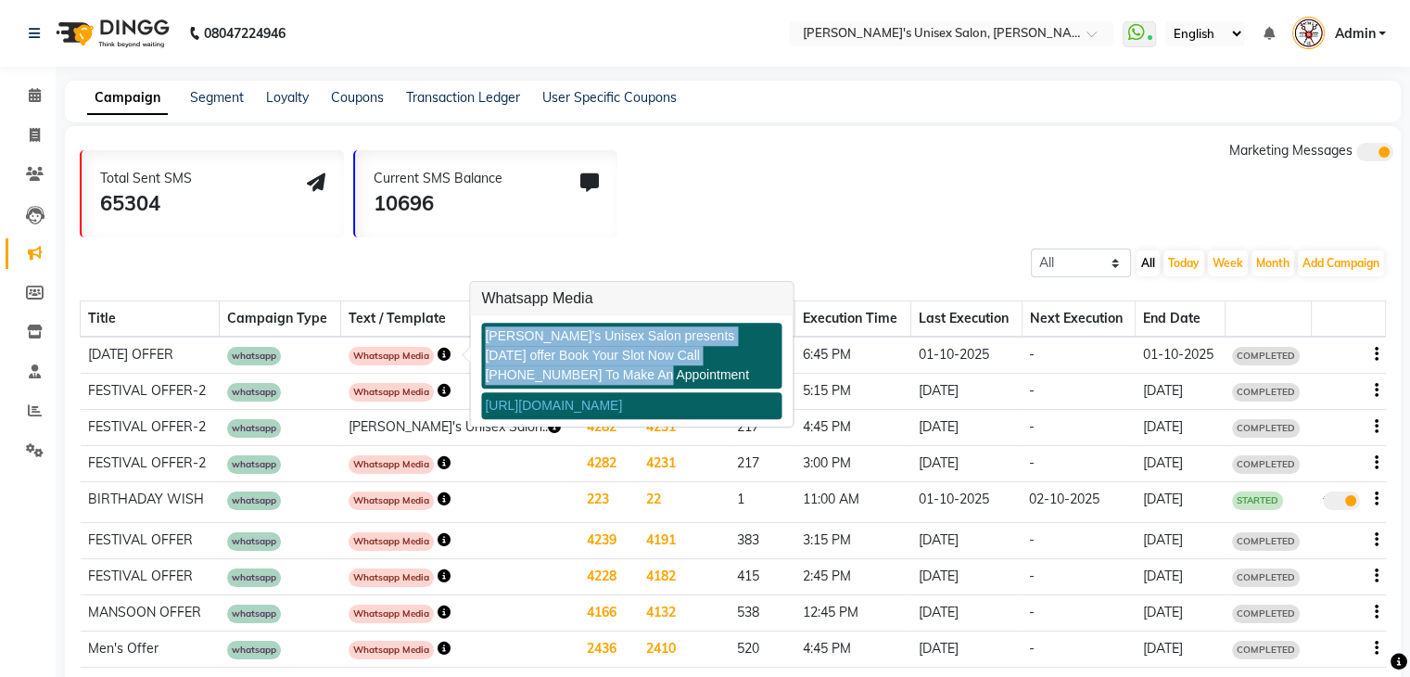
copy div "[PERSON_NAME]'s Unisex Salon presents [DATE] offer Book Your Slot Now Call [PHO…"
drag, startPoint x: 485, startPoint y: 334, endPoint x: 567, endPoint y: 373, distance: 91.2
click at [567, 373] on div "[PERSON_NAME]'s Unisex Salon presents [DATE] offer Book Your Slot Now Call [PHO…" at bounding box center [631, 356] width 300 height 66
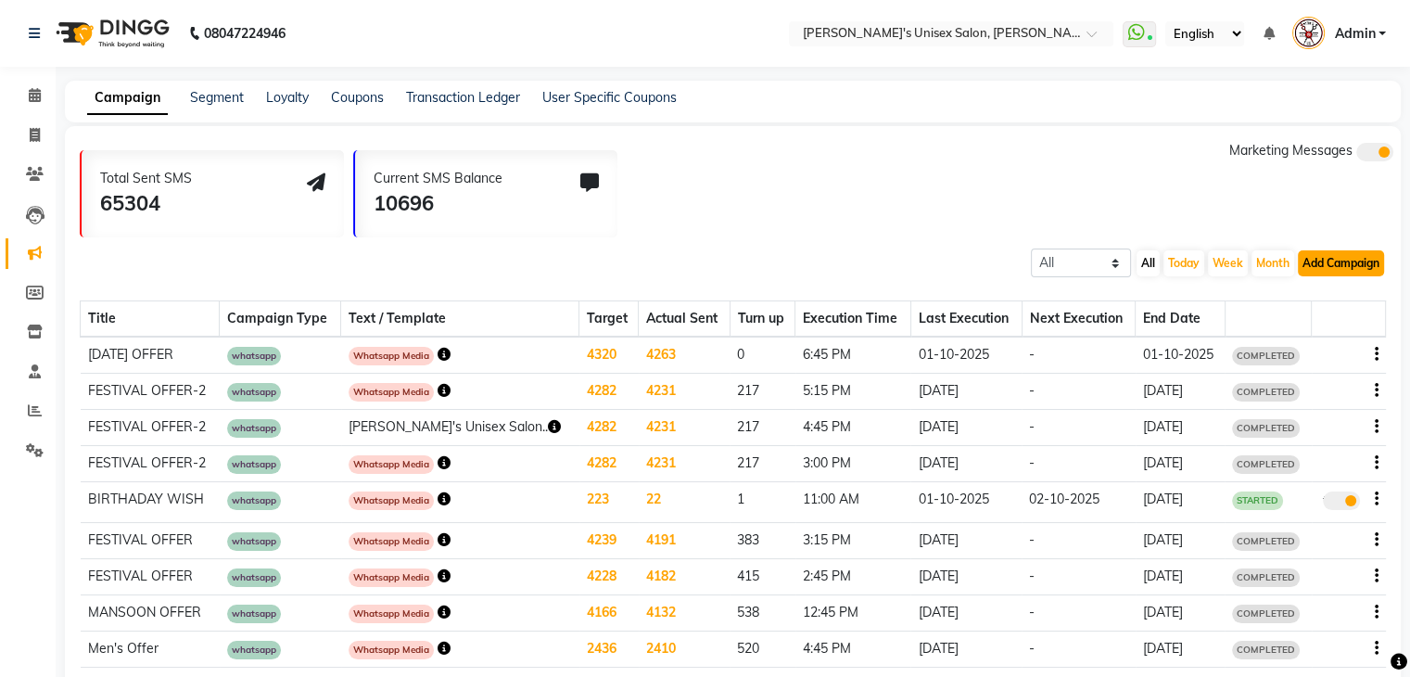
click at [1325, 273] on button "Add Campaign" at bounding box center [1341, 263] width 86 height 26
click at [1306, 342] on div "WhatsApp (Direct)" at bounding box center [1324, 349] width 157 height 28
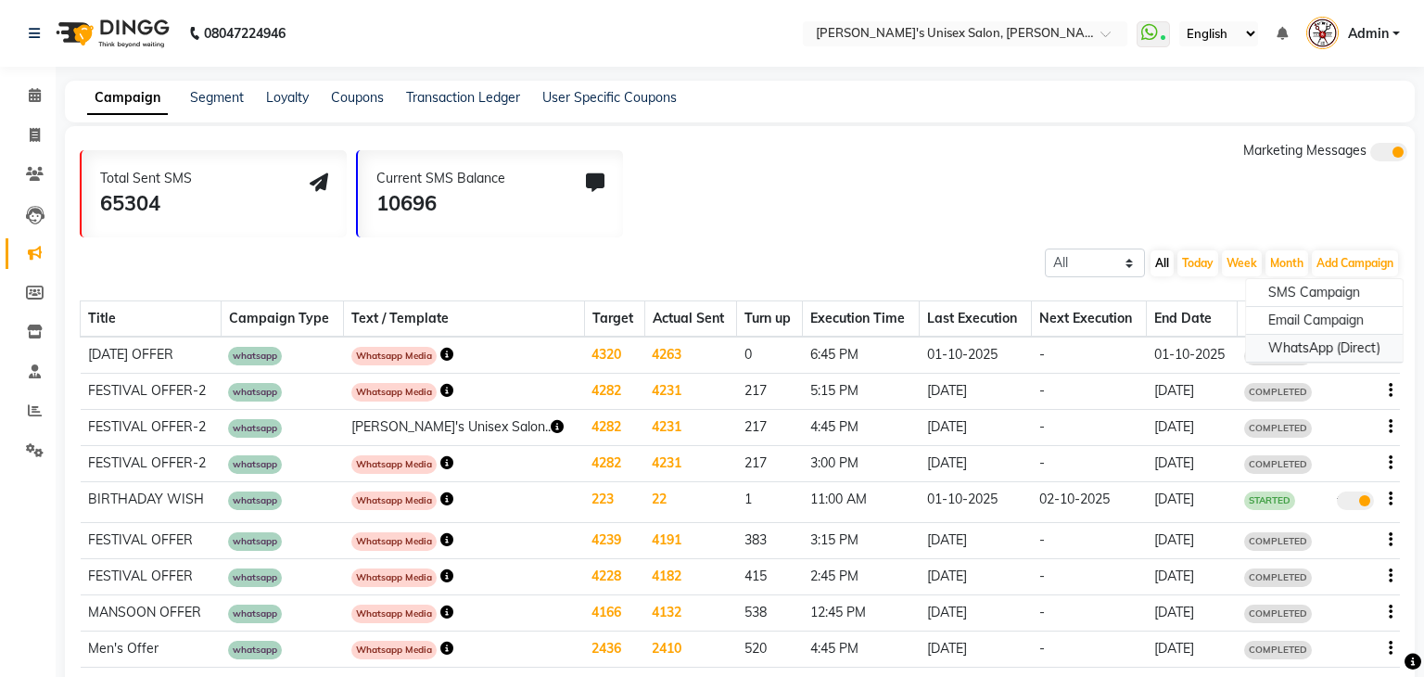
select select "2"
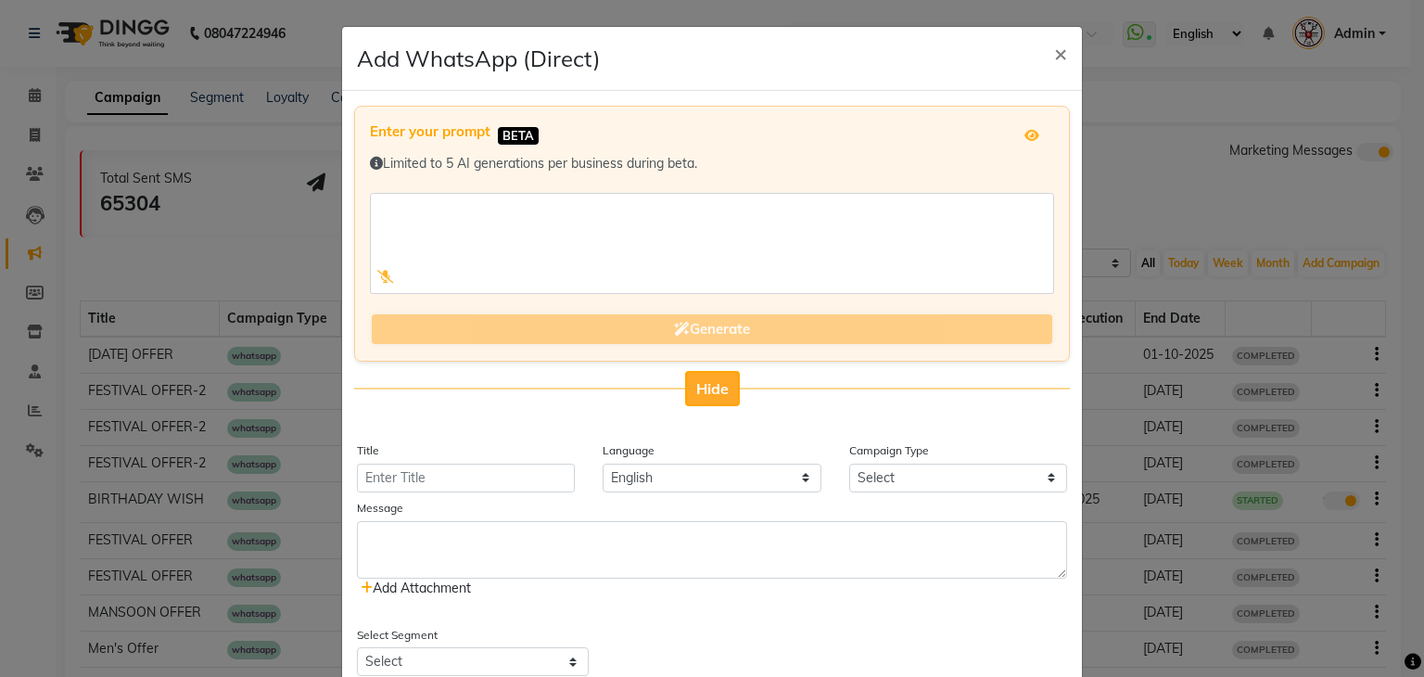
click at [710, 372] on button "Hide" at bounding box center [712, 388] width 55 height 35
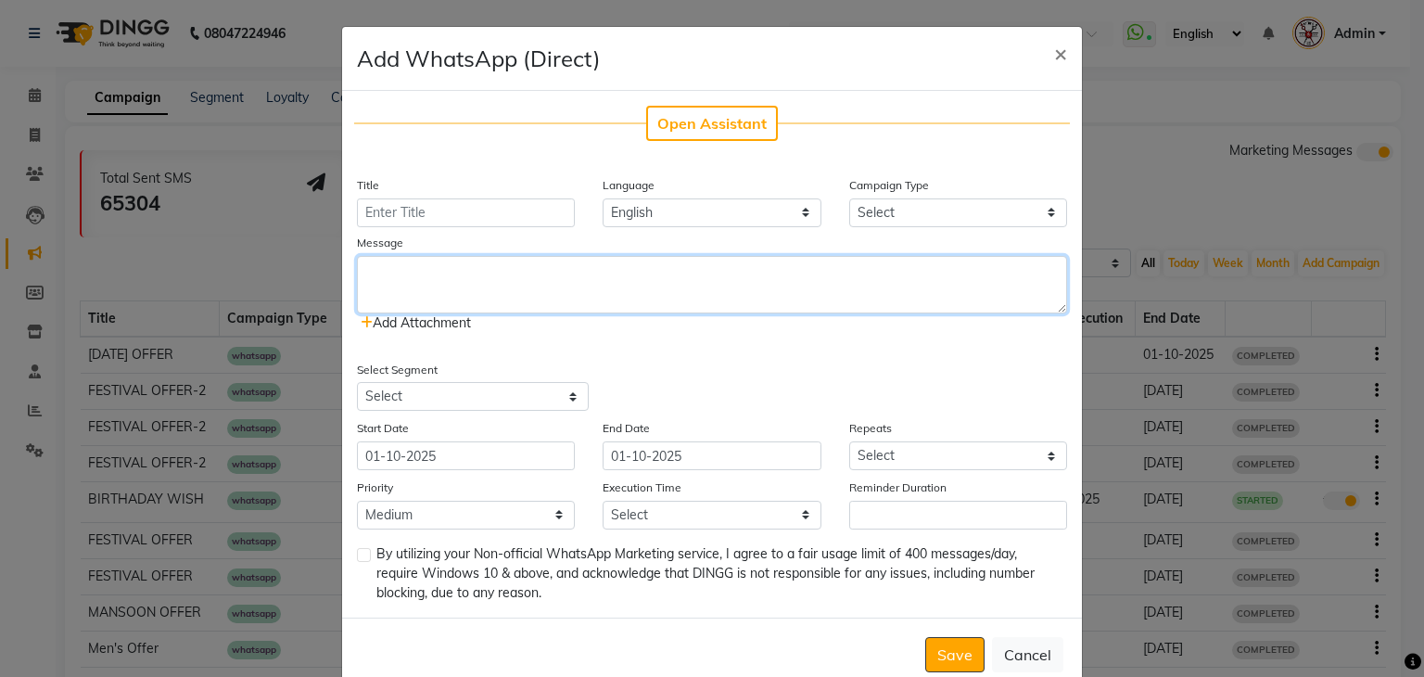
click at [585, 282] on textarea at bounding box center [712, 284] width 710 height 57
paste textarea "[PERSON_NAME]'s Unisex Salon presents [DATE] offer Book Your Slot Now Call [PHO…"
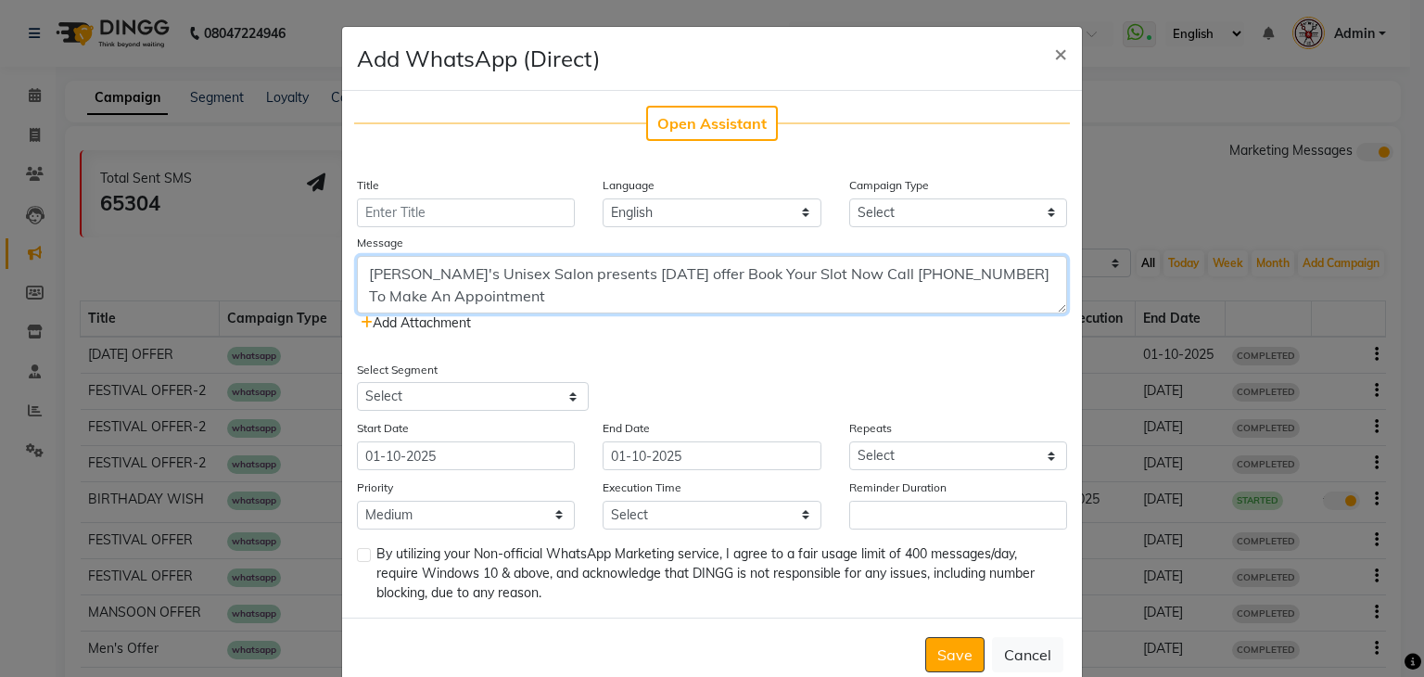
type textarea "[PERSON_NAME]'s Unisex Salon presents [DATE] offer Book Your Slot Now Call [PHO…"
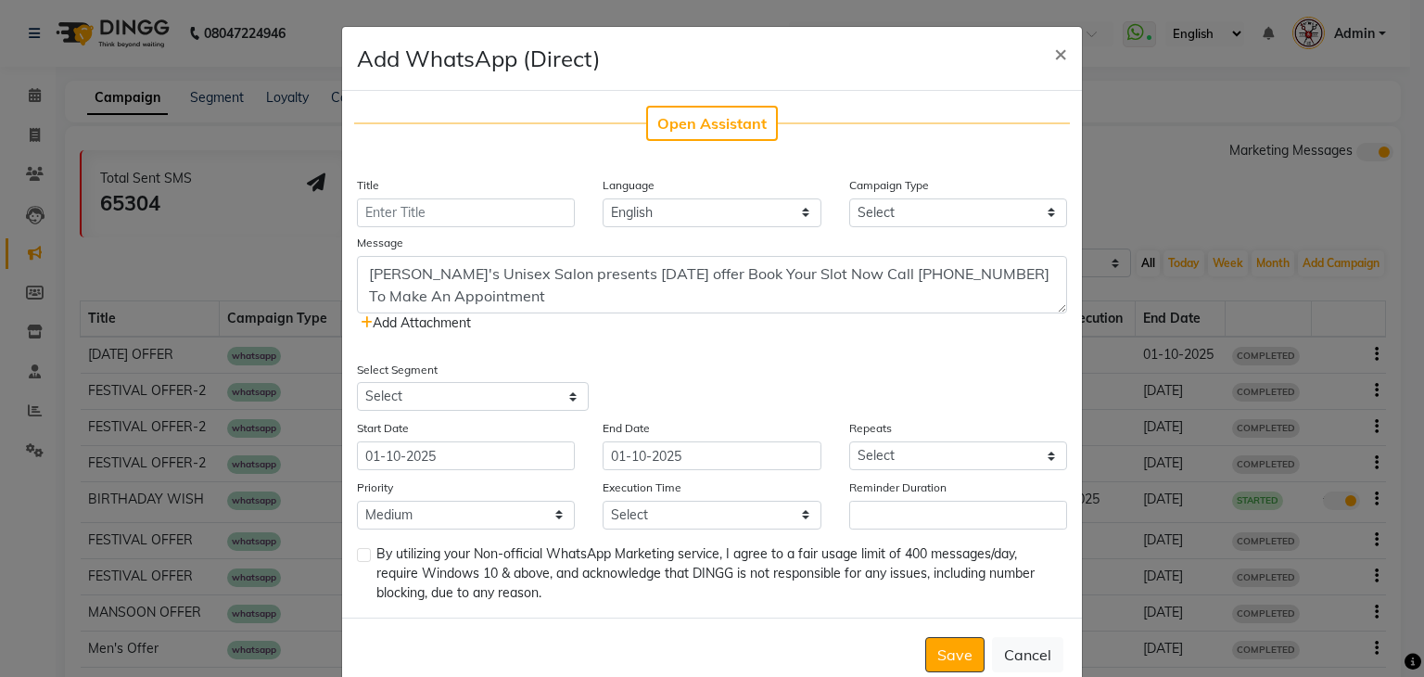
click at [361, 320] on icon at bounding box center [367, 322] width 12 height 13
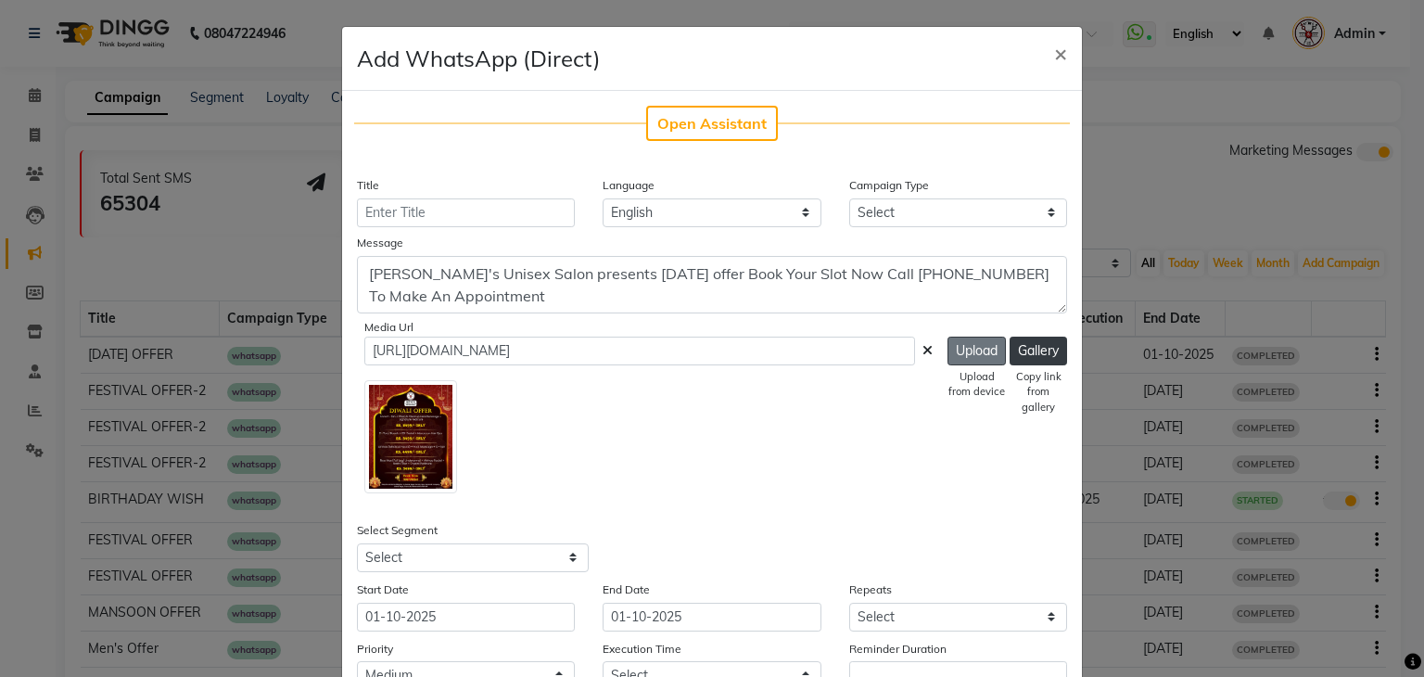
click at [968, 353] on button "Upload" at bounding box center [977, 351] width 58 height 29
click at [969, 345] on button "Upload" at bounding box center [977, 351] width 58 height 29
type input "[URL][DOMAIN_NAME]"
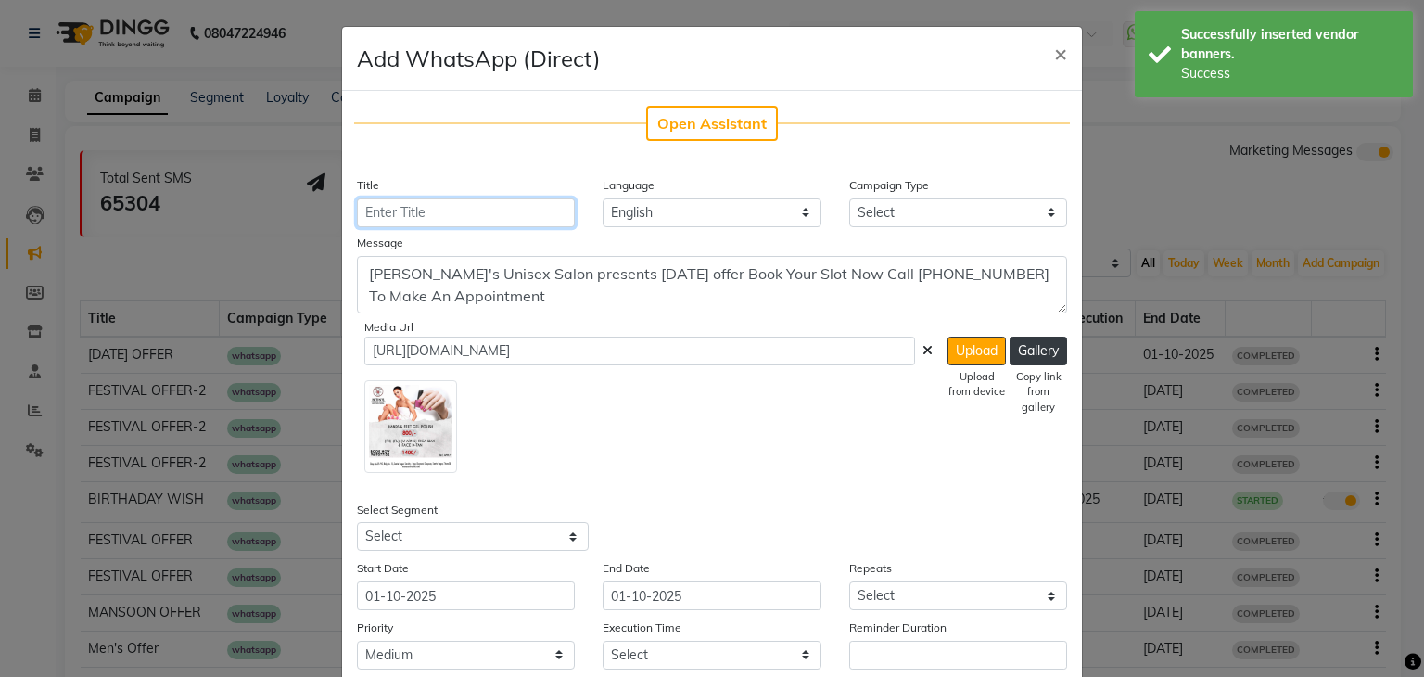
click at [497, 210] on input "Title" at bounding box center [466, 212] width 218 height 29
type input "[DATE] OFFER"
click at [912, 201] on select "Select Birthday Anniversary Promotional Service reminder" at bounding box center [958, 212] width 218 height 29
select select "3"
click at [849, 198] on select "Select Birthday Anniversary Promotional Service reminder" at bounding box center [958, 212] width 218 height 29
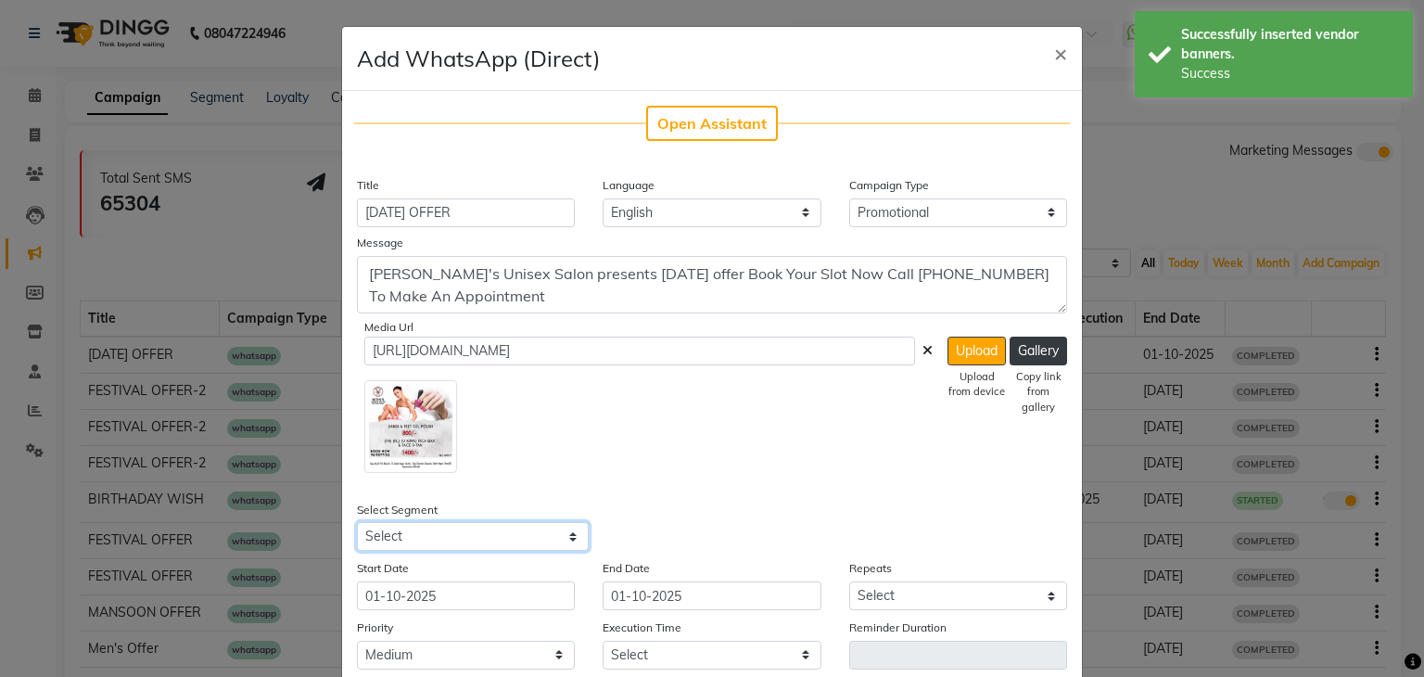
click at [538, 532] on select "Select All Customers All [DEMOGRAPHIC_DATA] Customer All [DEMOGRAPHIC_DATA] Cus…" at bounding box center [473, 536] width 232 height 29
select select "1356"
click at [357, 523] on select "Select All Customers All [DEMOGRAPHIC_DATA] Customer All [DEMOGRAPHIC_DATA] Cus…" at bounding box center [473, 536] width 232 height 29
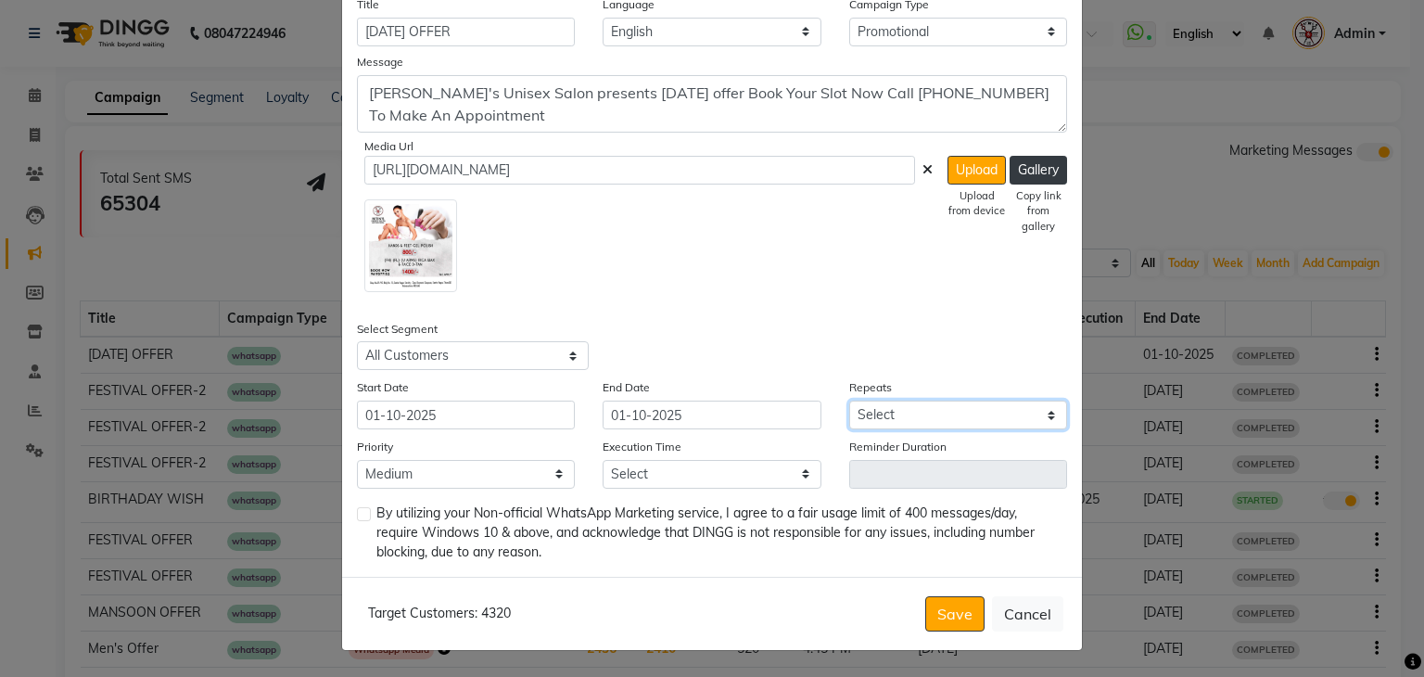
click at [849, 424] on select "Select Once Daily Alternate Day Weekly Monthly Yearly" at bounding box center [958, 415] width 218 height 29
select select "1"
click at [849, 401] on select "Select Once Daily Alternate Day Weekly Monthly Yearly" at bounding box center [958, 415] width 218 height 29
click at [648, 476] on select "Select 09:00 AM 09:15 AM 09:30 AM 09:45 AM 10:00 AM 10:15 AM 10:30 AM 10:45 AM …" at bounding box center [712, 474] width 218 height 29
select select "1140"
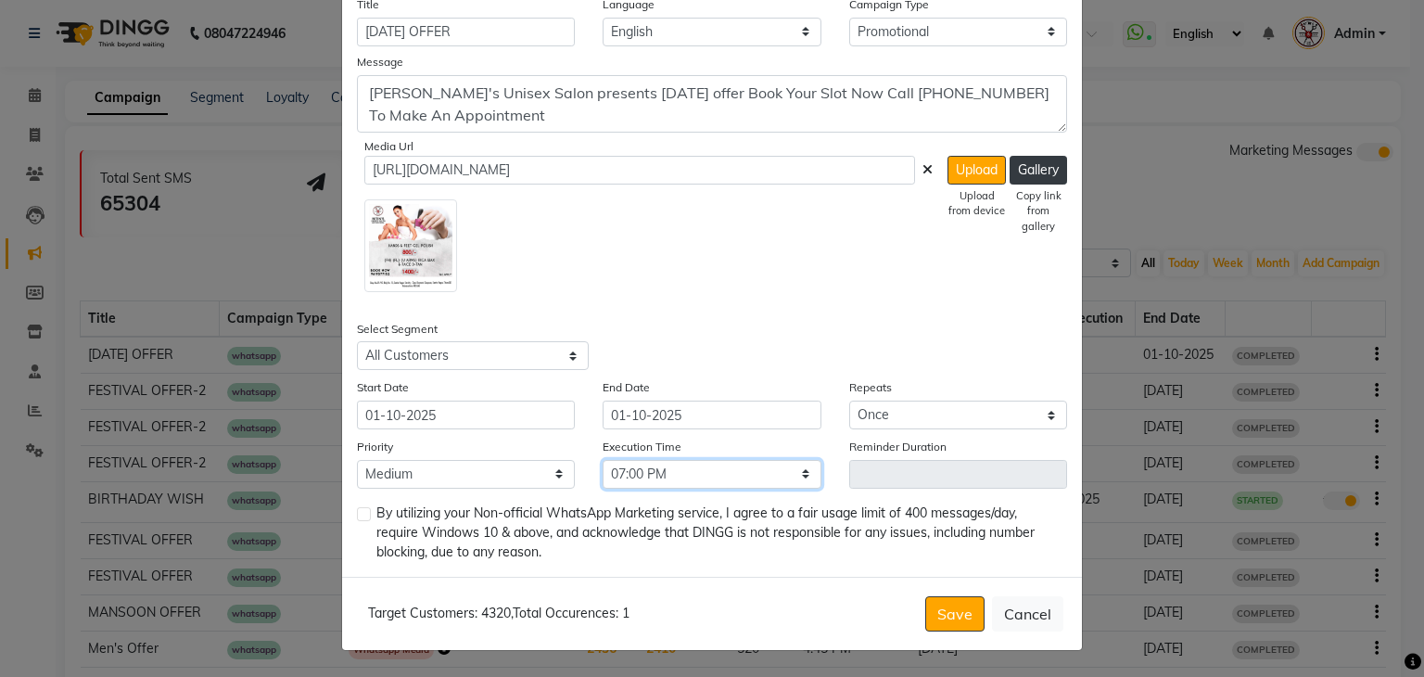
click at [603, 460] on select "Select 09:00 AM 09:15 AM 09:30 AM 09:45 AM 10:00 AM 10:15 AM 10:30 AM 10:45 AM …" at bounding box center [712, 474] width 218 height 29
click at [357, 507] on label at bounding box center [364, 514] width 14 height 14
click at [357, 509] on input "checkbox" at bounding box center [363, 515] width 12 height 12
checkbox input "true"
click at [953, 617] on button "Save" at bounding box center [954, 613] width 59 height 35
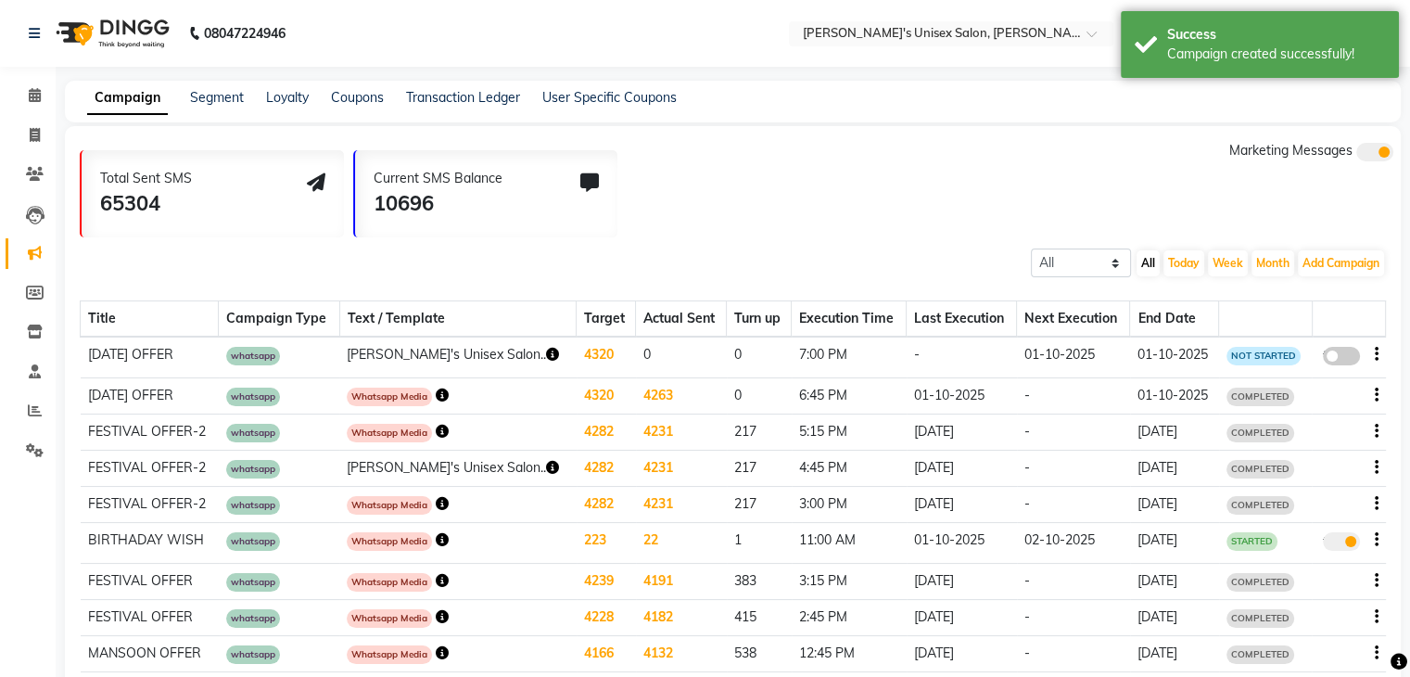
click at [1352, 346] on div "false" at bounding box center [1341, 357] width 37 height 25
click at [1352, 350] on span at bounding box center [1341, 356] width 37 height 19
click at [1348, 359] on input "false" at bounding box center [1348, 359] width 0 height 0
select select "3"
select select "1356"
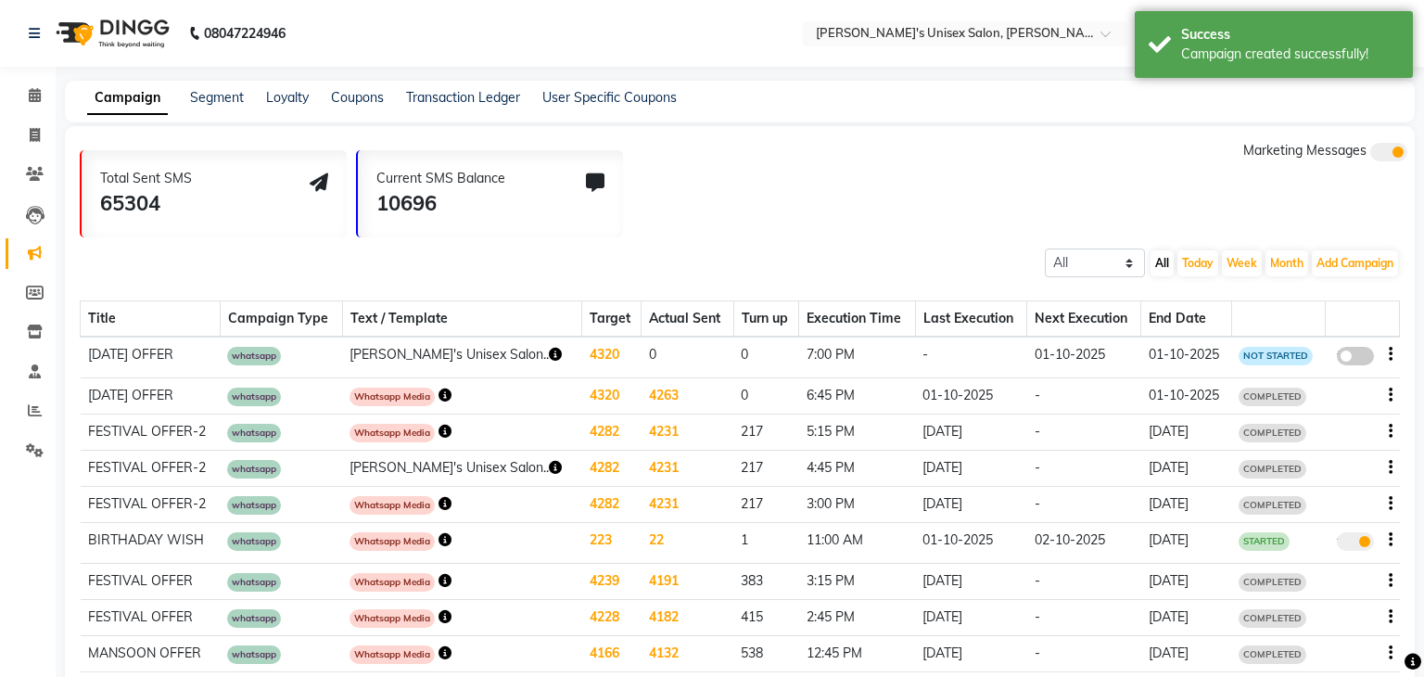
select select "1"
select select "2"
select select "1140"
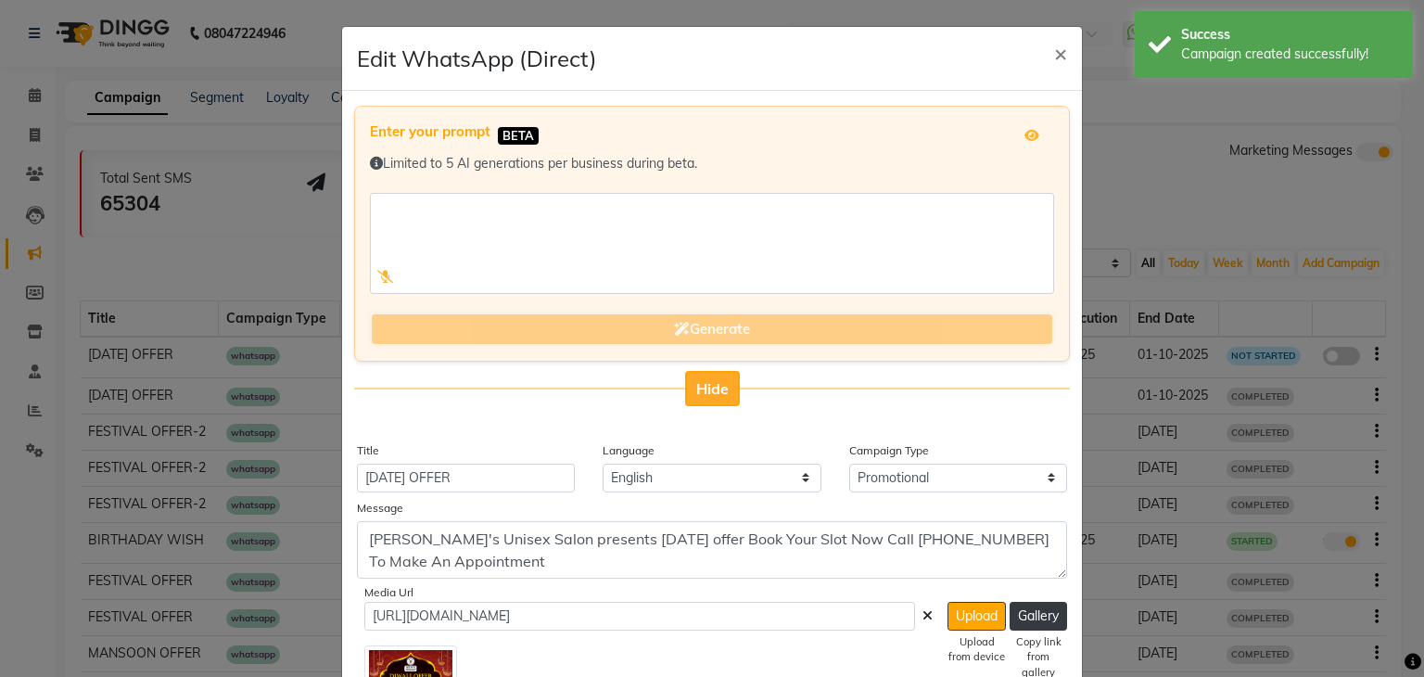
click at [703, 397] on button "Hide" at bounding box center [712, 388] width 55 height 35
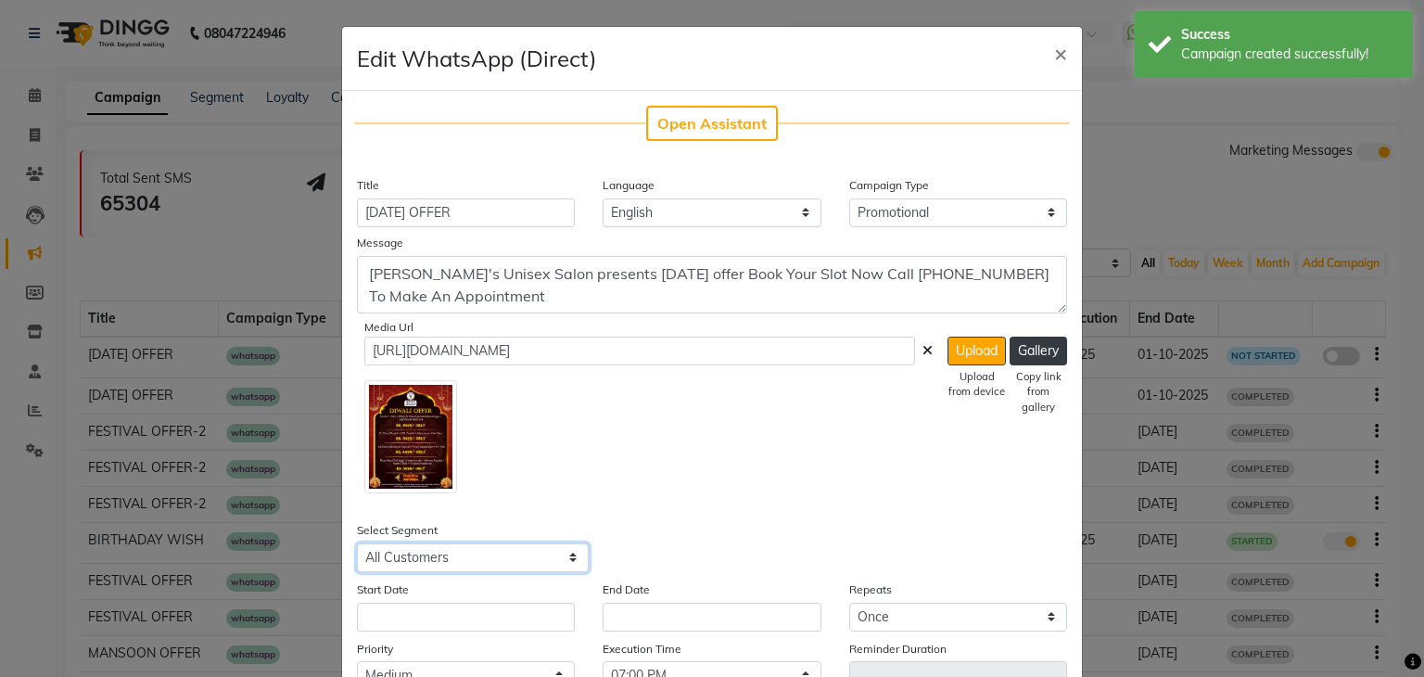
click at [439, 569] on select "Select All Customers All [DEMOGRAPHIC_DATA] Customer All [DEMOGRAPHIC_DATA] Cus…" at bounding box center [473, 557] width 232 height 29
click at [357, 544] on select "Select All Customers All [DEMOGRAPHIC_DATA] Customer All [DEMOGRAPHIC_DATA] Cus…" at bounding box center [473, 557] width 232 height 29
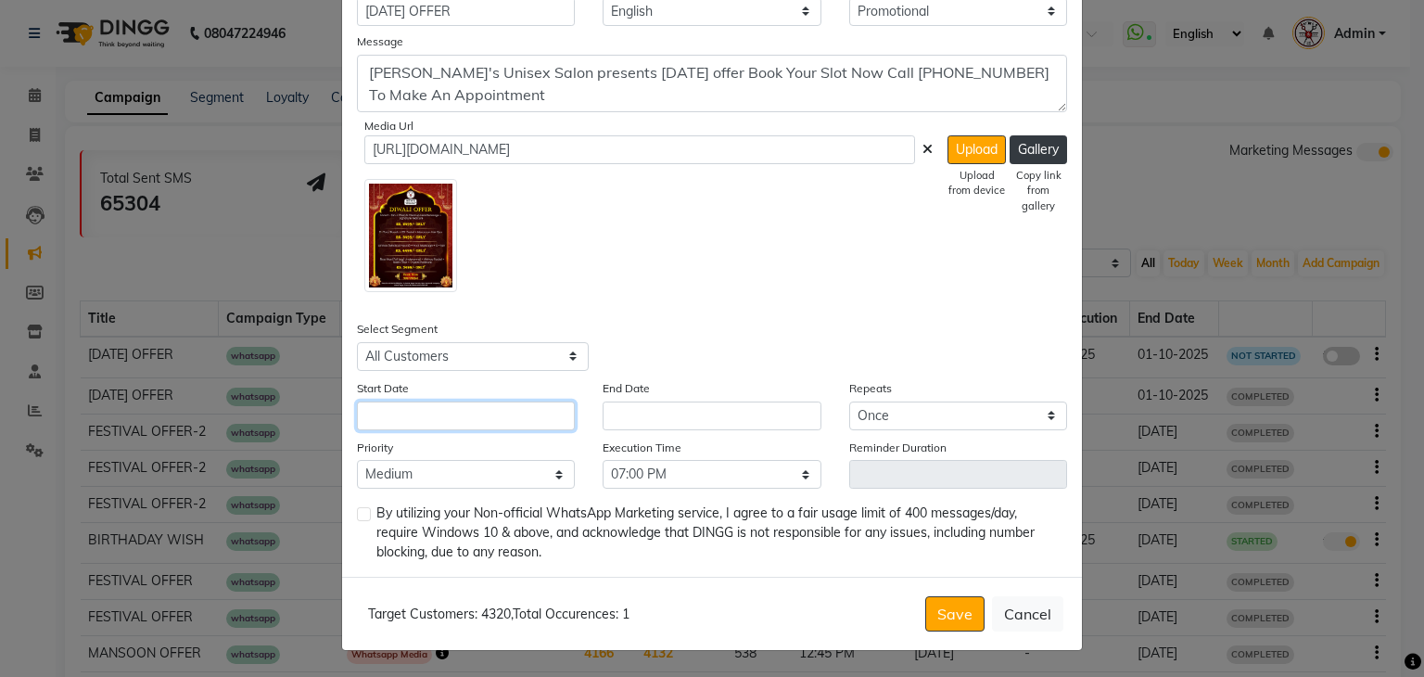
click at [483, 427] on input "text" at bounding box center [466, 415] width 218 height 29
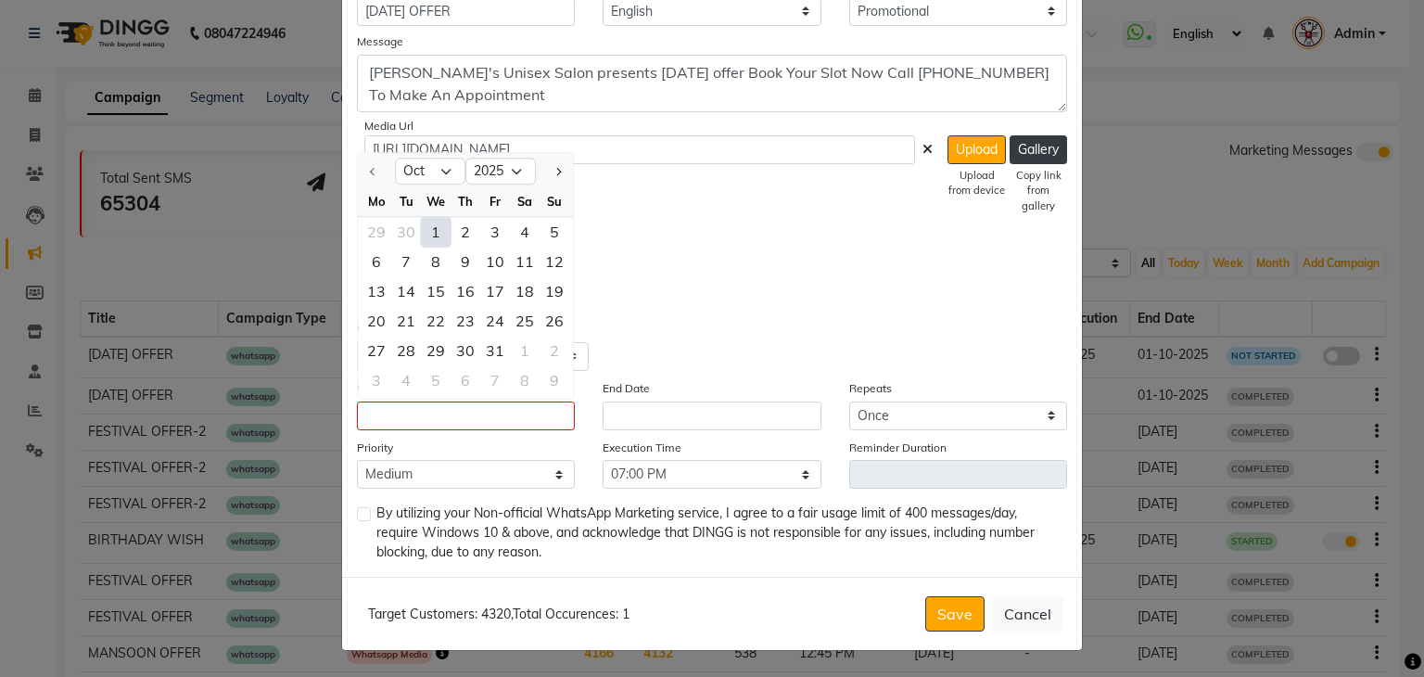
click at [425, 224] on div "1" at bounding box center [436, 232] width 30 height 30
type input "01-10-2025"
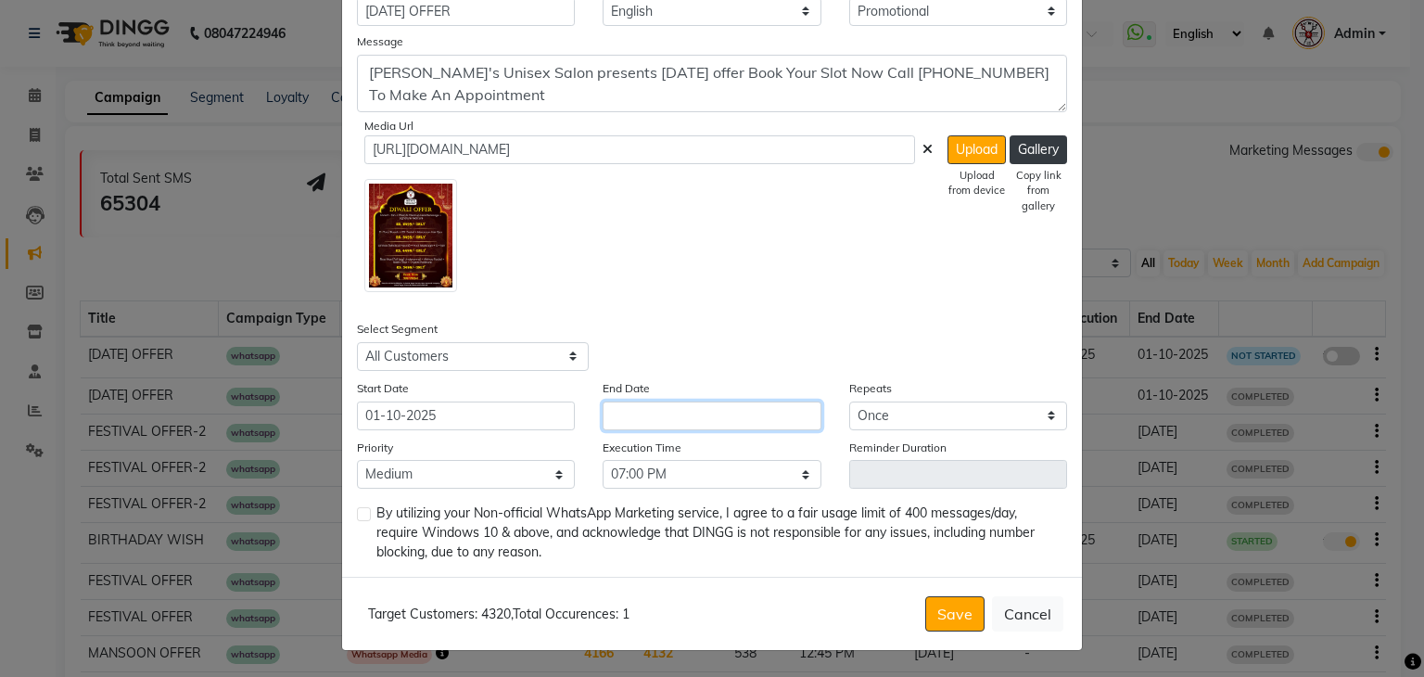
click at [688, 405] on input "text" at bounding box center [712, 415] width 218 height 29
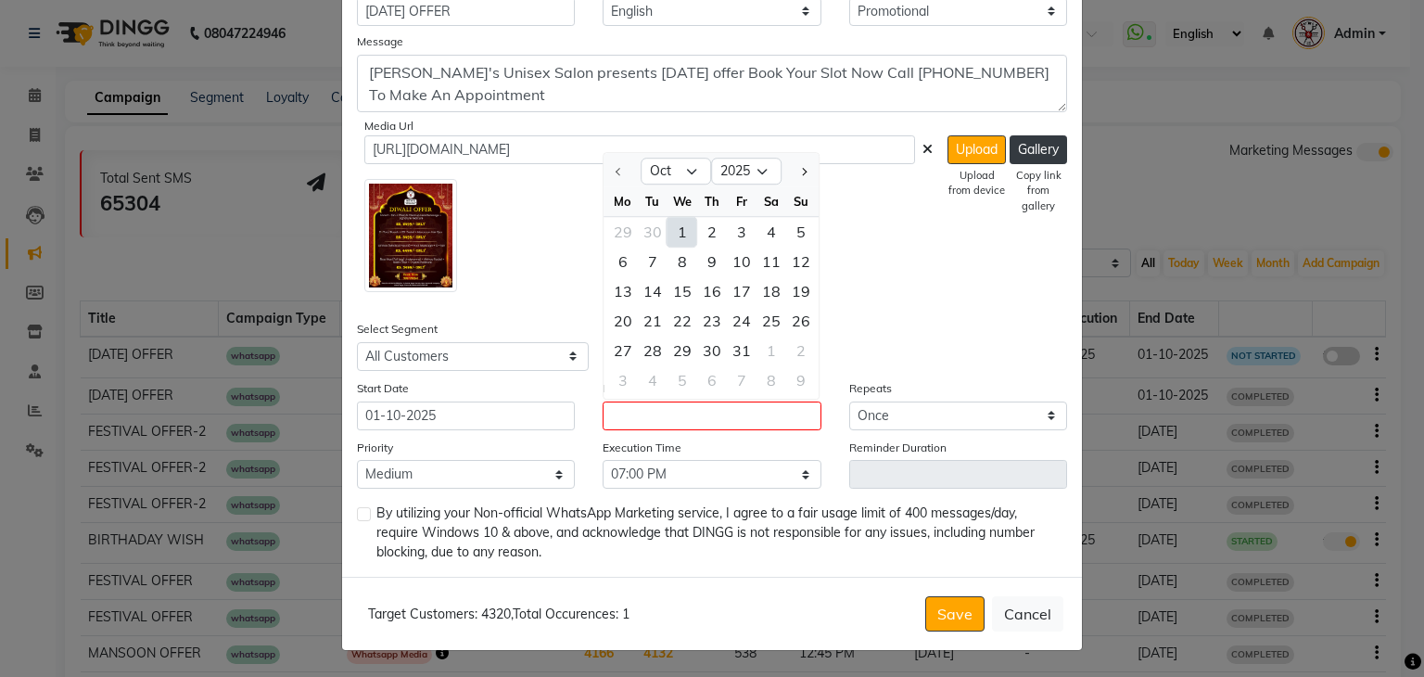
click at [674, 225] on div "1" at bounding box center [683, 232] width 30 height 30
type input "01-10-2025"
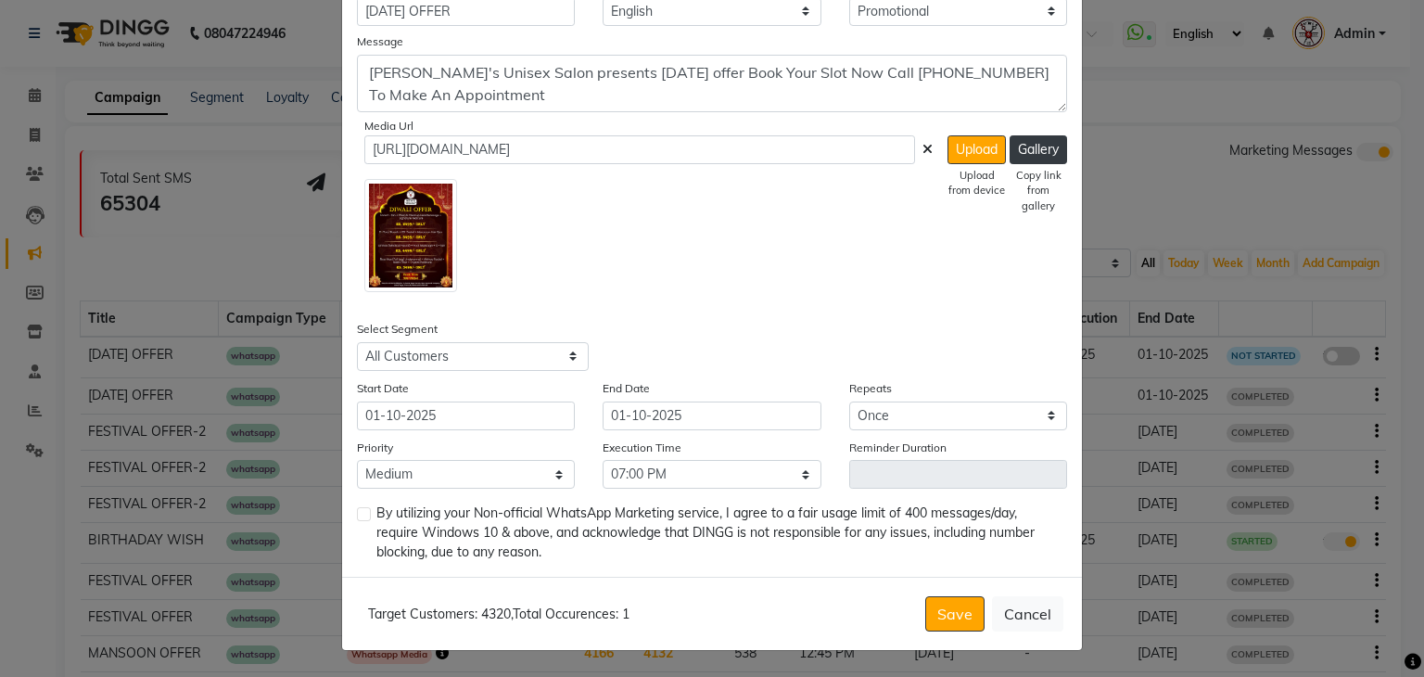
click at [357, 510] on label at bounding box center [364, 514] width 14 height 14
click at [357, 510] on input "checkbox" at bounding box center [363, 515] width 12 height 12
checkbox input "true"
click at [945, 616] on button "Save" at bounding box center [954, 613] width 59 height 35
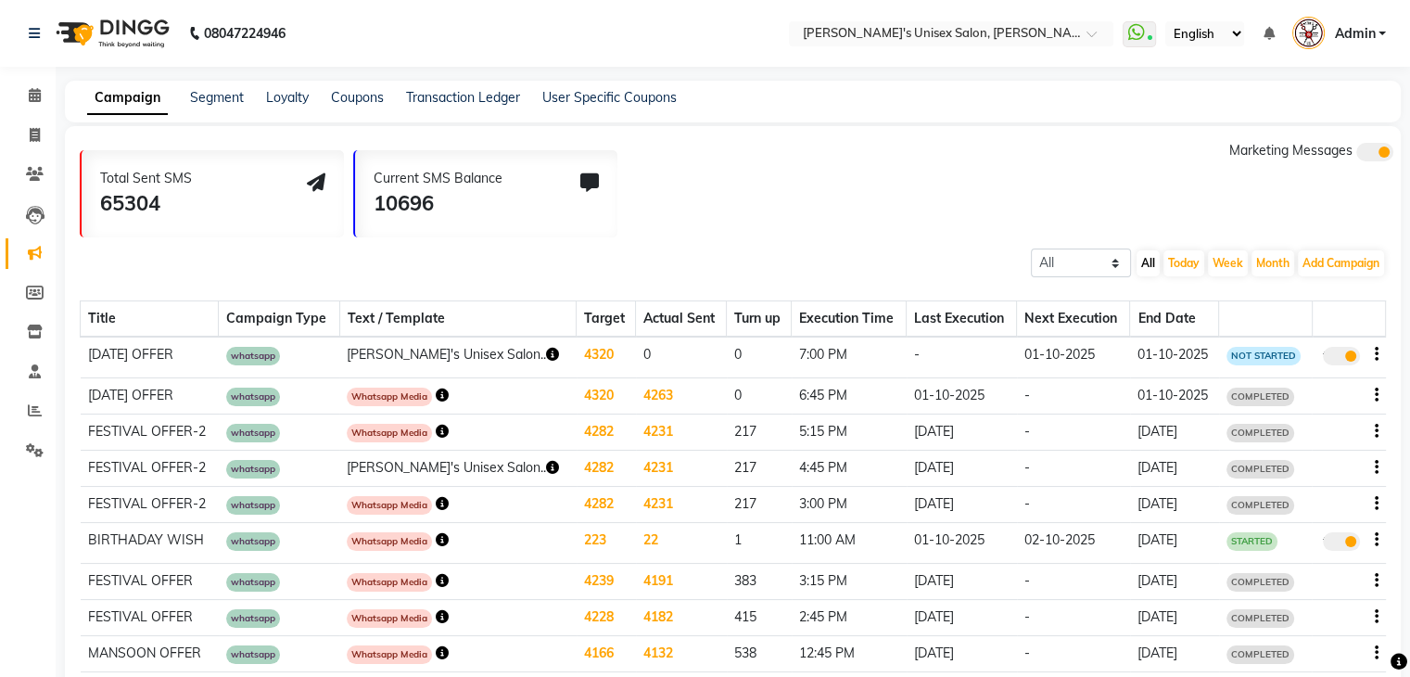
click at [1369, 26] on span "Admin" at bounding box center [1354, 33] width 41 height 19
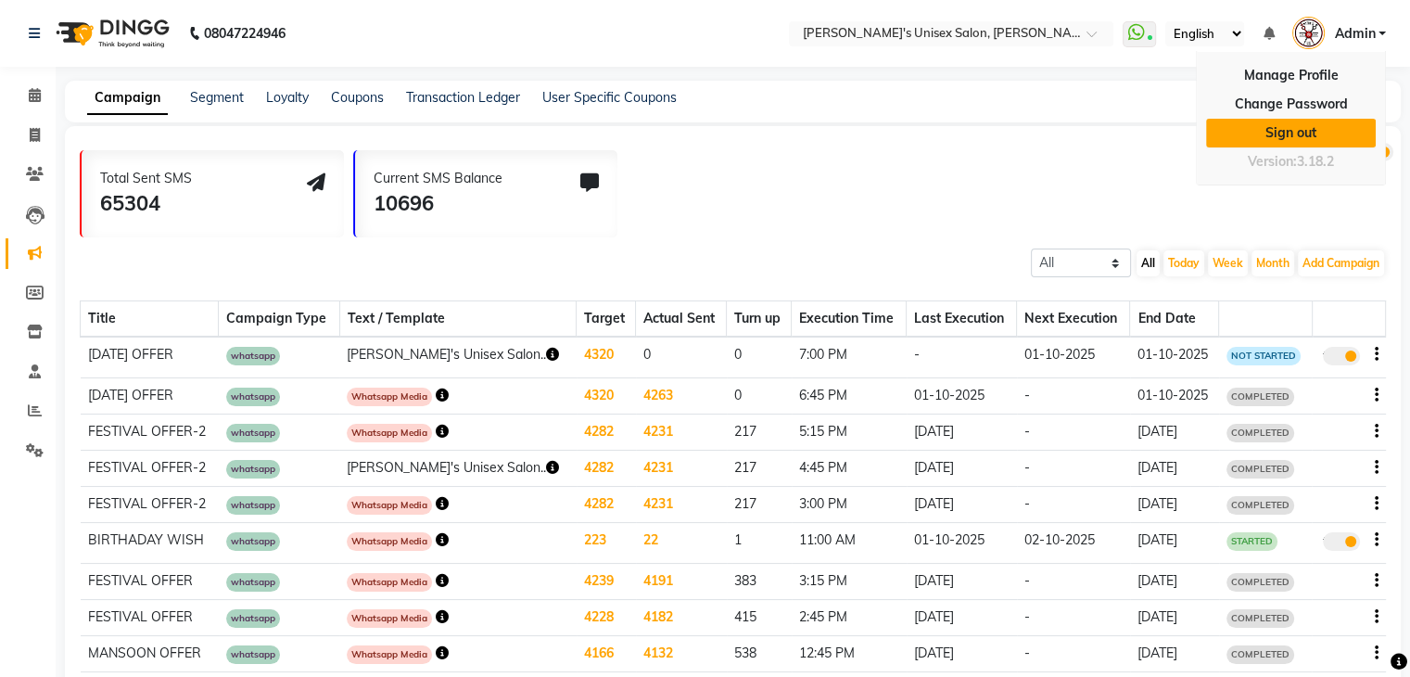
click at [1287, 135] on link "Sign out" at bounding box center [1291, 133] width 170 height 29
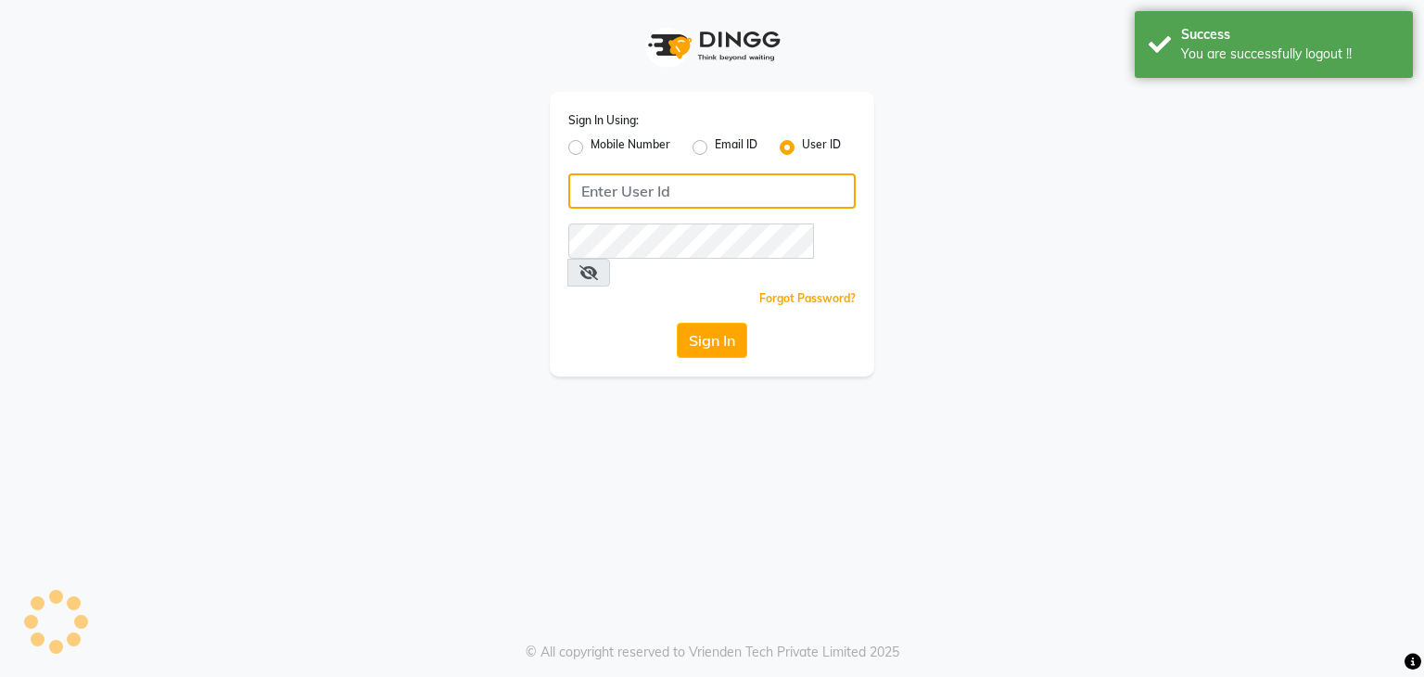
type input "nitinmenssalon"
